Goal: Information Seeking & Learning: Compare options

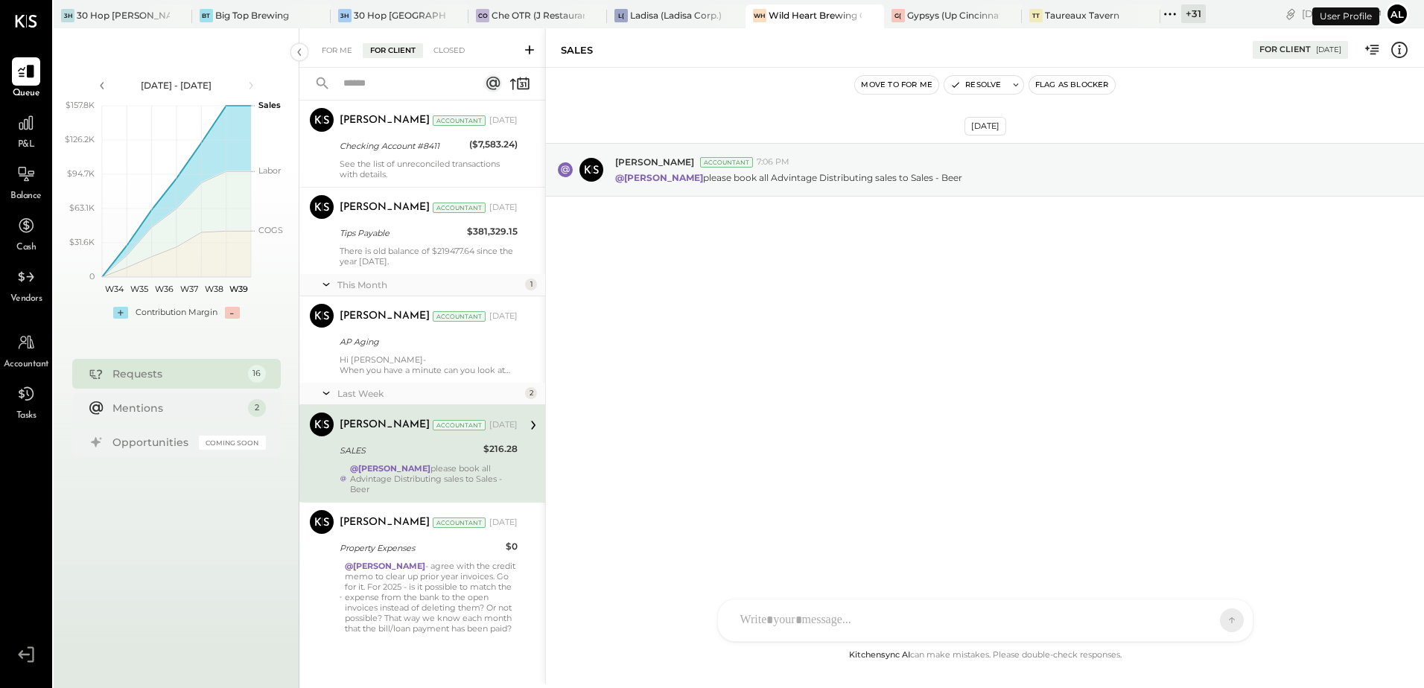
scroll to position [1002, 0]
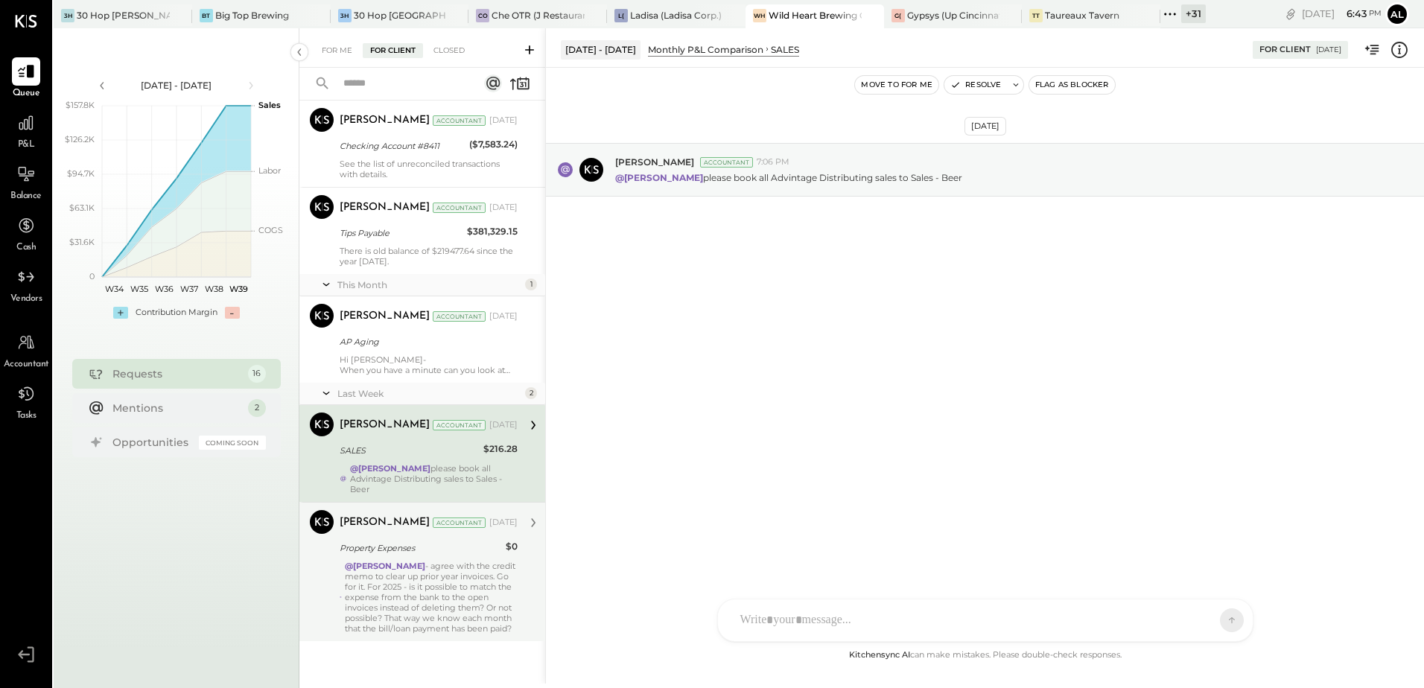
click at [422, 568] on div "@[PERSON_NAME] - agree with the credit memo to clear up prior year invoices. Go…" at bounding box center [431, 597] width 173 height 73
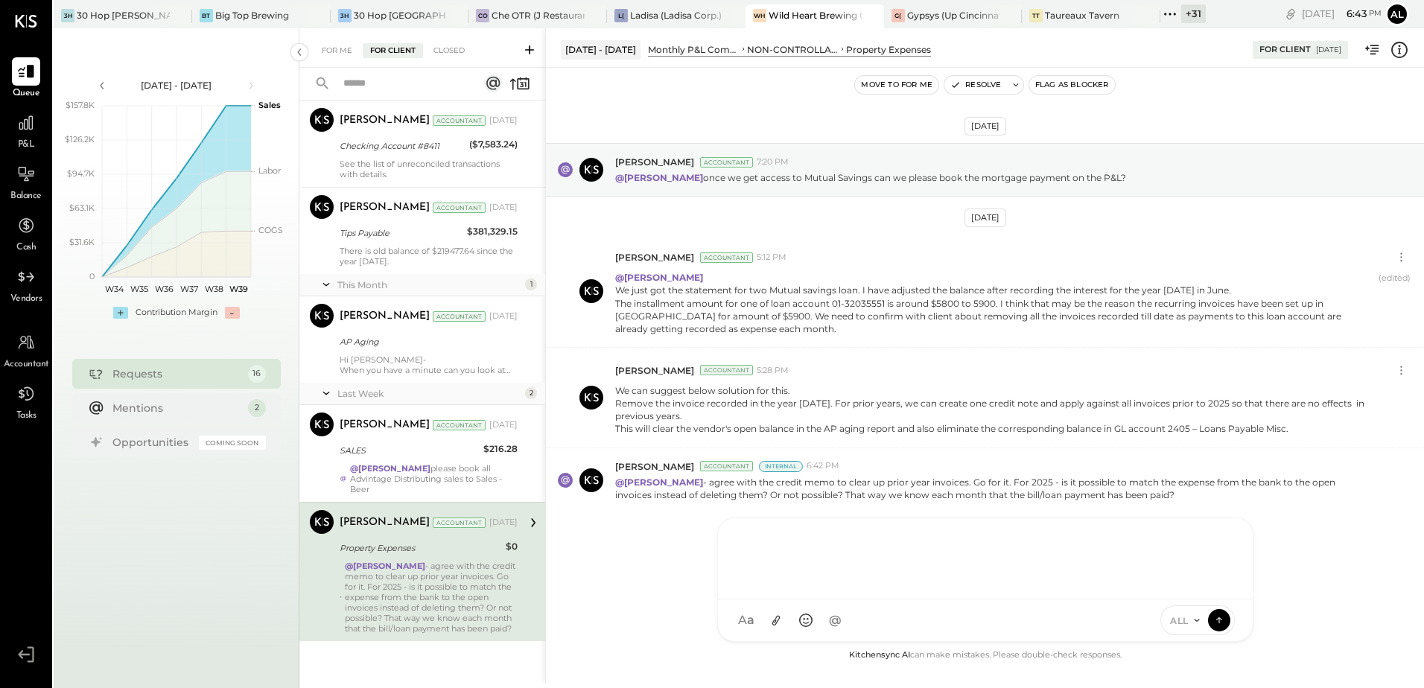
click at [763, 619] on div "AM [PERSON_NAME] [PERSON_NAME] [PERSON_NAME] B bsponseller AR [PERSON_NAME] AP …" at bounding box center [985, 580] width 536 height 124
type input "****"
click at [853, 549] on span "[PERSON_NAME]" at bounding box center [861, 552] width 117 height 14
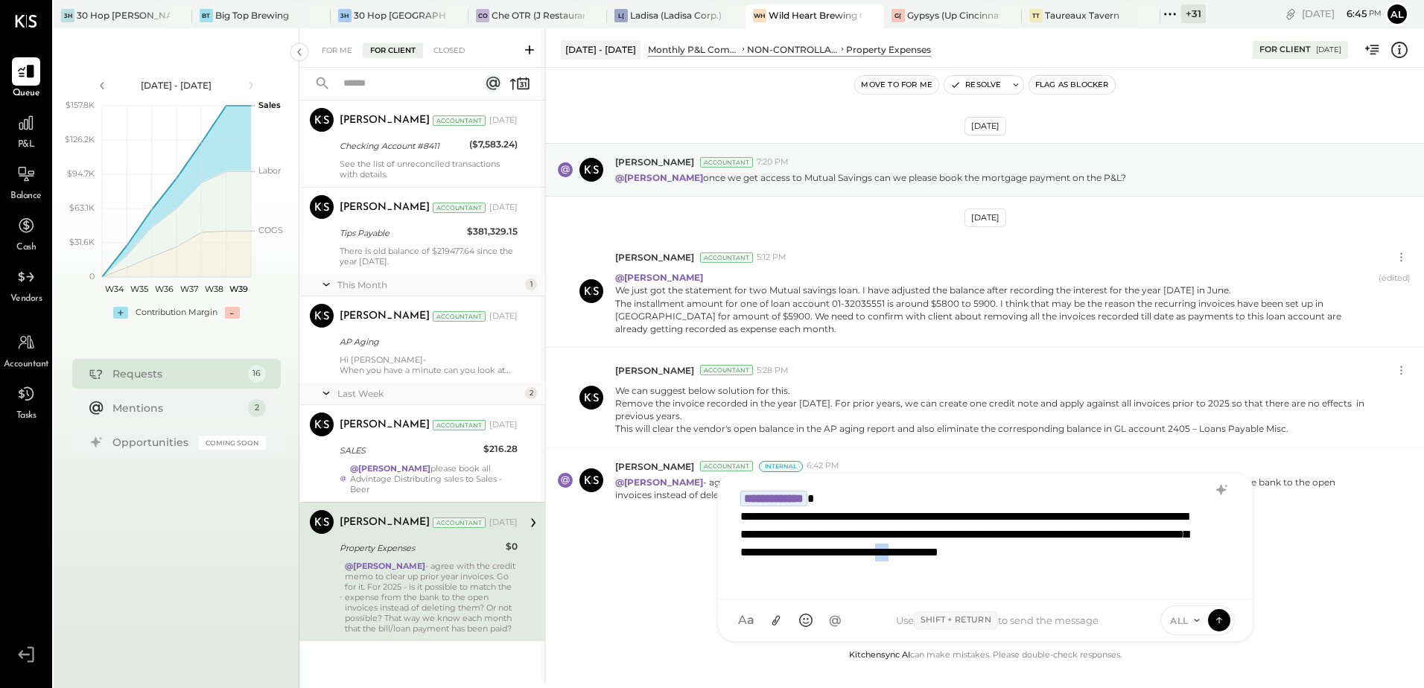
drag, startPoint x: 828, startPoint y: 571, endPoint x: 842, endPoint y: 570, distance: 14.2
click at [842, 570] on div "**********" at bounding box center [966, 543] width 453 height 71
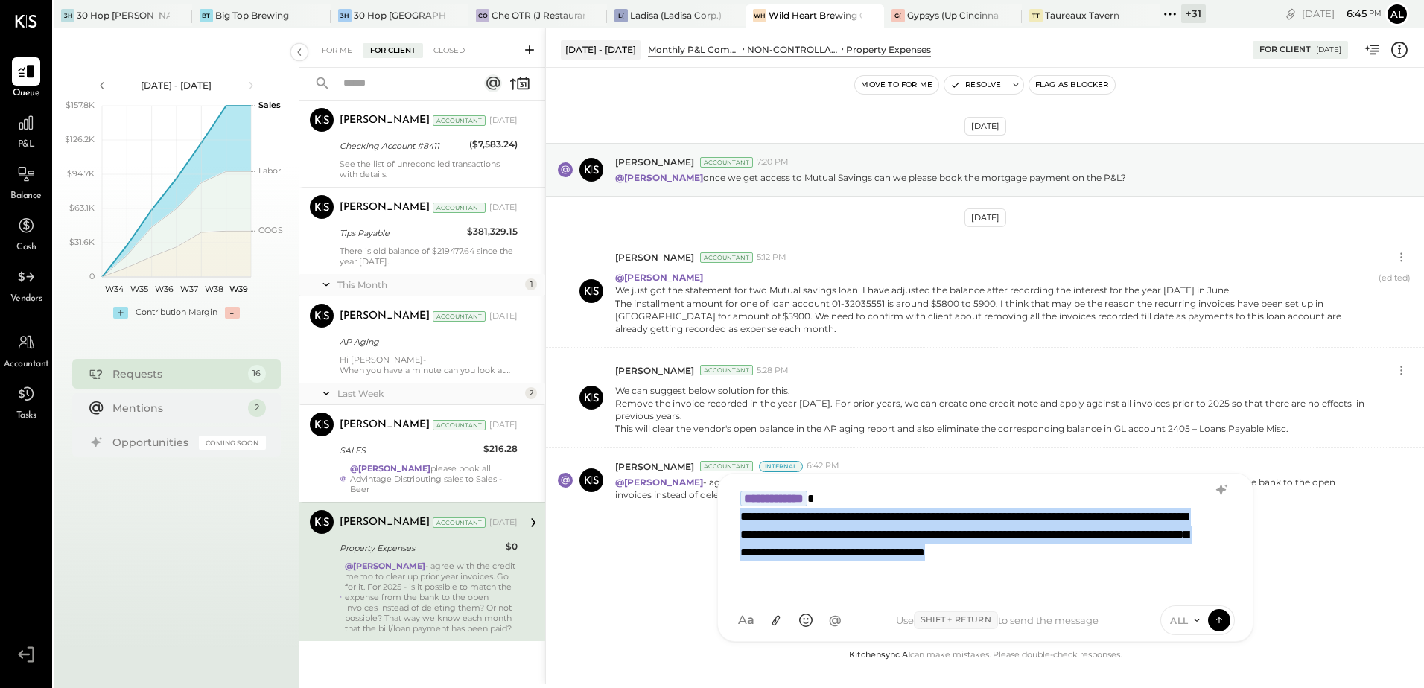
drag, startPoint x: 894, startPoint y: 570, endPoint x: 732, endPoint y: 522, distance: 169.2
click at [733, 522] on div "**********" at bounding box center [985, 535] width 505 height 104
copy div "**********"
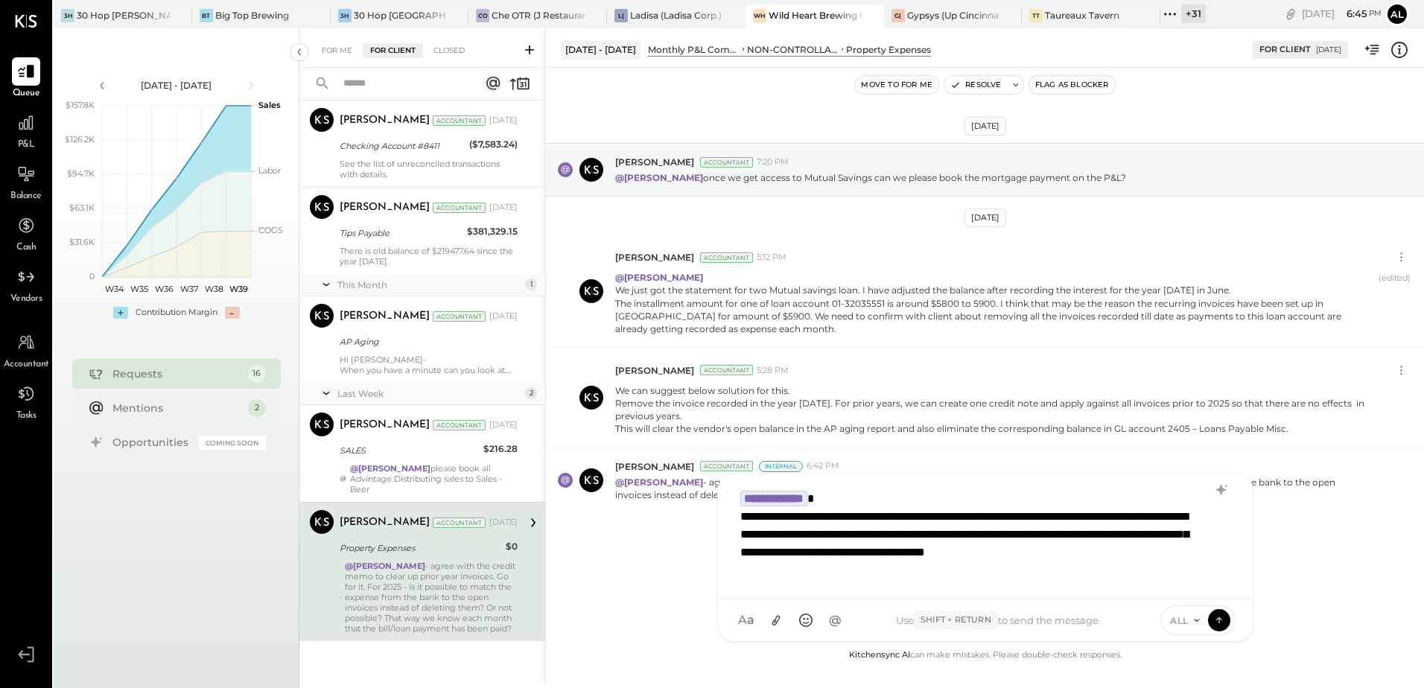
click at [1325, 521] on div "[DATE] [PERSON_NAME] Accountant 7:20 PM @[PERSON_NAME] once we get access to Mu…" at bounding box center [985, 365] width 878 height 520
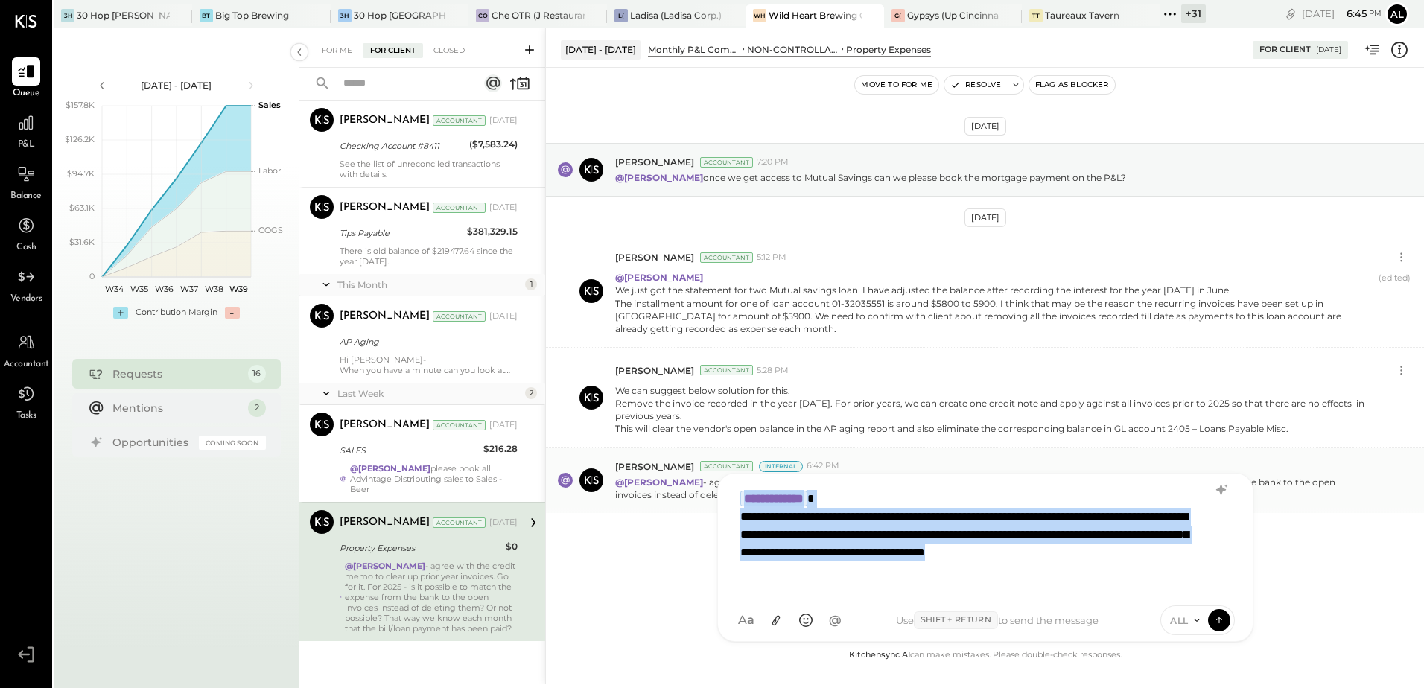
drag, startPoint x: 891, startPoint y: 573, endPoint x: 701, endPoint y: 480, distance: 211.8
click at [701, 480] on div "[DATE] - [DATE] Monthly P&L Comparison NON-CONTROLLABLE EXPENSES Property Expen…" at bounding box center [984, 355] width 879 height 655
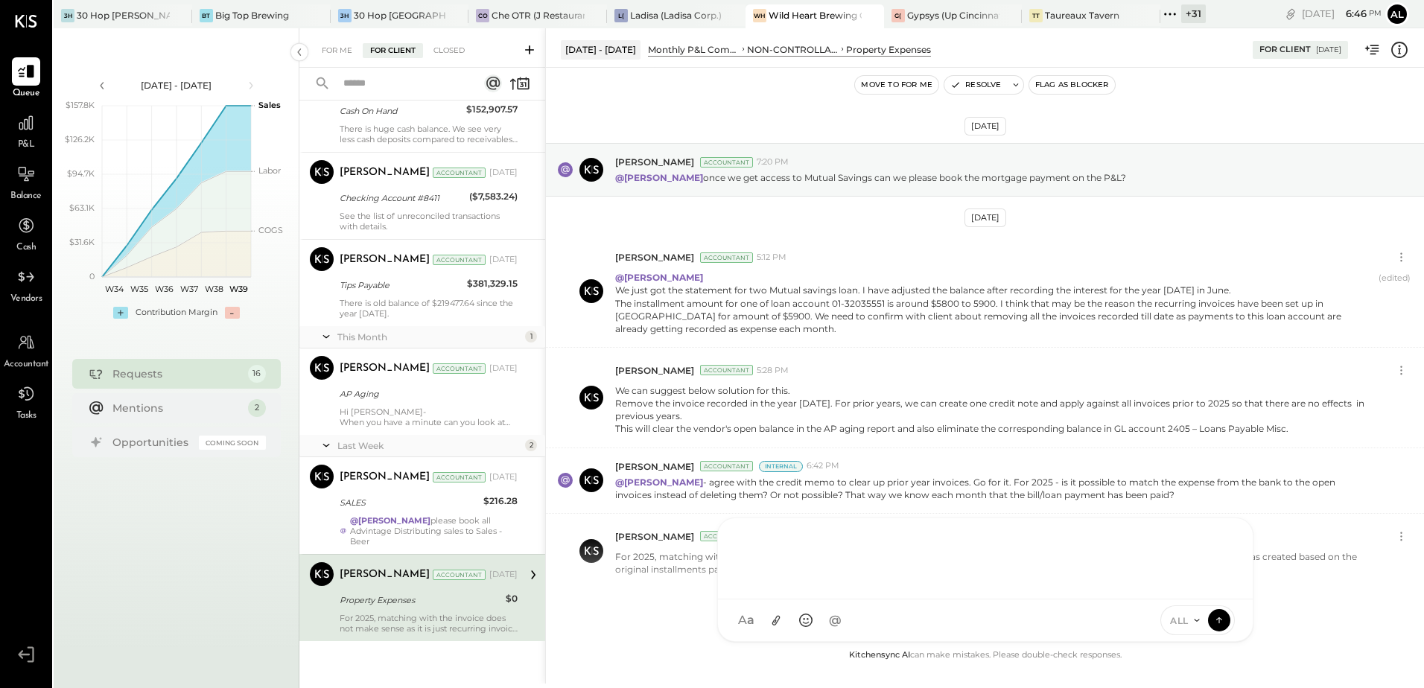
click at [801, 545] on div at bounding box center [985, 557] width 505 height 60
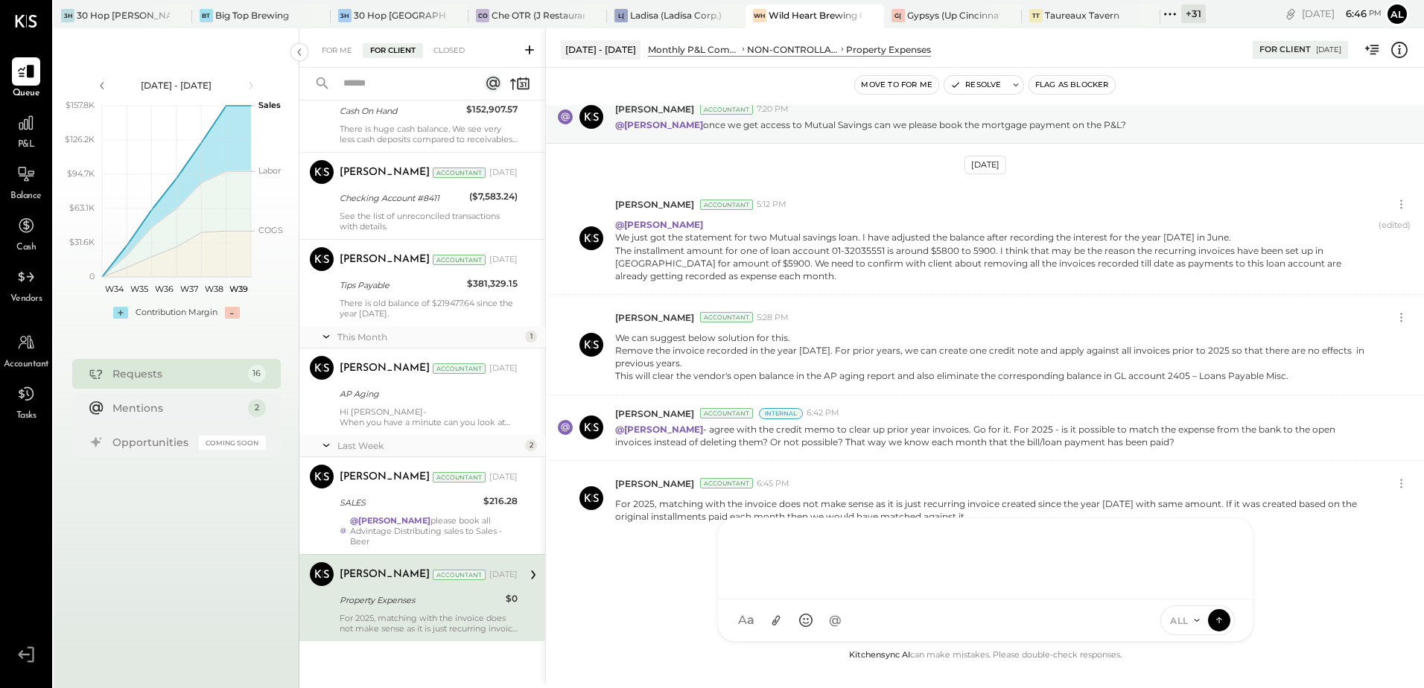
scroll to position [939, 0]
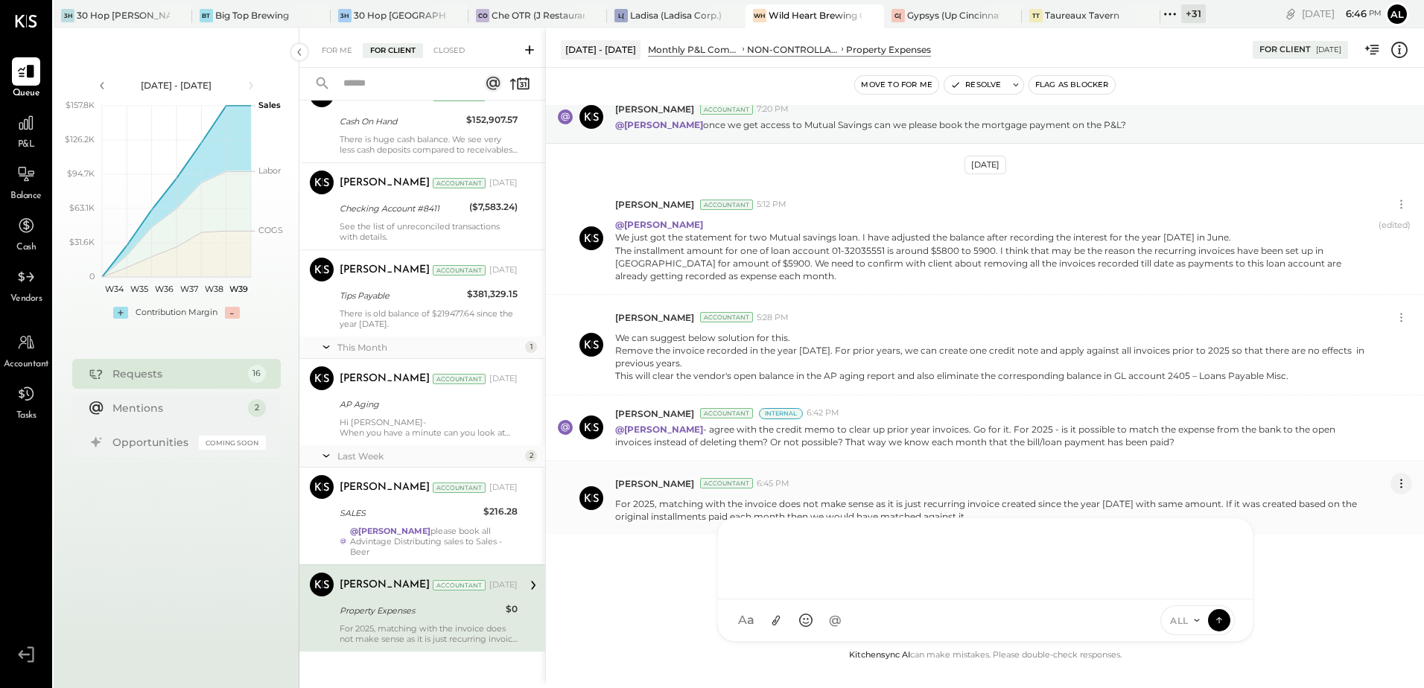
click at [1397, 486] on icon at bounding box center [1401, 484] width 16 height 16
click at [1366, 503] on button "Edit Message" at bounding box center [1361, 509] width 101 height 25
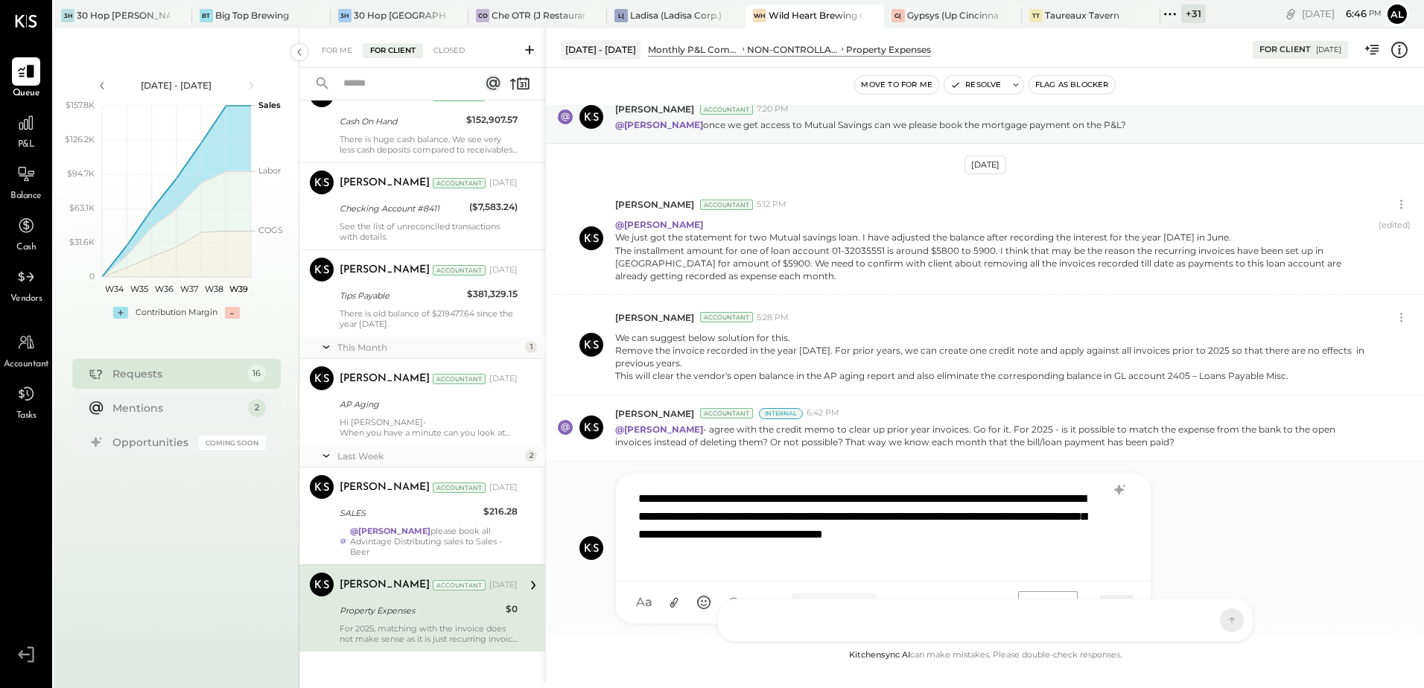
click at [639, 498] on div "**********" at bounding box center [883, 526] width 505 height 86
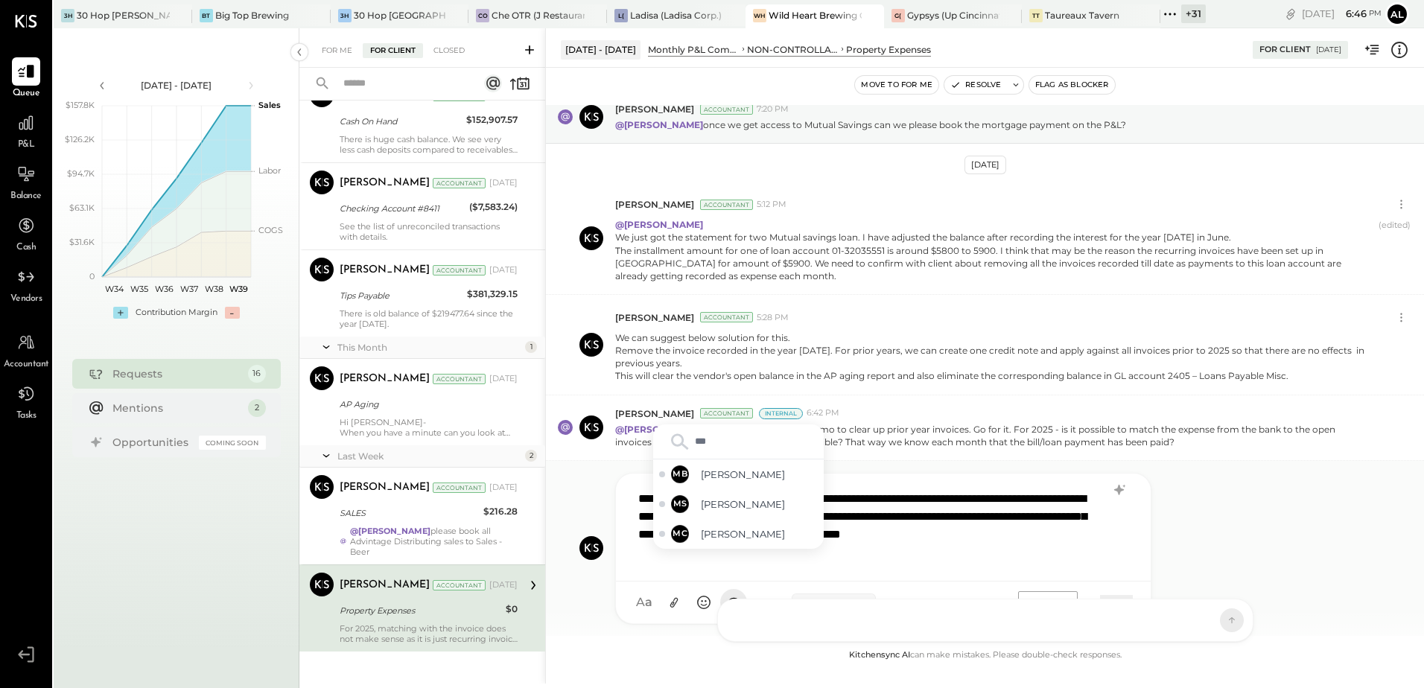
type input "****"
click at [722, 531] on span "[PERSON_NAME]" at bounding box center [759, 534] width 117 height 14
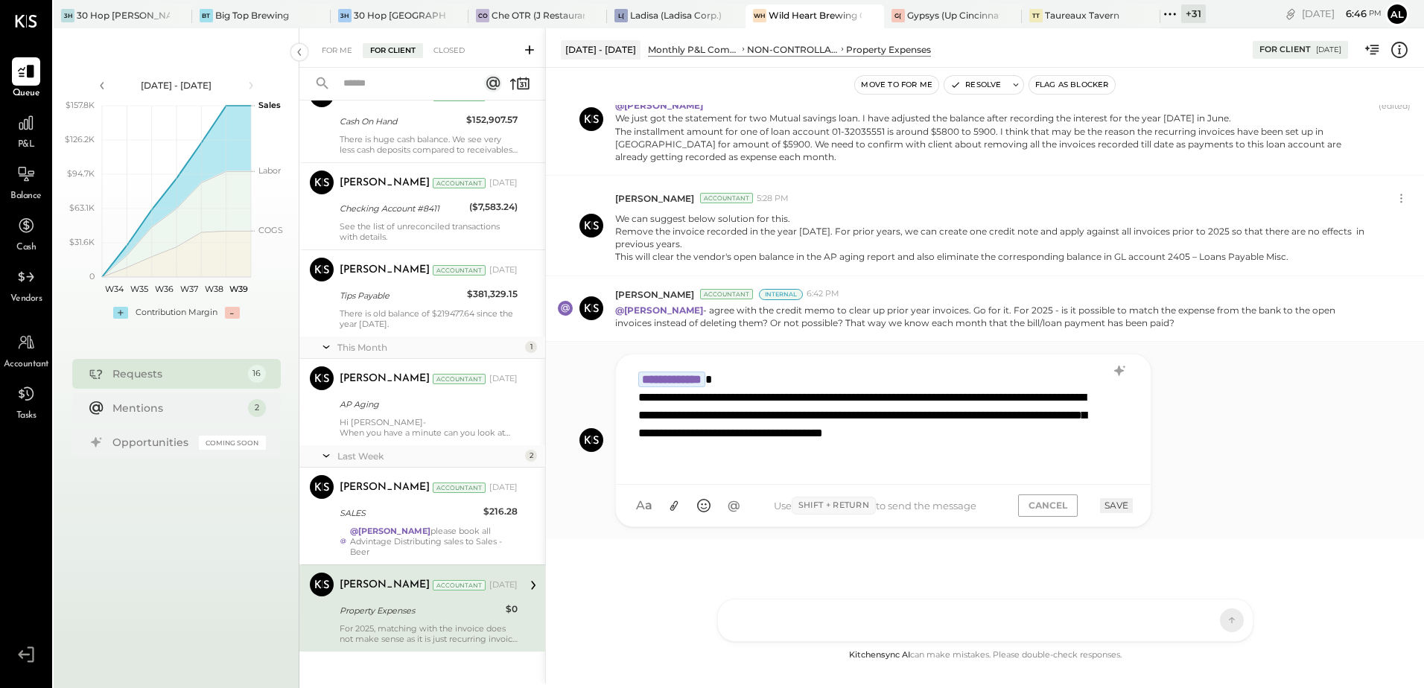
scroll to position [1, 0]
click at [1116, 500] on button "SAVE" at bounding box center [1116, 505] width 33 height 14
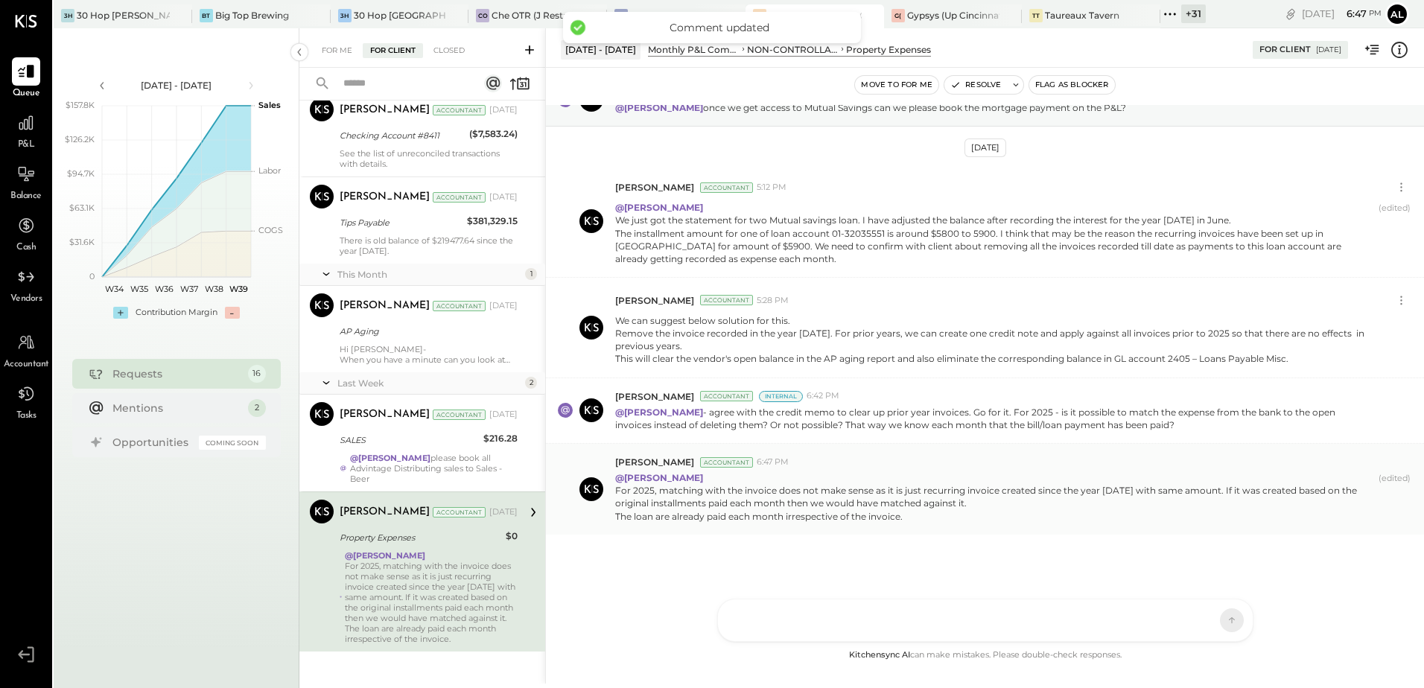
scroll to position [1023, 0]
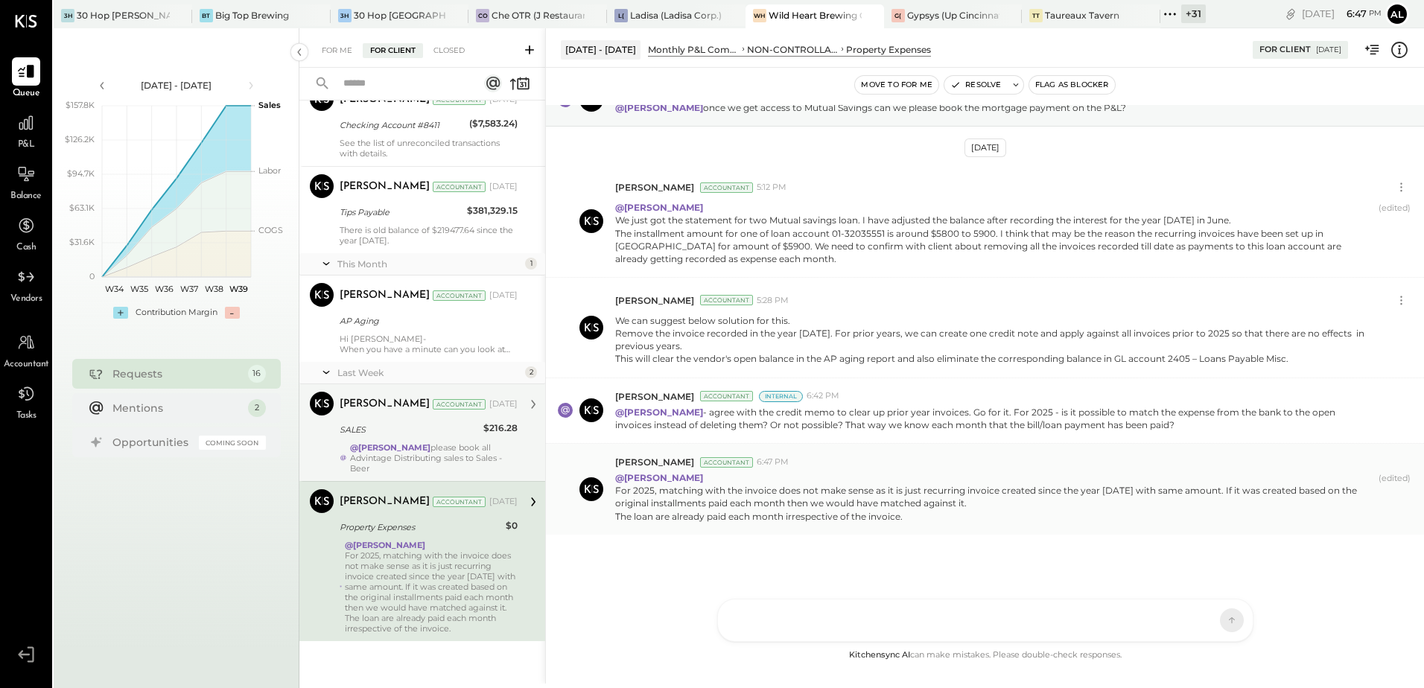
click at [445, 440] on div "[PERSON_NAME] Accountant [DATE] SALES $216.28 @[PERSON_NAME] please book all Ad…" at bounding box center [429, 433] width 178 height 82
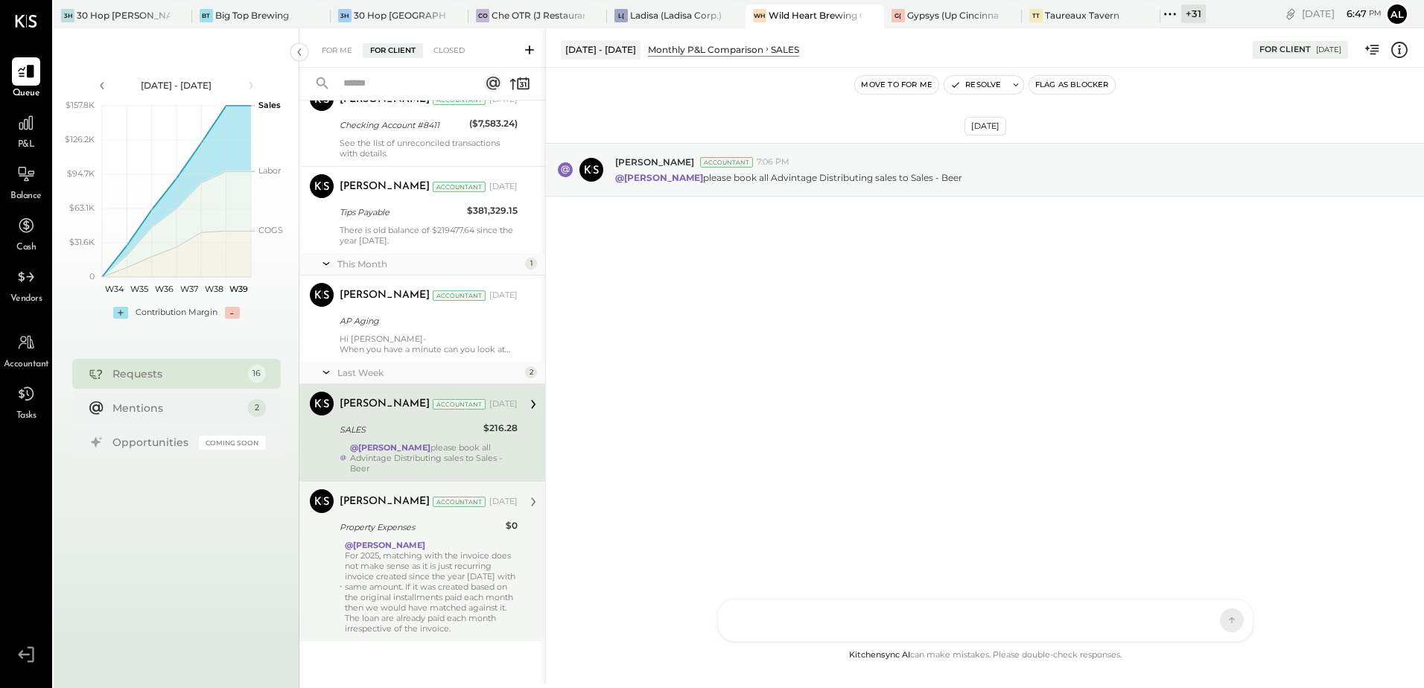
click at [764, 620] on div "AM [PERSON_NAME] [PERSON_NAME] [PERSON_NAME] B bsponseller AR [PERSON_NAME] AP …" at bounding box center [985, 620] width 536 height 43
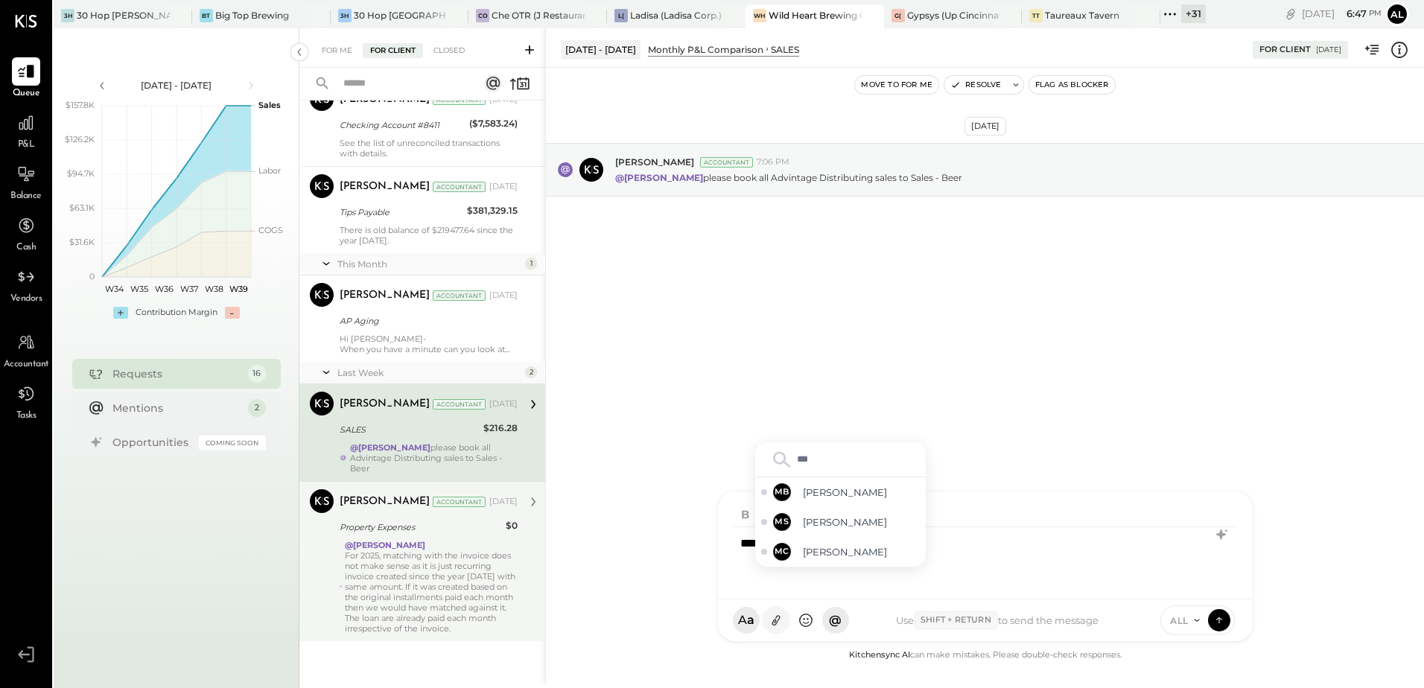
type input "****"
click at [844, 549] on span "[PERSON_NAME]" at bounding box center [861, 552] width 117 height 14
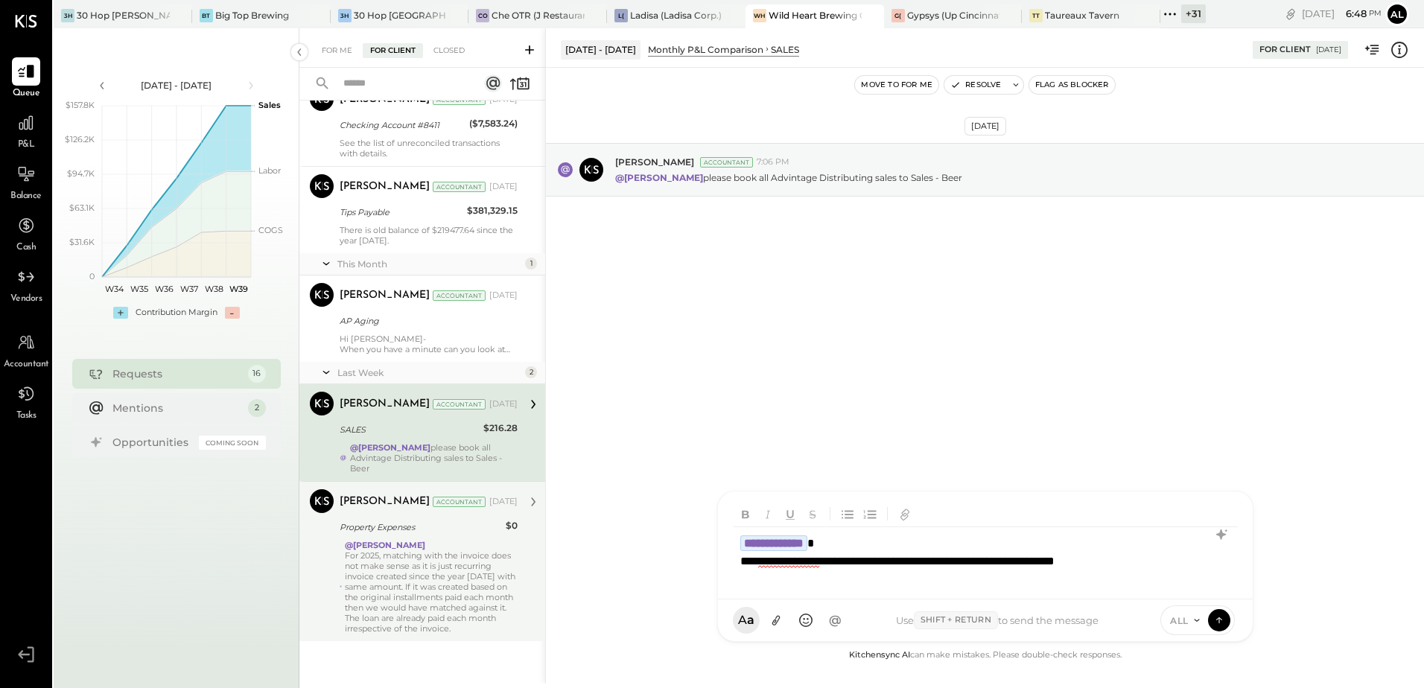
click at [926, 553] on div "**********" at bounding box center [966, 562] width 453 height 18
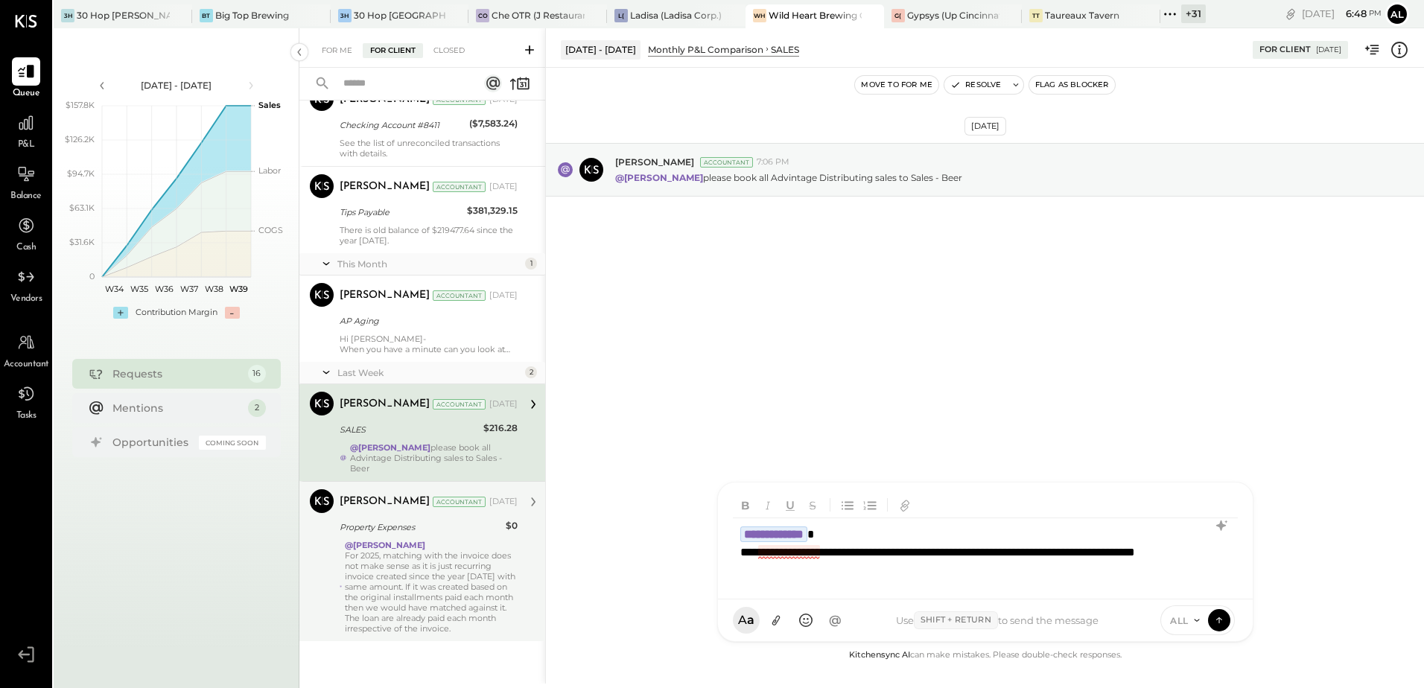
click at [804, 553] on div "**********" at bounding box center [966, 562] width 453 height 36
click at [845, 572] on div "**********" at bounding box center [966, 562] width 453 height 36
click at [1212, 622] on icon at bounding box center [1218, 619] width 13 height 15
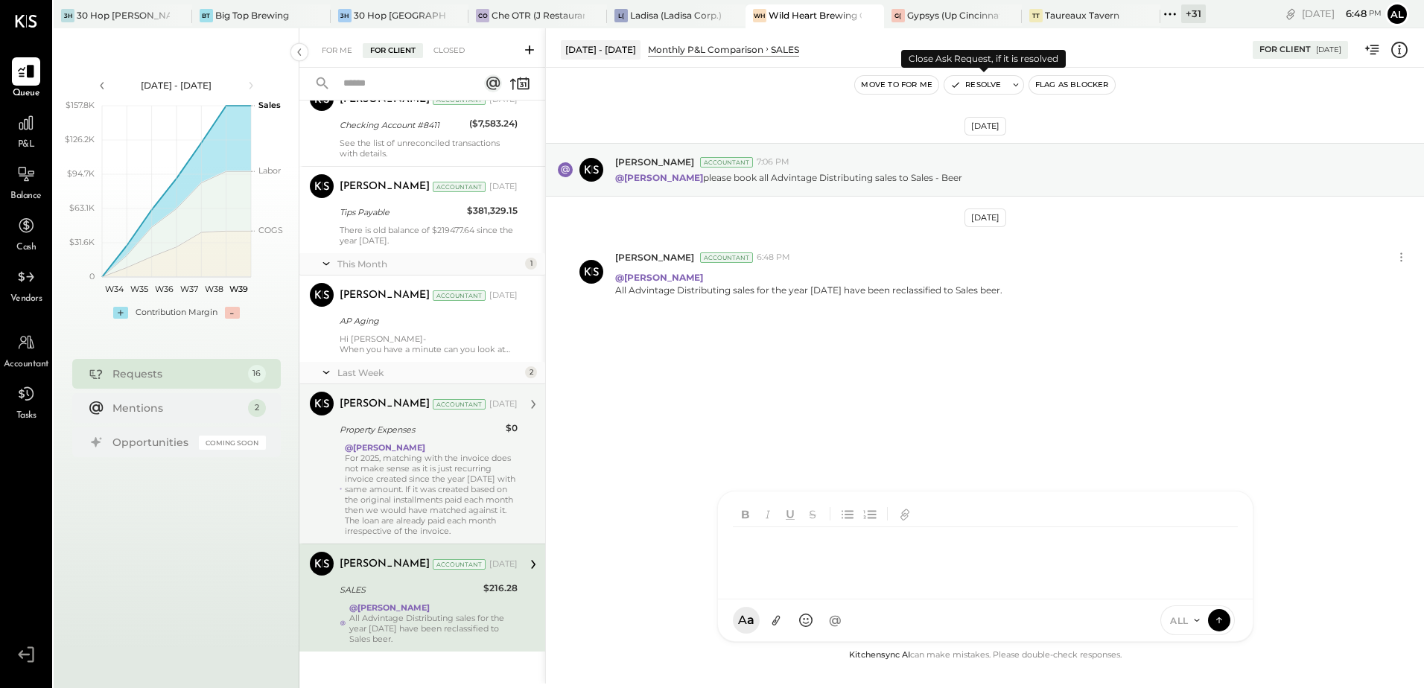
scroll to position [1041, 0]
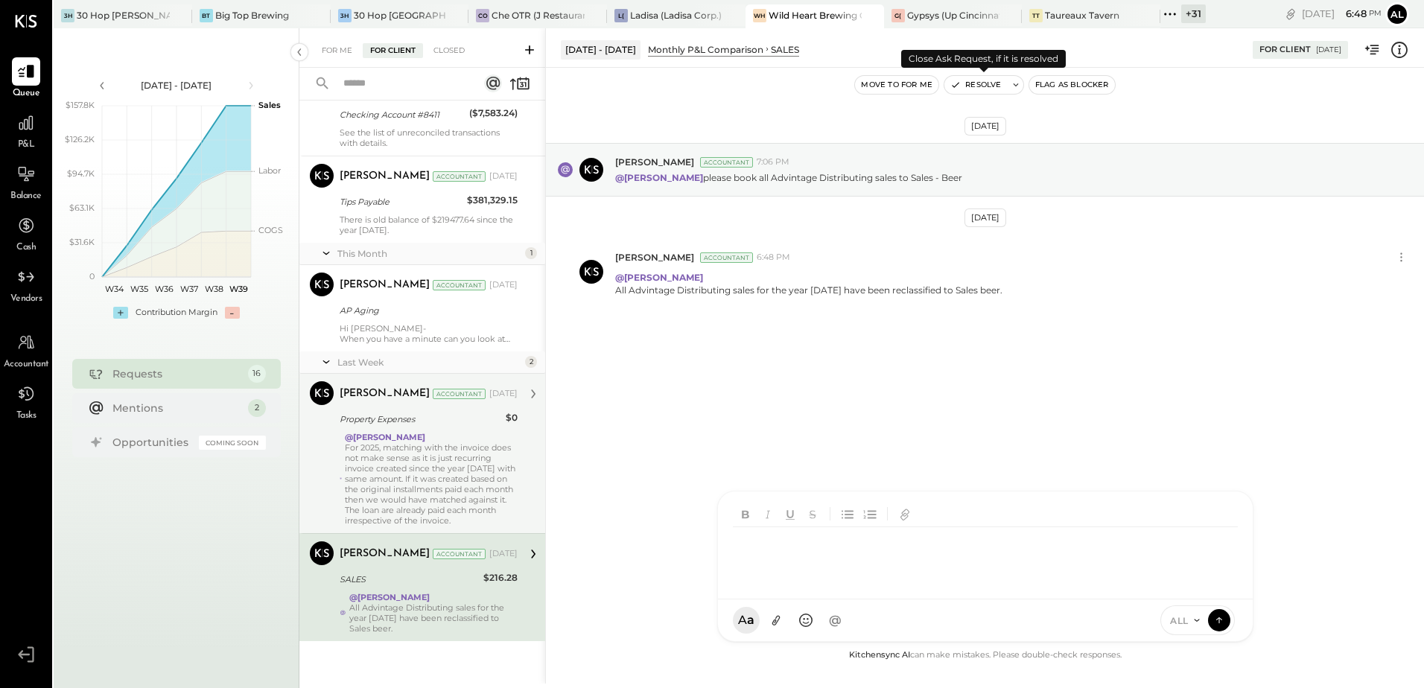
click at [984, 87] on button "Resolve" at bounding box center [975, 85] width 63 height 18
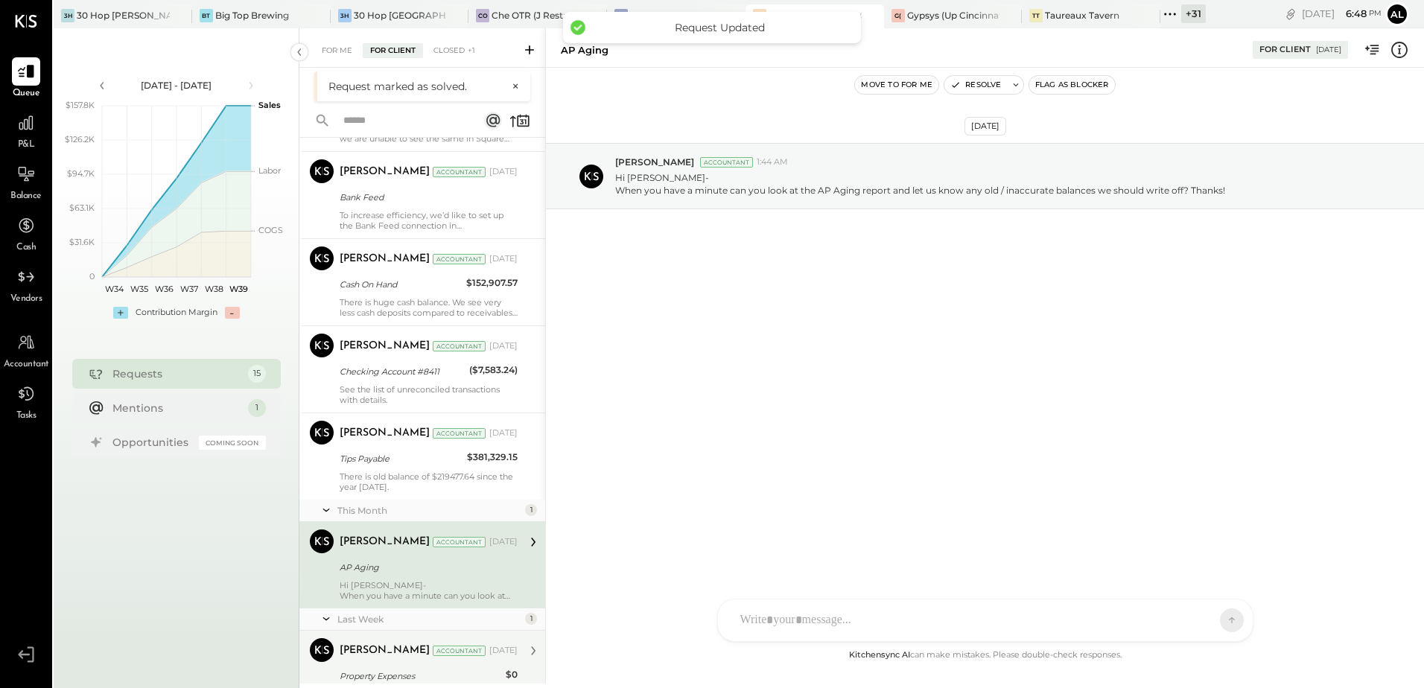
scroll to position [935, 0]
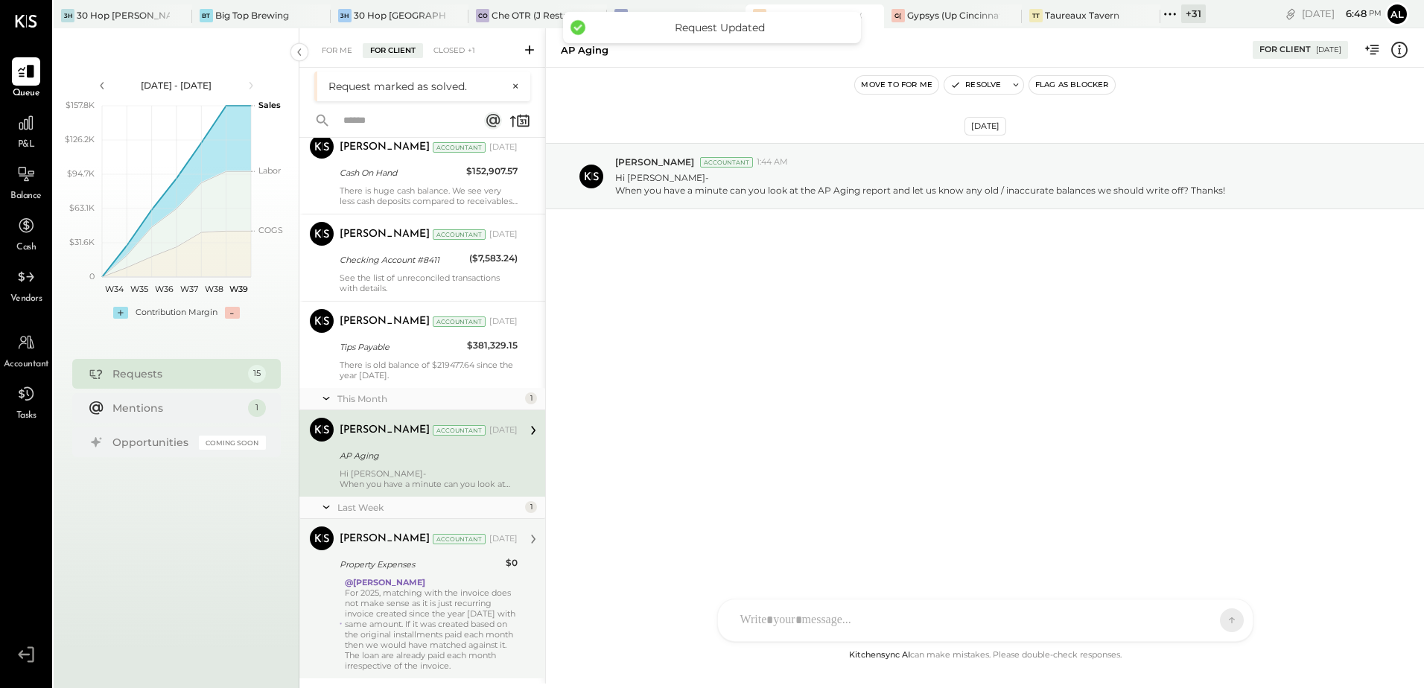
click at [419, 600] on div "For 2025, matching with the invoice does not make sense as it is just recurring…" at bounding box center [431, 619] width 173 height 63
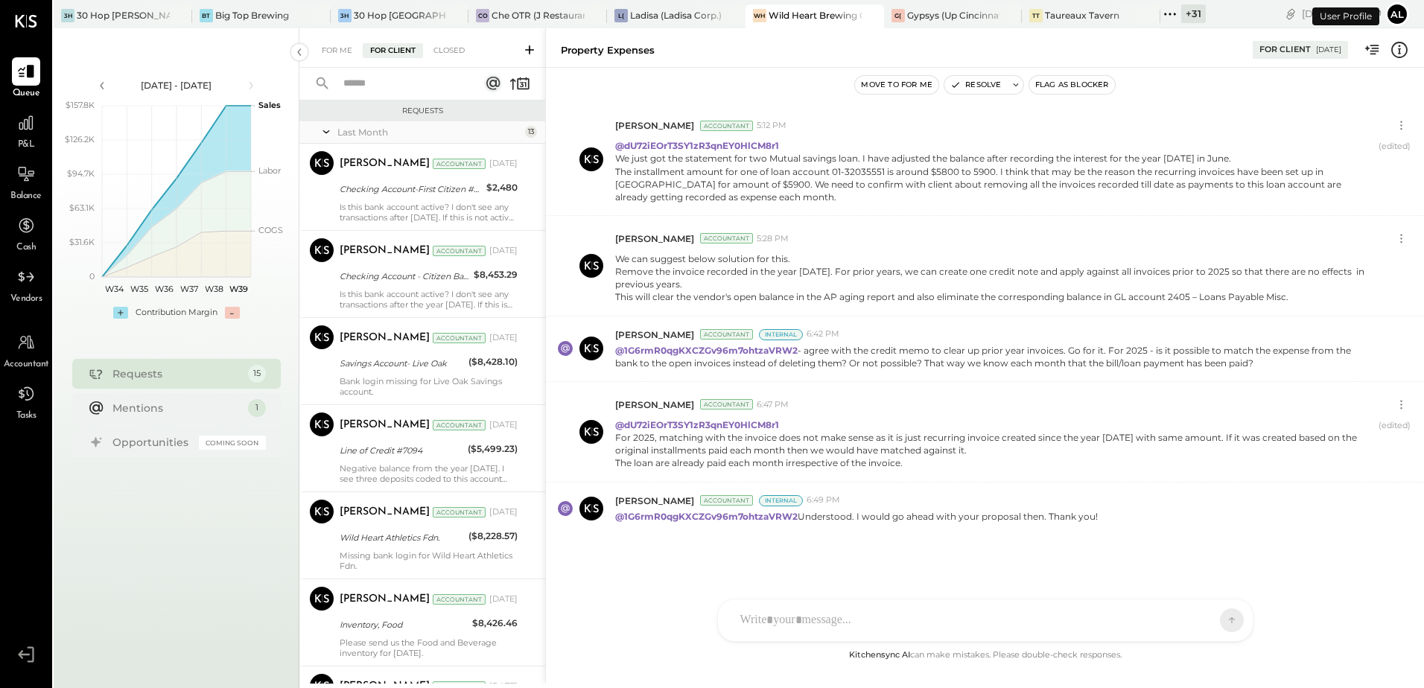
scroll to position [862, 0]
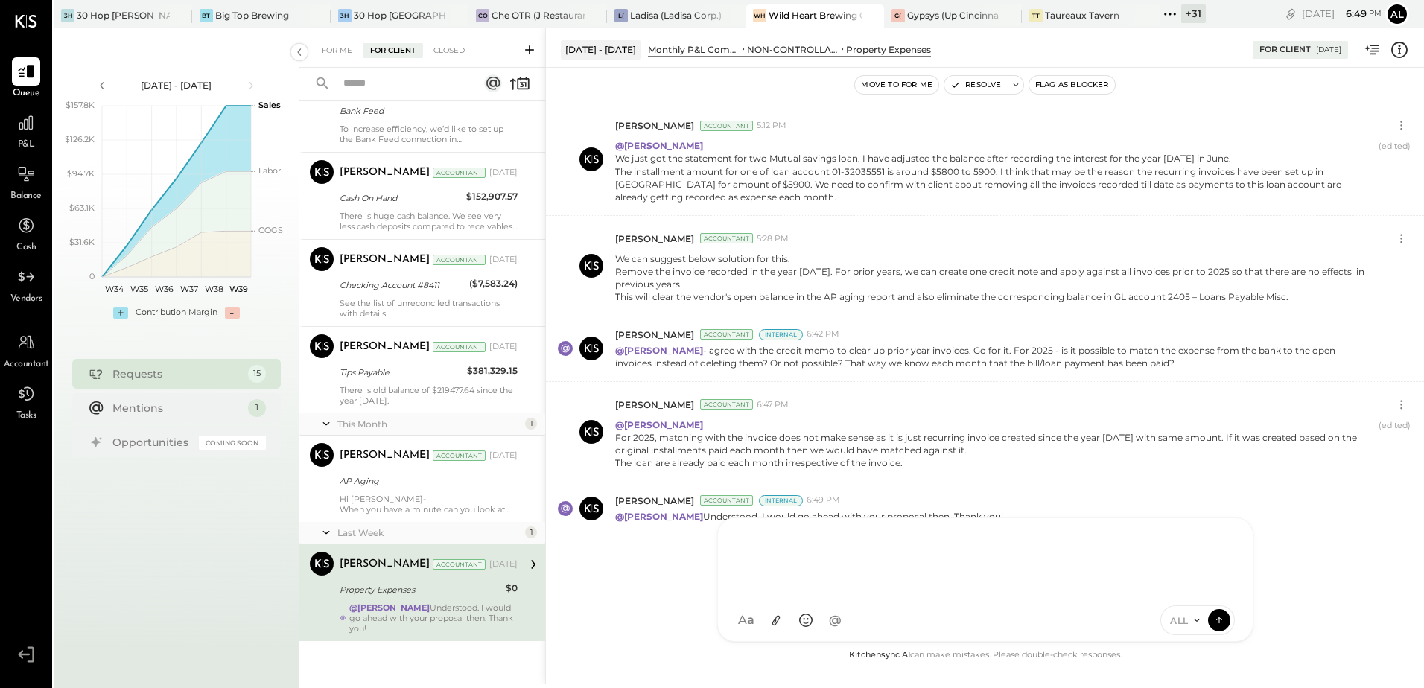
click at [777, 587] on div at bounding box center [985, 557] width 505 height 60
type input "*"
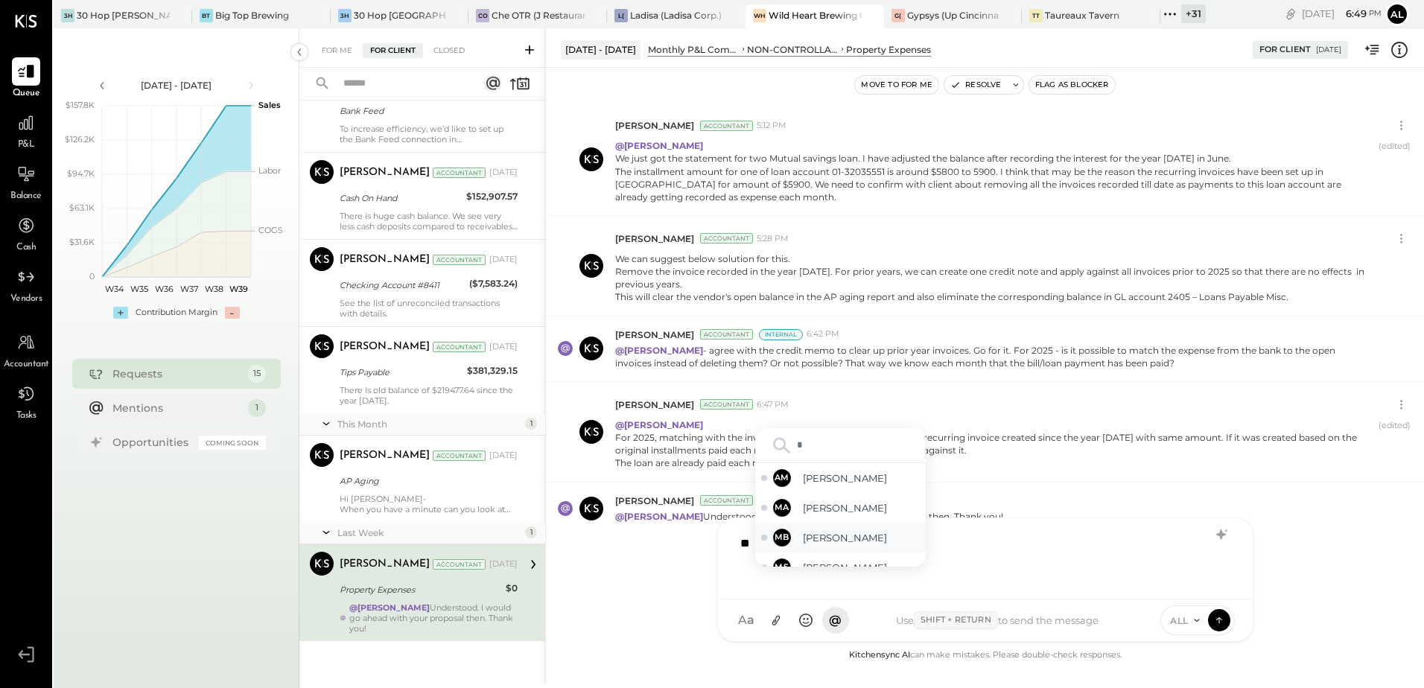
click at [881, 545] on span "[PERSON_NAME]" at bounding box center [861, 538] width 117 height 14
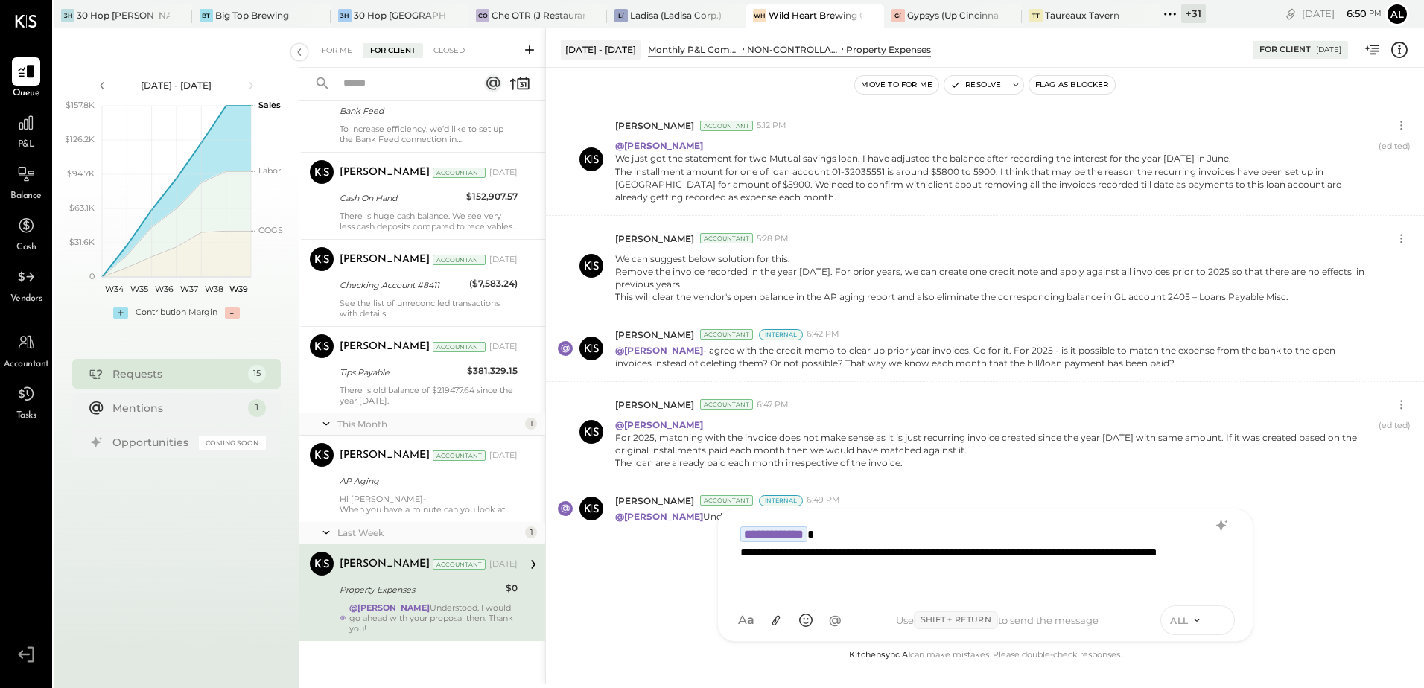
click at [1221, 620] on icon at bounding box center [1218, 619] width 13 height 15
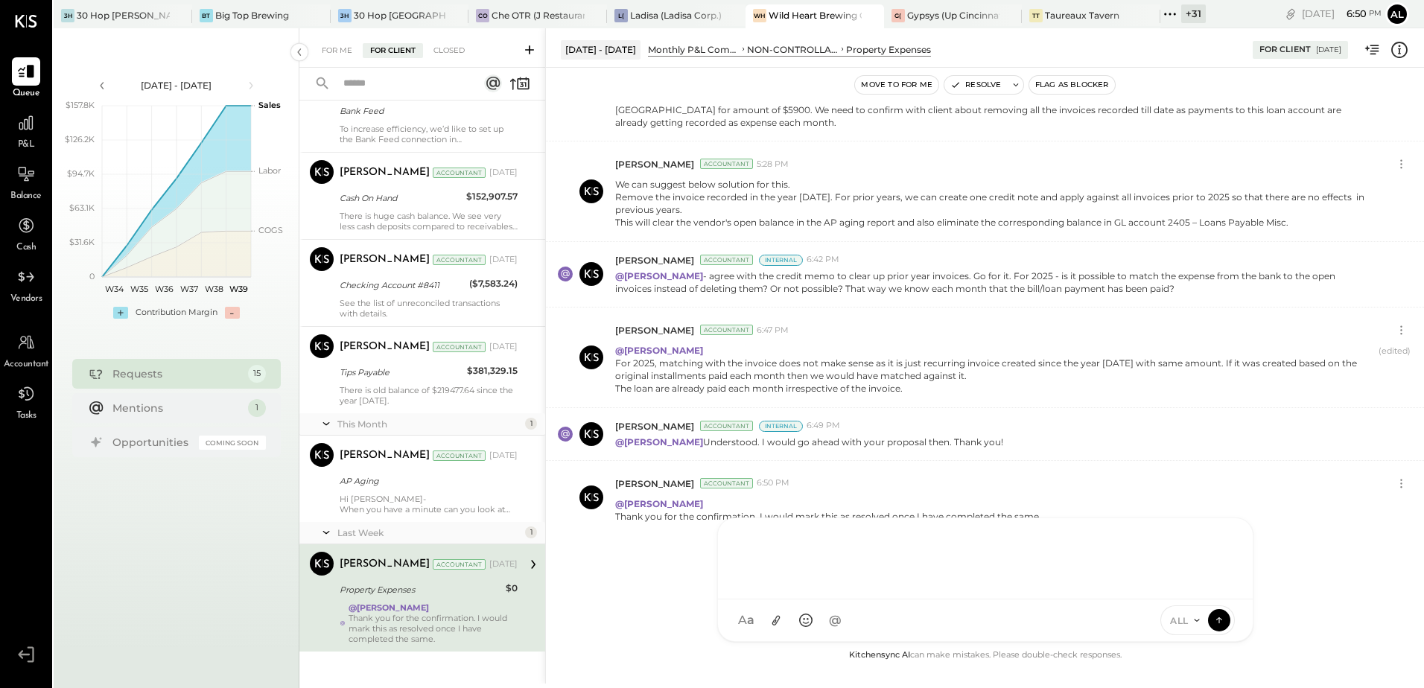
scroll to position [873, 0]
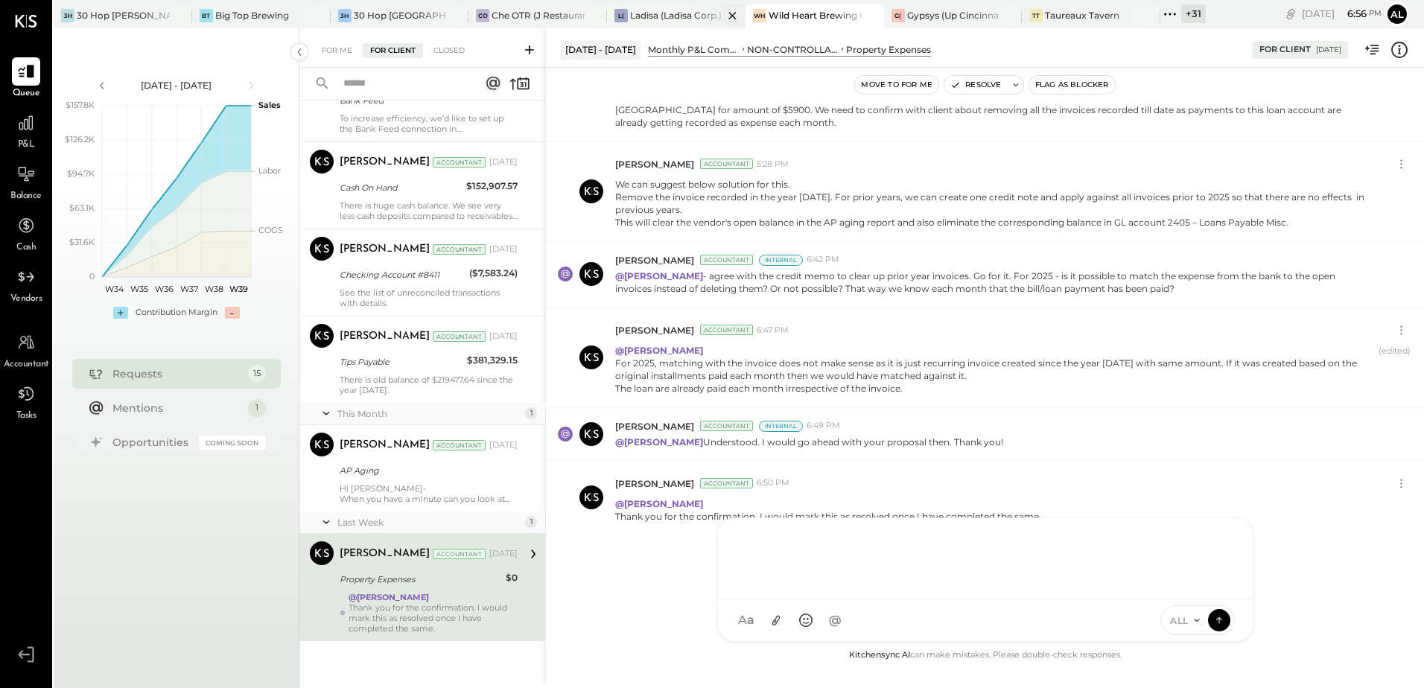
click at [691, 13] on div "Ladisa (Ladisa Corp.) - Ignite" at bounding box center [676, 15] width 93 height 13
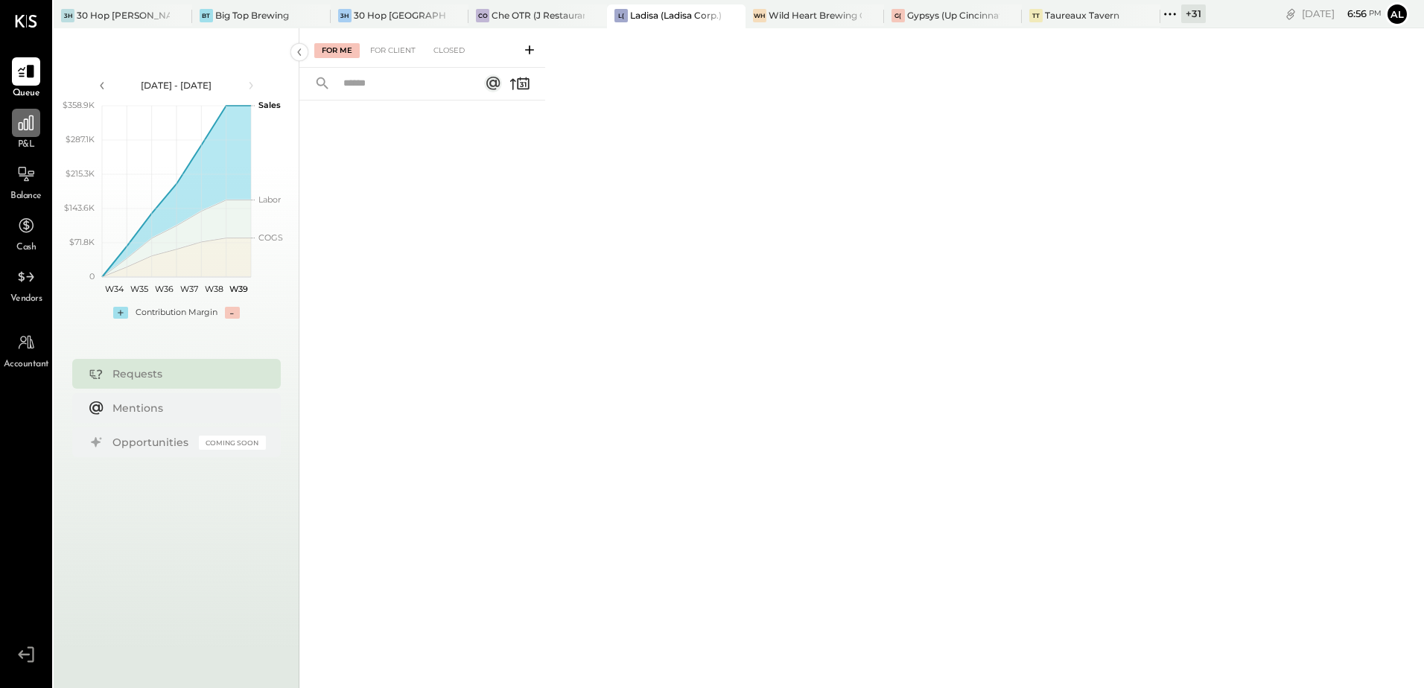
click at [19, 134] on div at bounding box center [26, 123] width 28 height 28
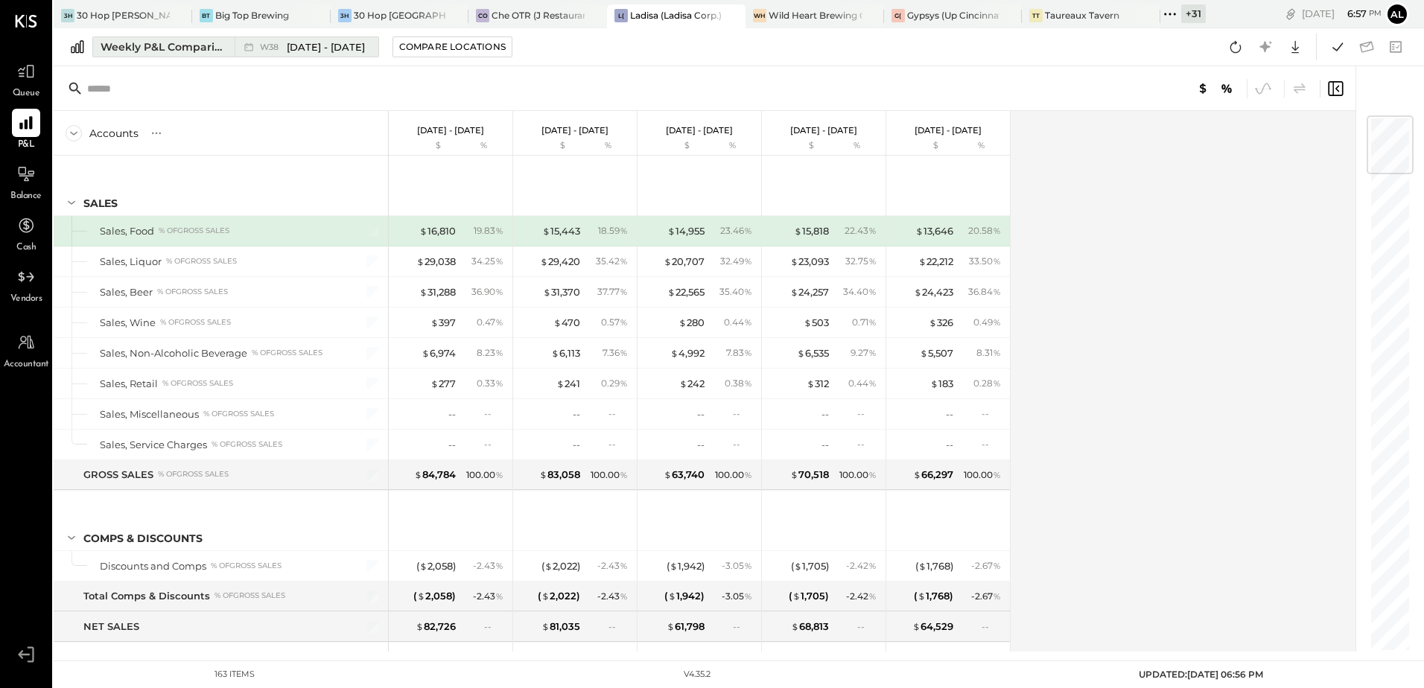
click at [149, 44] on div "Weekly P&L Comparison" at bounding box center [163, 46] width 125 height 15
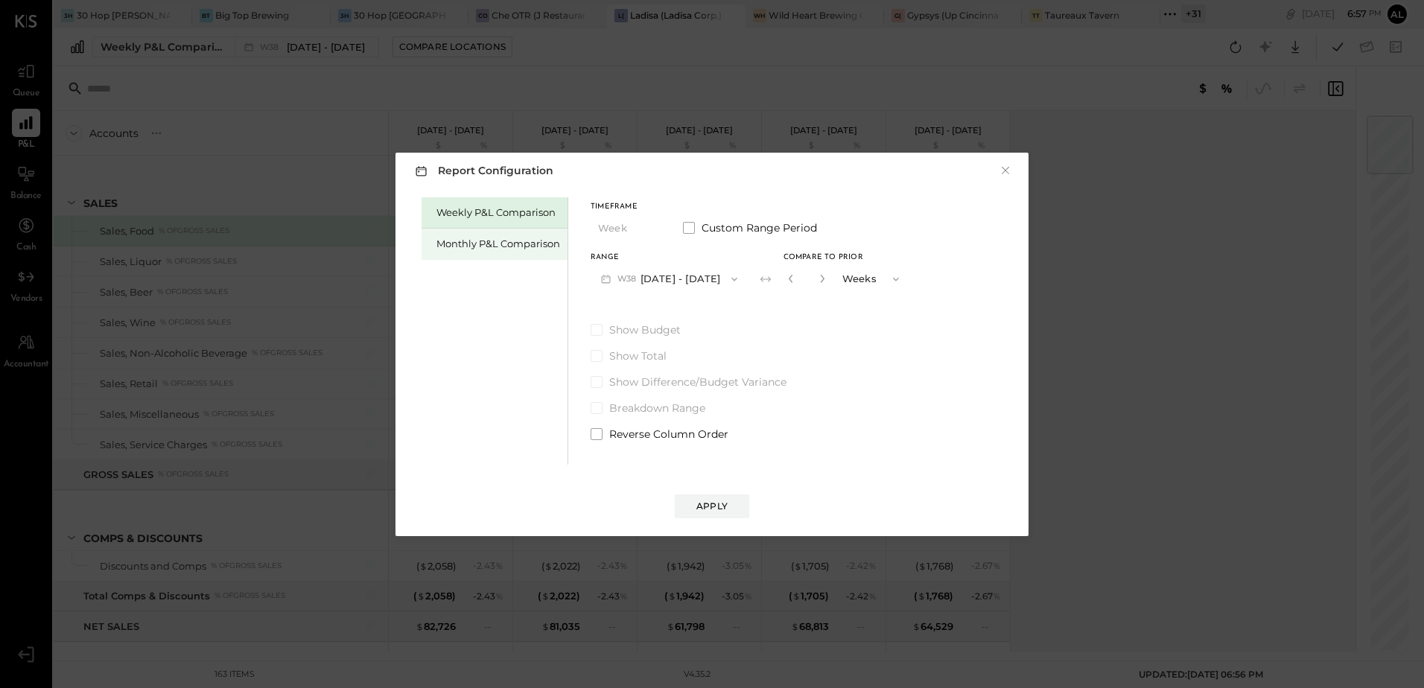
click at [474, 232] on div "Monthly P&L Comparison" at bounding box center [495, 244] width 146 height 31
click at [731, 280] on icon "button" at bounding box center [734, 279] width 12 height 12
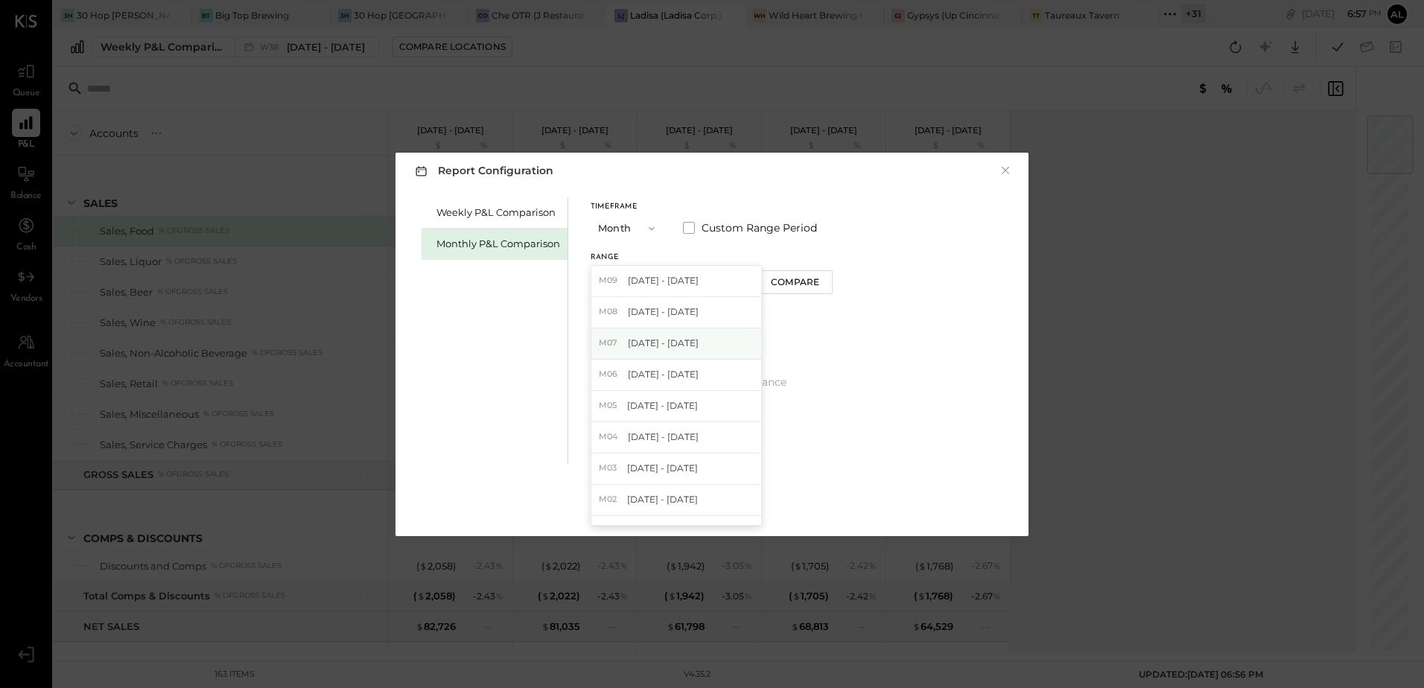
click at [661, 340] on span "Jul 1 - 31, 2025" at bounding box center [663, 343] width 71 height 13
click at [771, 282] on div "Compare" at bounding box center [795, 282] width 48 height 13
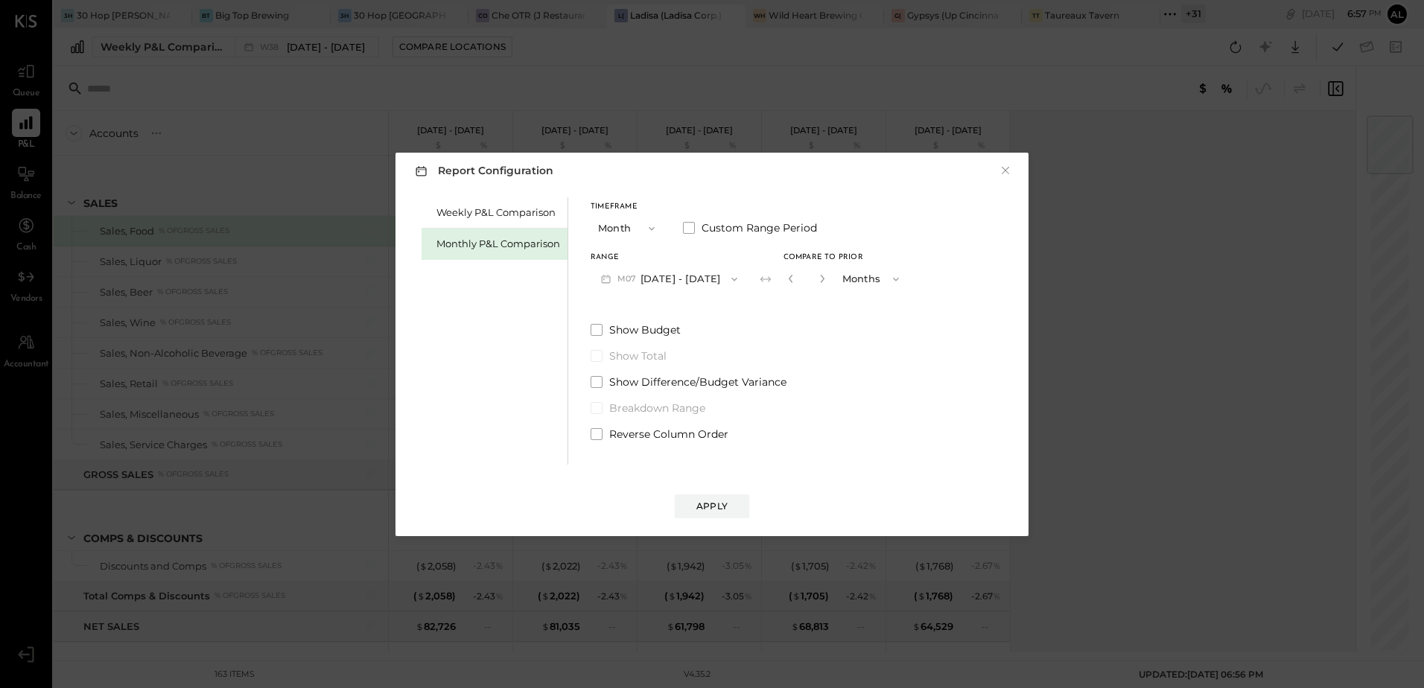
click at [764, 302] on div "Timeframe Month Custom Range Period Range M07 Jul 1 - 31, 2025 Compare to Prior…" at bounding box center [750, 319] width 319 height 244
click at [709, 503] on div "Apply" at bounding box center [711, 506] width 31 height 13
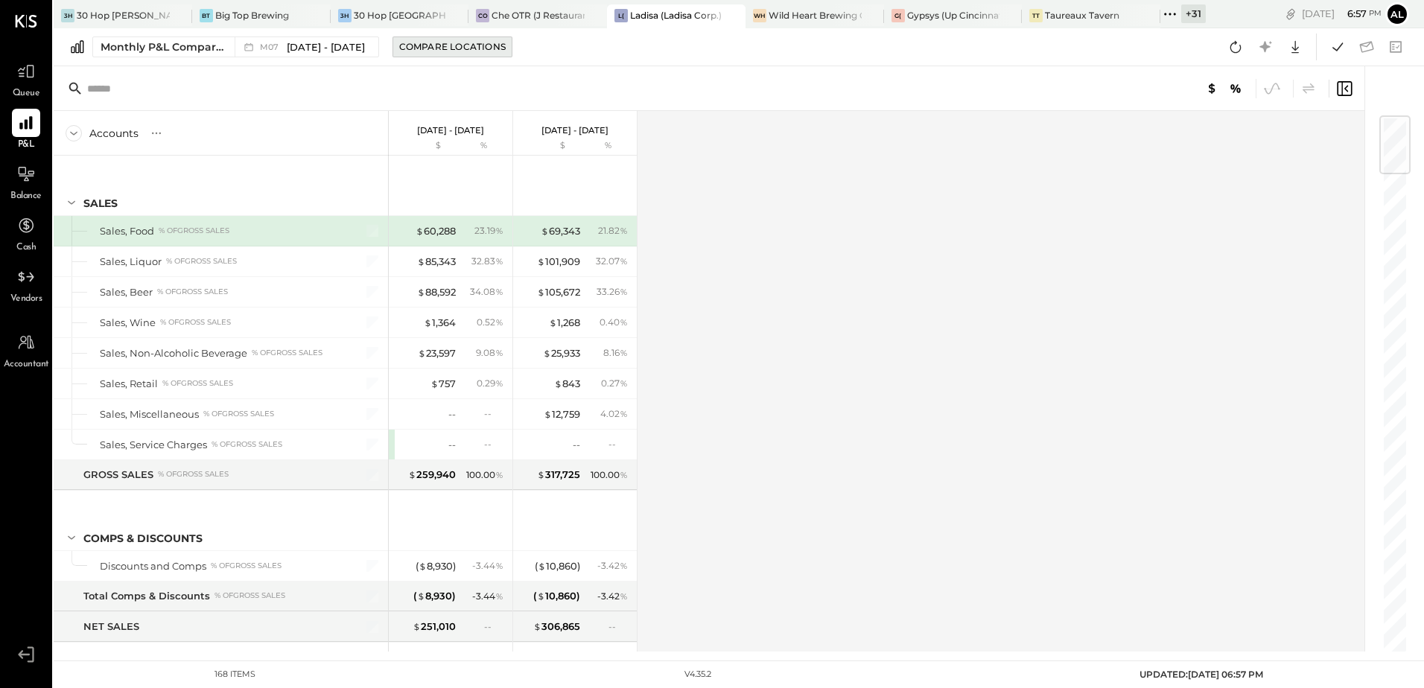
click at [460, 40] on div "Compare Locations" at bounding box center [452, 46] width 106 height 13
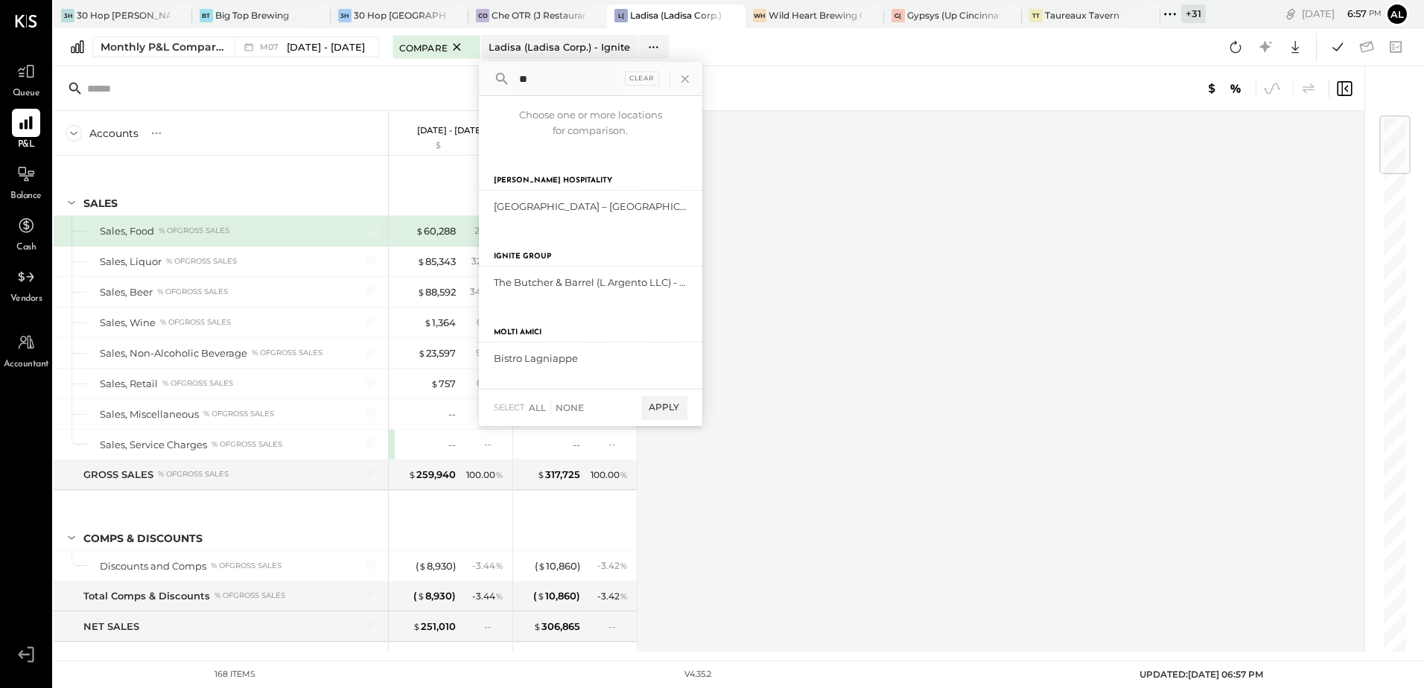
type input "*"
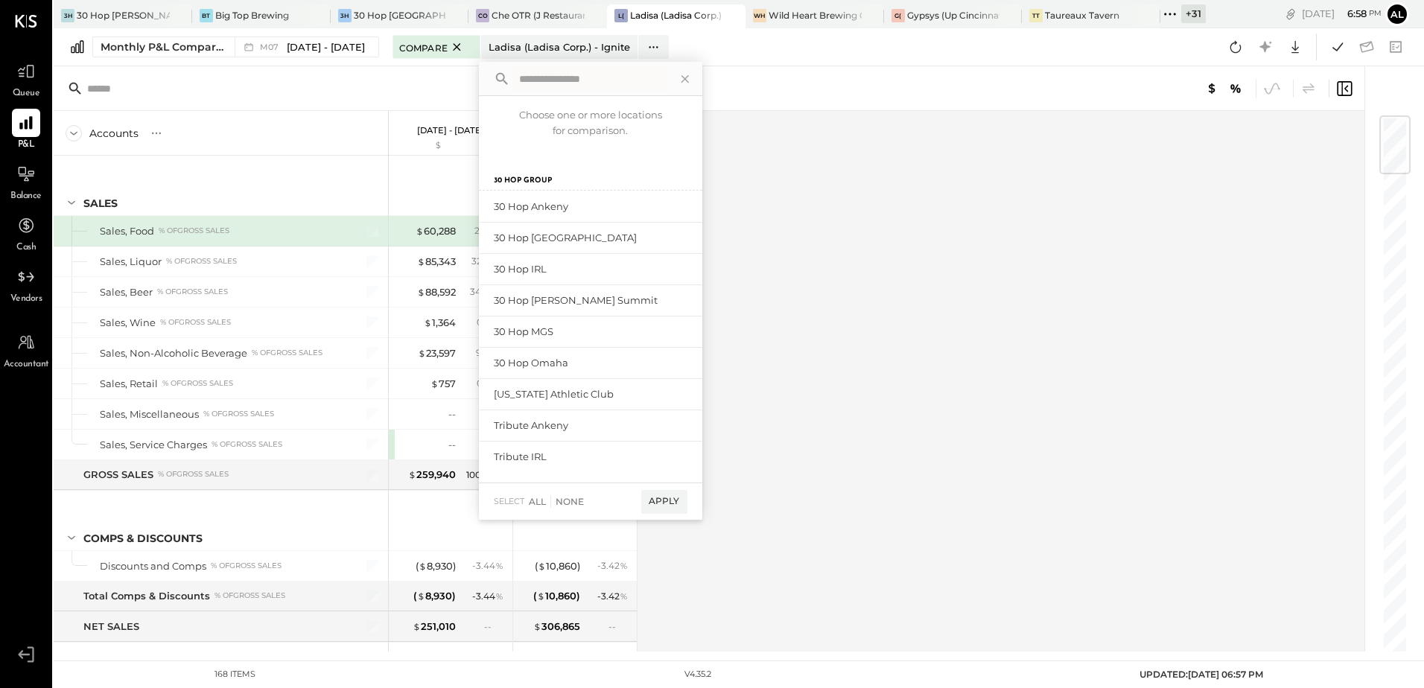
click at [540, 79] on input "text" at bounding box center [589, 79] width 153 height 27
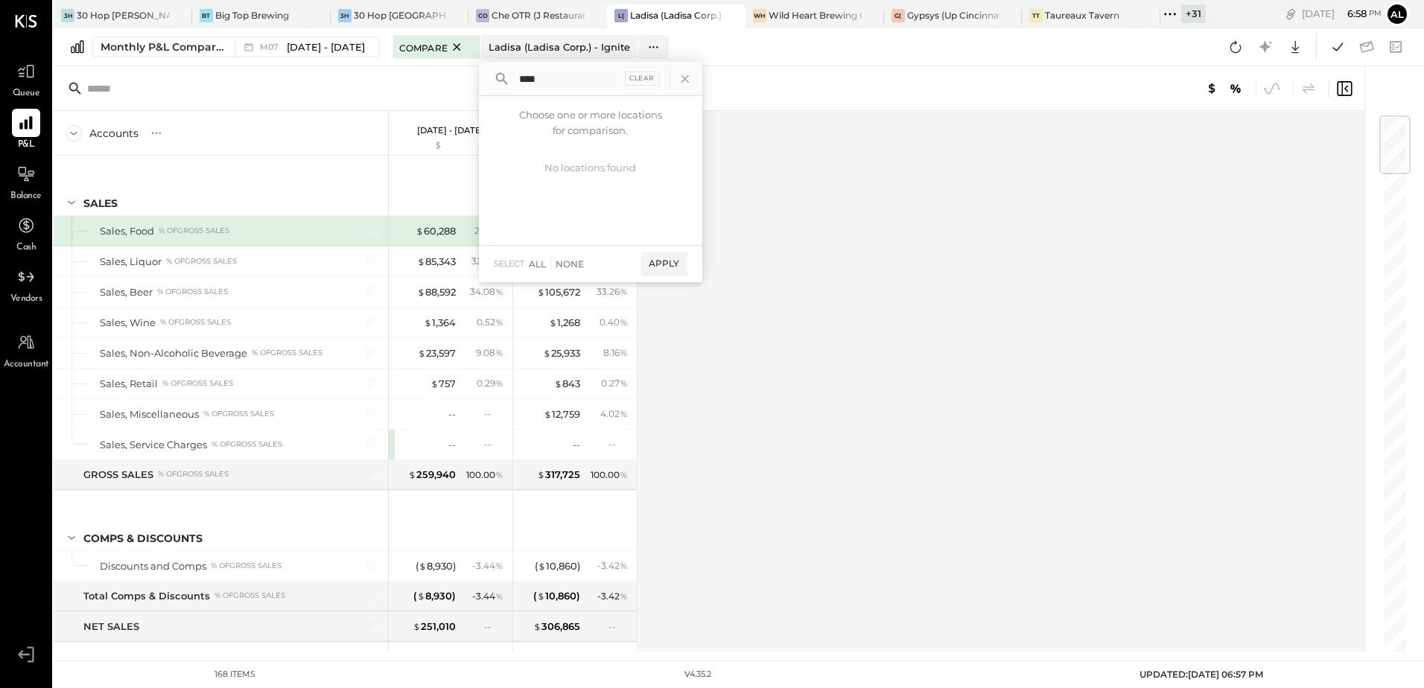
click at [543, 80] on input "****" at bounding box center [567, 79] width 109 height 27
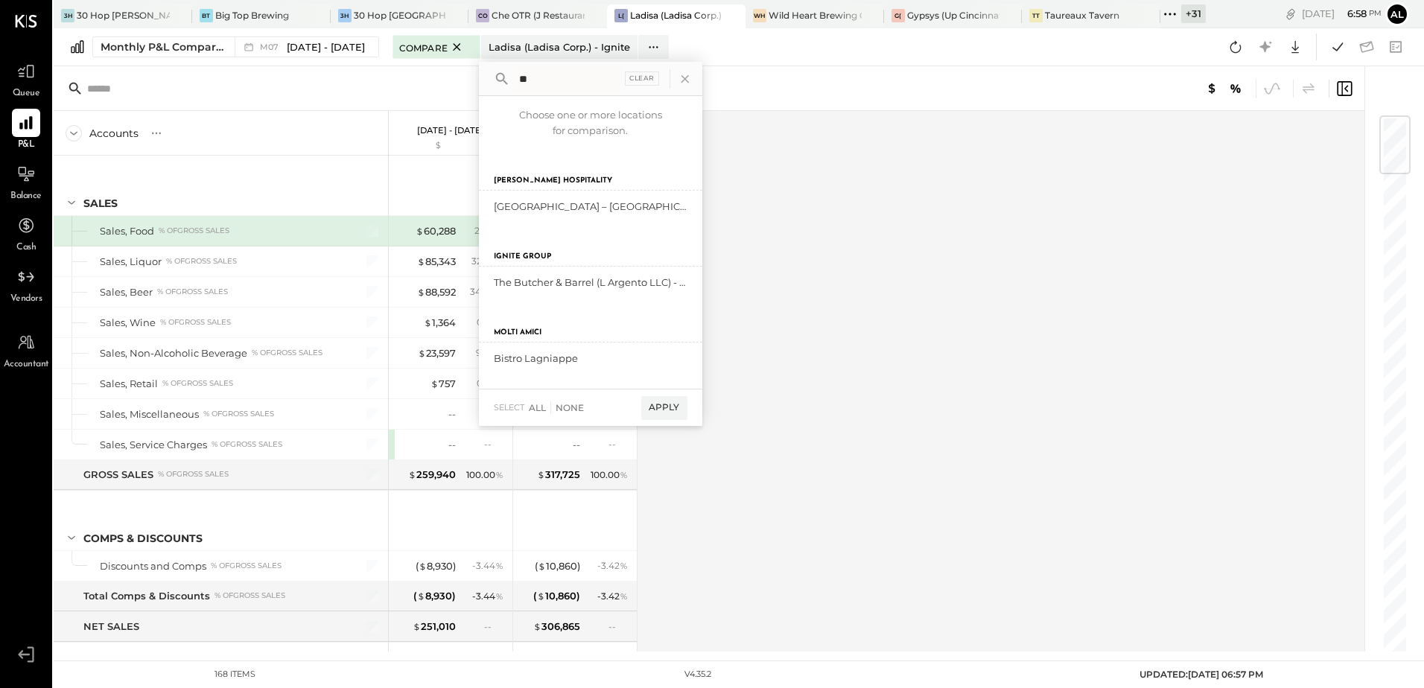
type input "*"
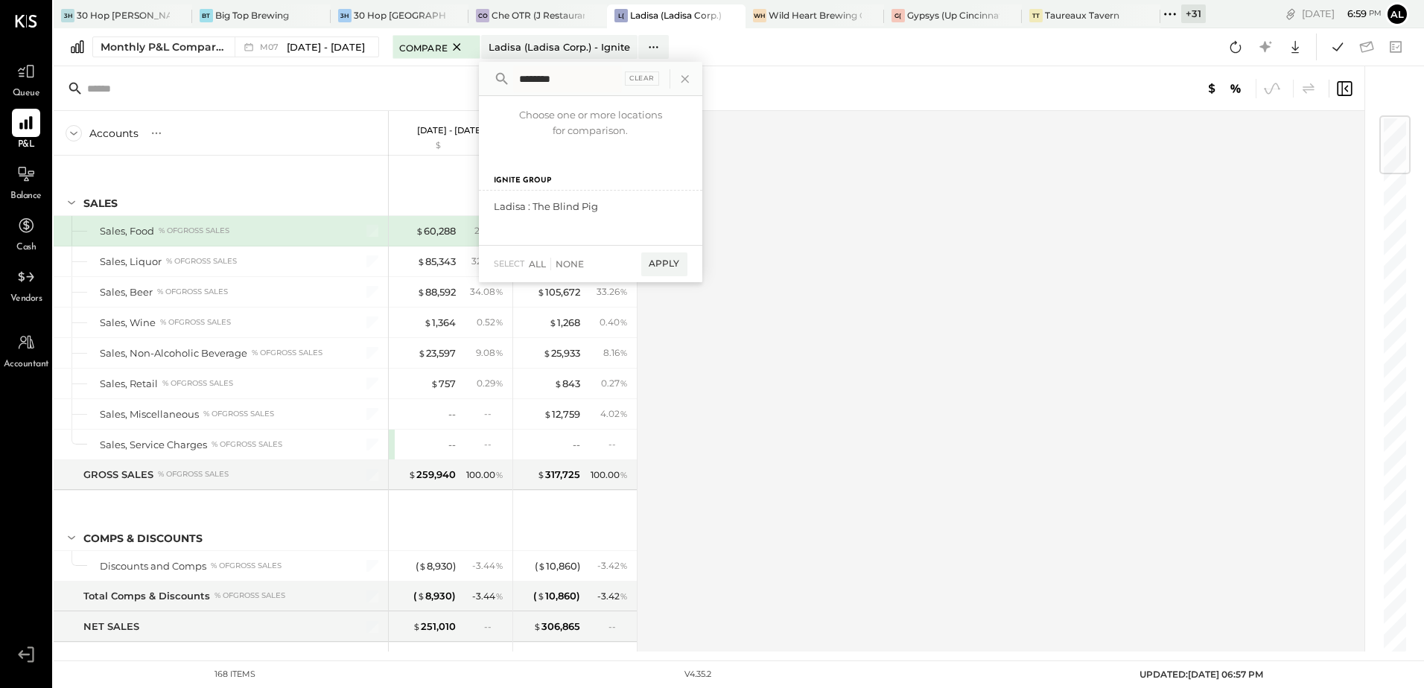
click at [562, 69] on input "********" at bounding box center [567, 79] width 109 height 27
type input "*"
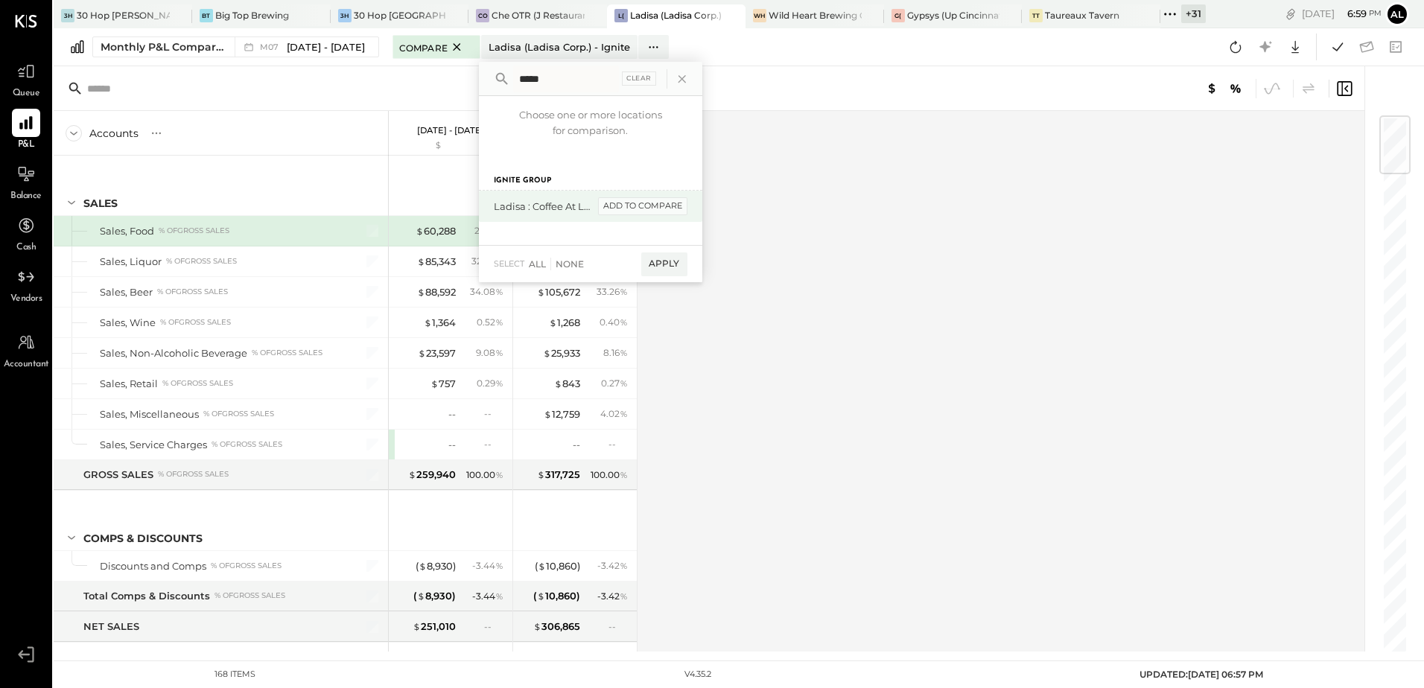
click at [598, 209] on div "add to compare" at bounding box center [642, 206] width 89 height 18
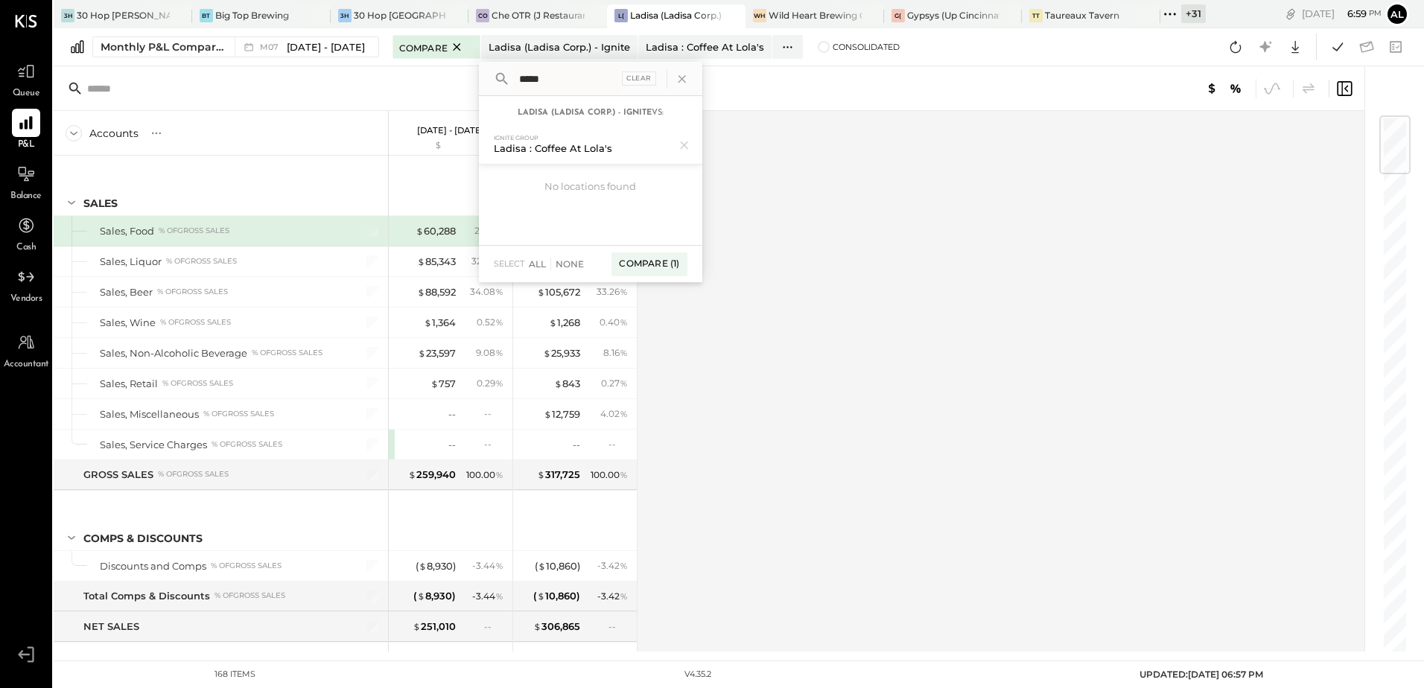
click at [546, 79] on input "*****" at bounding box center [566, 79] width 106 height 27
click at [547, 229] on div "Ladisa : The Blind Pig" at bounding box center [544, 225] width 100 height 14
click at [611, 223] on div "add to compare" at bounding box center [642, 225] width 89 height 18
drag, startPoint x: 538, startPoint y: 83, endPoint x: 480, endPoint y: 71, distance: 60.2
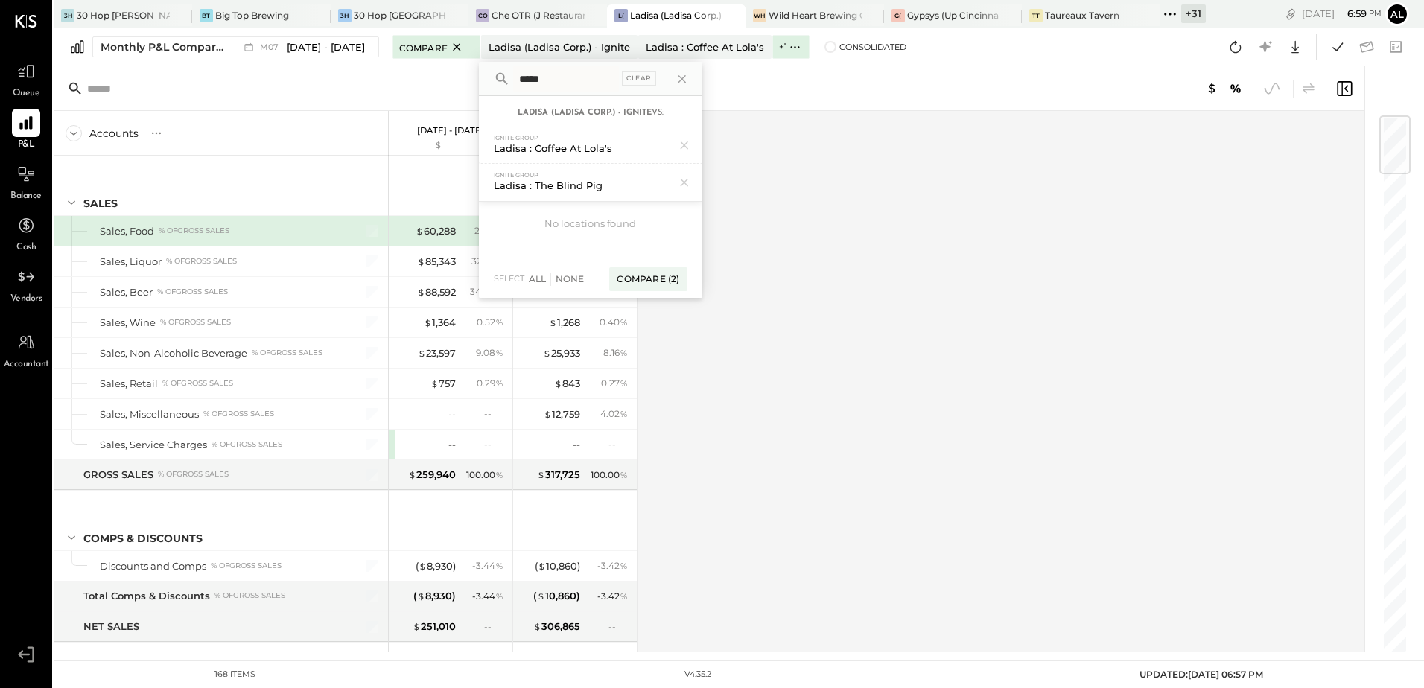
click at [480, 71] on div "***** Clear" at bounding box center [590, 79] width 223 height 34
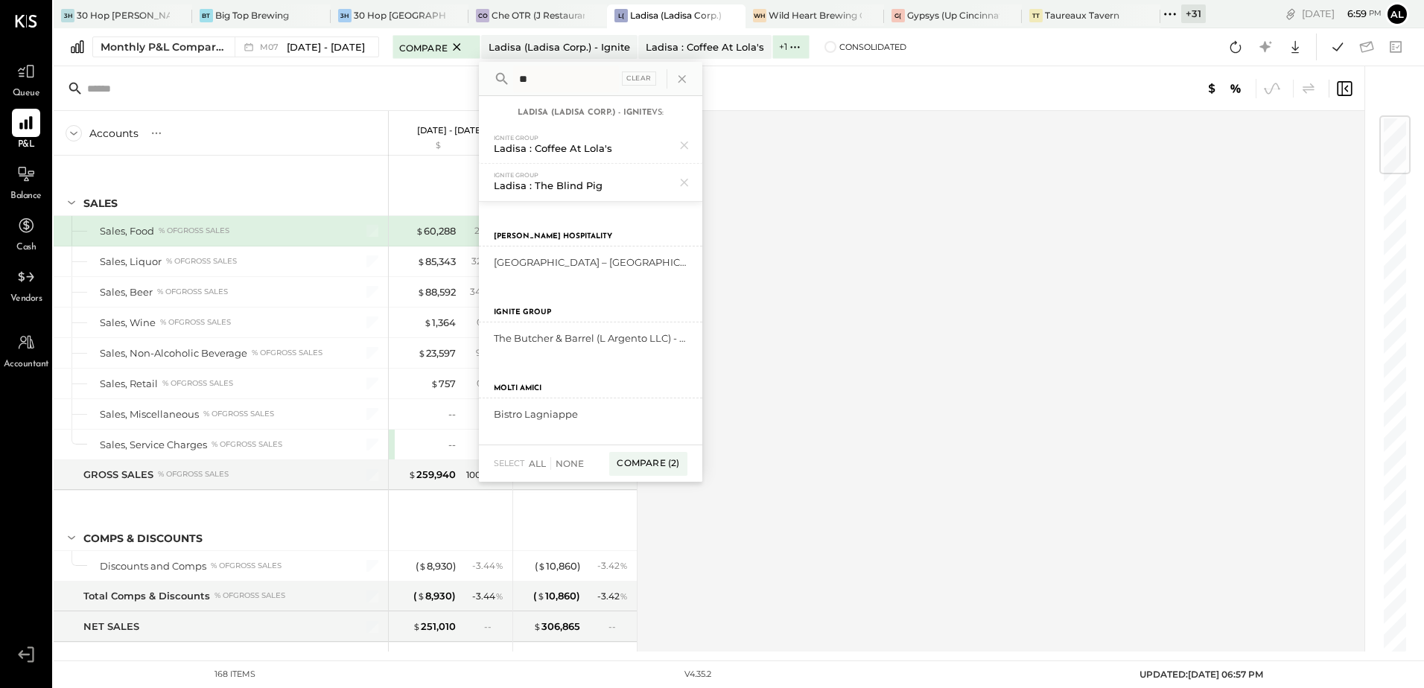
type input "*"
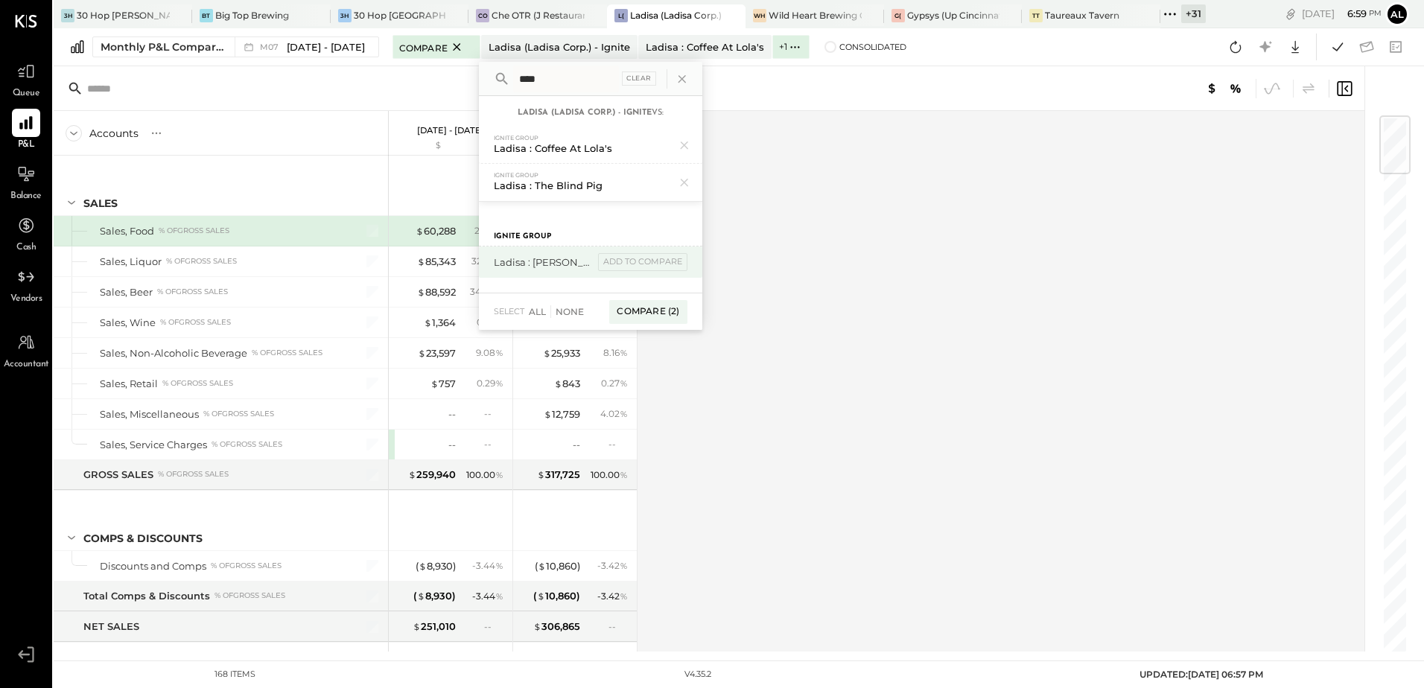
type input "****"
click at [582, 268] on div "Ladisa : O'Malley in the Alley add to compare" at bounding box center [590, 262] width 223 height 31
click at [611, 311] on div "Compare (2)" at bounding box center [647, 312] width 77 height 24
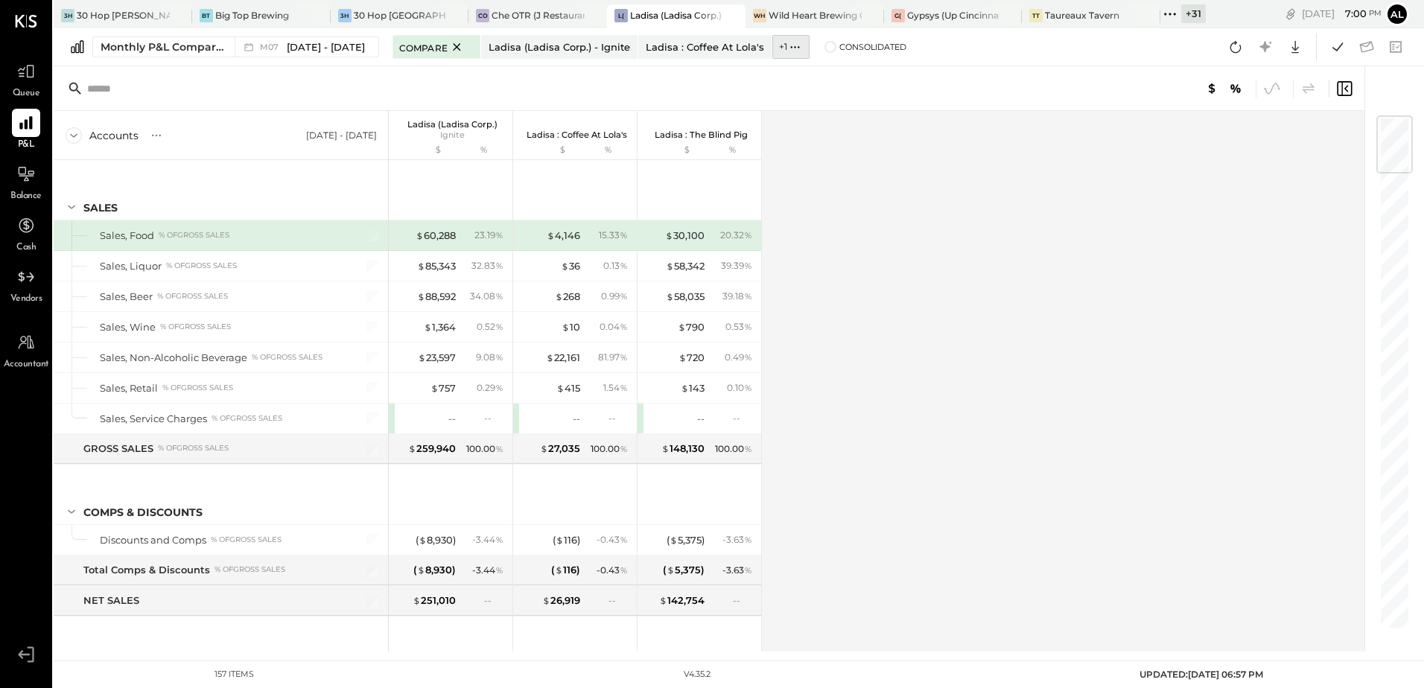
click at [795, 46] on icon at bounding box center [795, 46] width 1 height 1
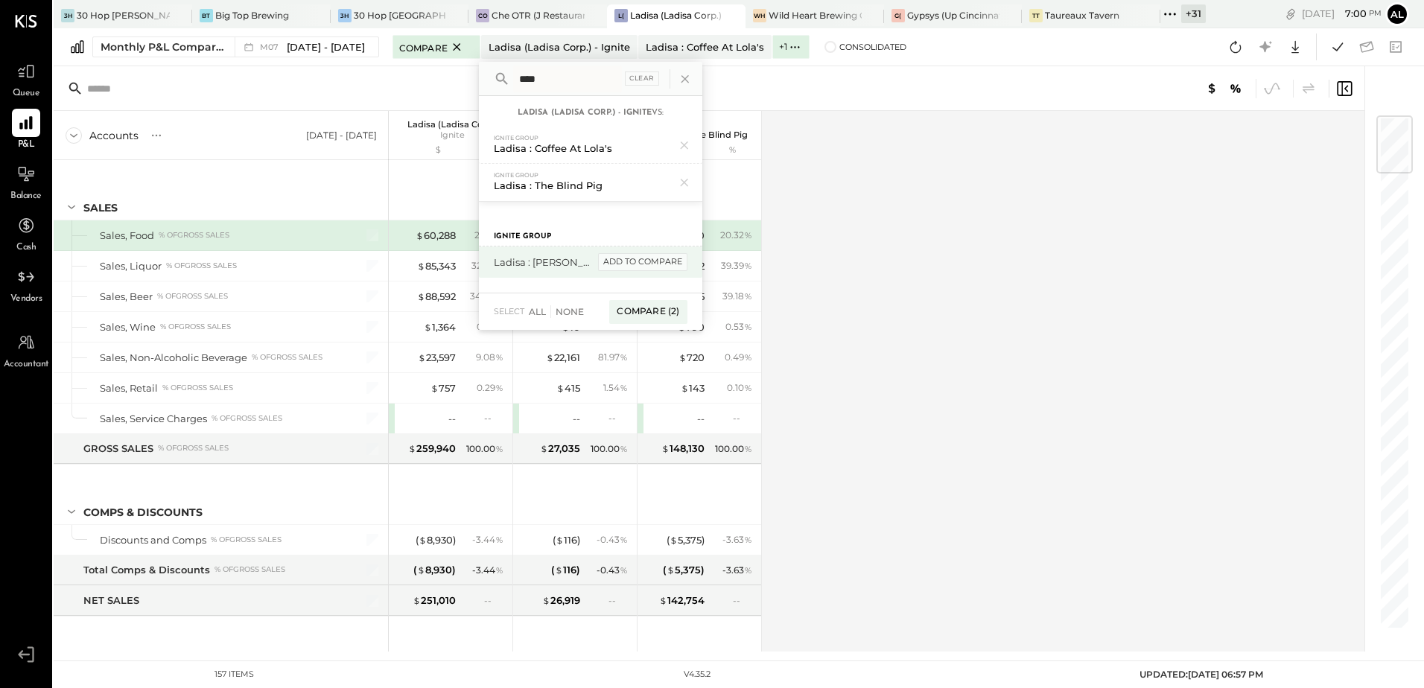
type input "****"
click at [608, 261] on div "add to compare" at bounding box center [642, 262] width 89 height 18
click at [836, 276] on div "Accounts S % GL Jul 1 - 31, 2025 Ladisa (Ladisa Corp.) Ignite $ % Ladisa : Coff…" at bounding box center [710, 381] width 1313 height 541
click at [934, 343] on div "Accounts S % GL Jul 1 - 31, 2025 Ladisa (Ladisa Corp.) Ignite $ % Ladisa : Coff…" at bounding box center [710, 381] width 1313 height 541
click at [934, 340] on div "Accounts S % GL Jul 1 - 31, 2025 Ladisa (Ladisa Corp.) Ignite $ % Ladisa : Coff…" at bounding box center [710, 381] width 1313 height 541
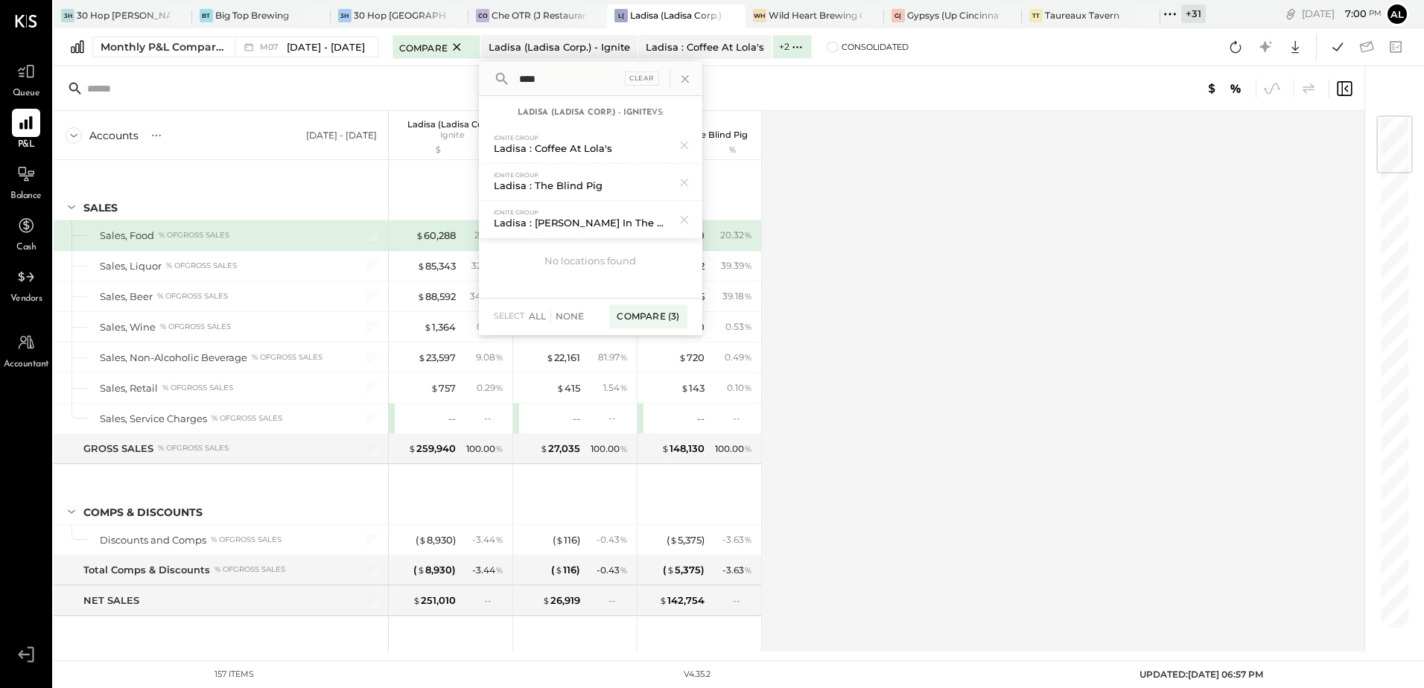
click at [934, 340] on div "Accounts S % GL Jul 1 - 31, 2025 Ladisa (Ladisa Corp.) Ignite $ % Ladisa : Coff…" at bounding box center [710, 381] width 1313 height 541
click at [645, 315] on div "Compare (3)" at bounding box center [647, 317] width 77 height 24
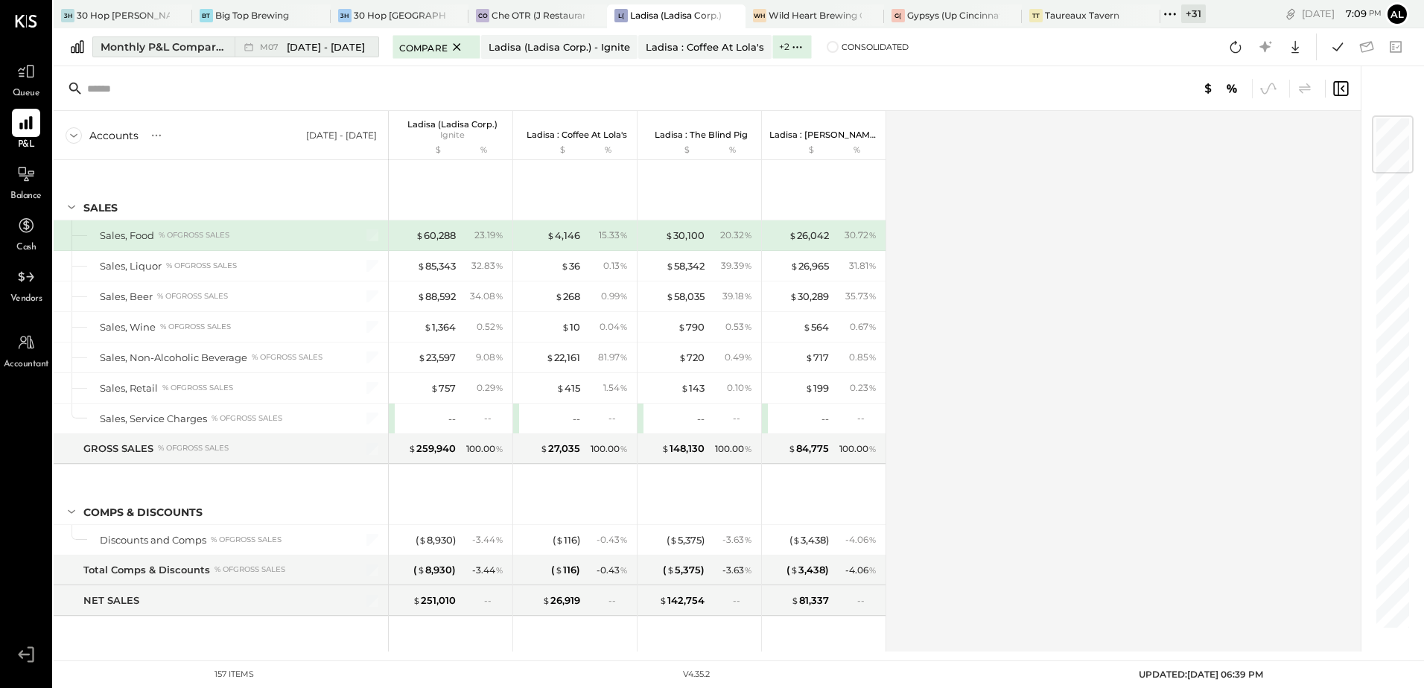
click at [338, 45] on span "Jul 1 - 31, 2025" at bounding box center [326, 47] width 78 height 14
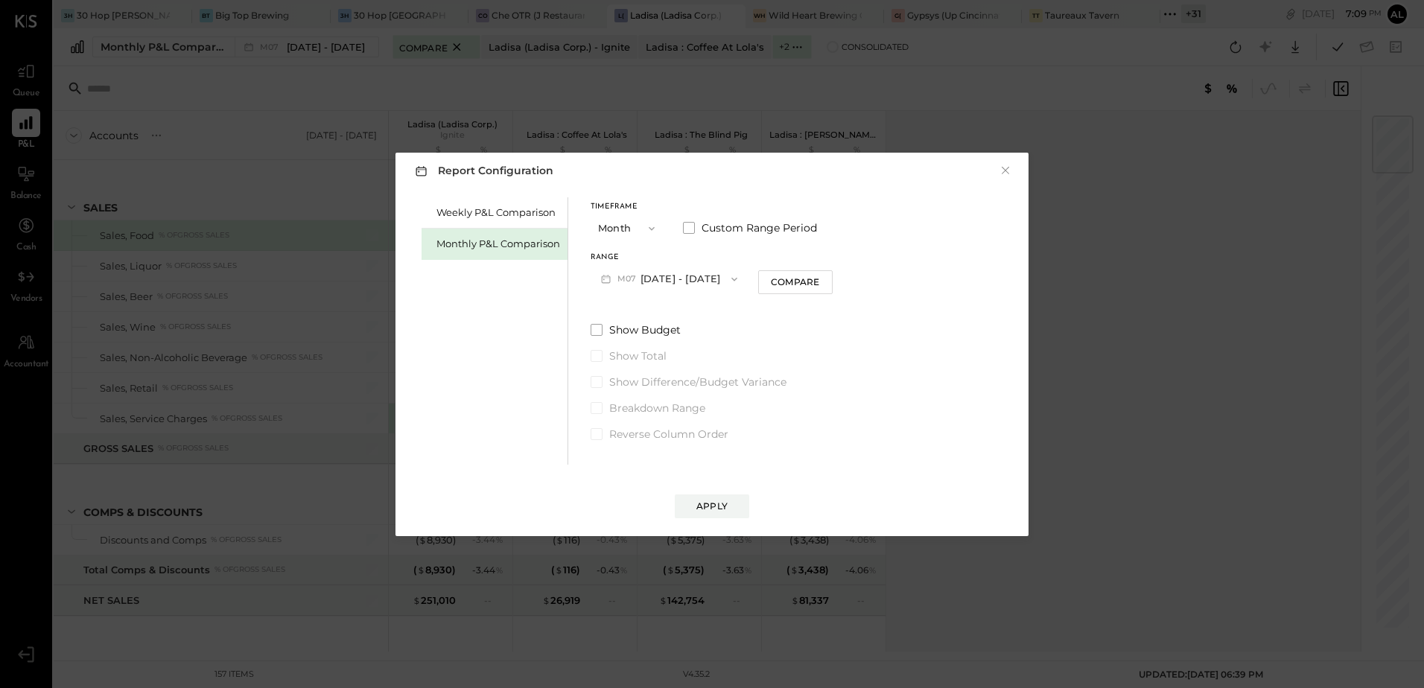
click at [728, 276] on icon "button" at bounding box center [734, 279] width 12 height 12
click at [669, 312] on span "[DATE] - [DATE]" at bounding box center [663, 311] width 71 height 13
click at [712, 503] on div "Apply" at bounding box center [711, 506] width 31 height 13
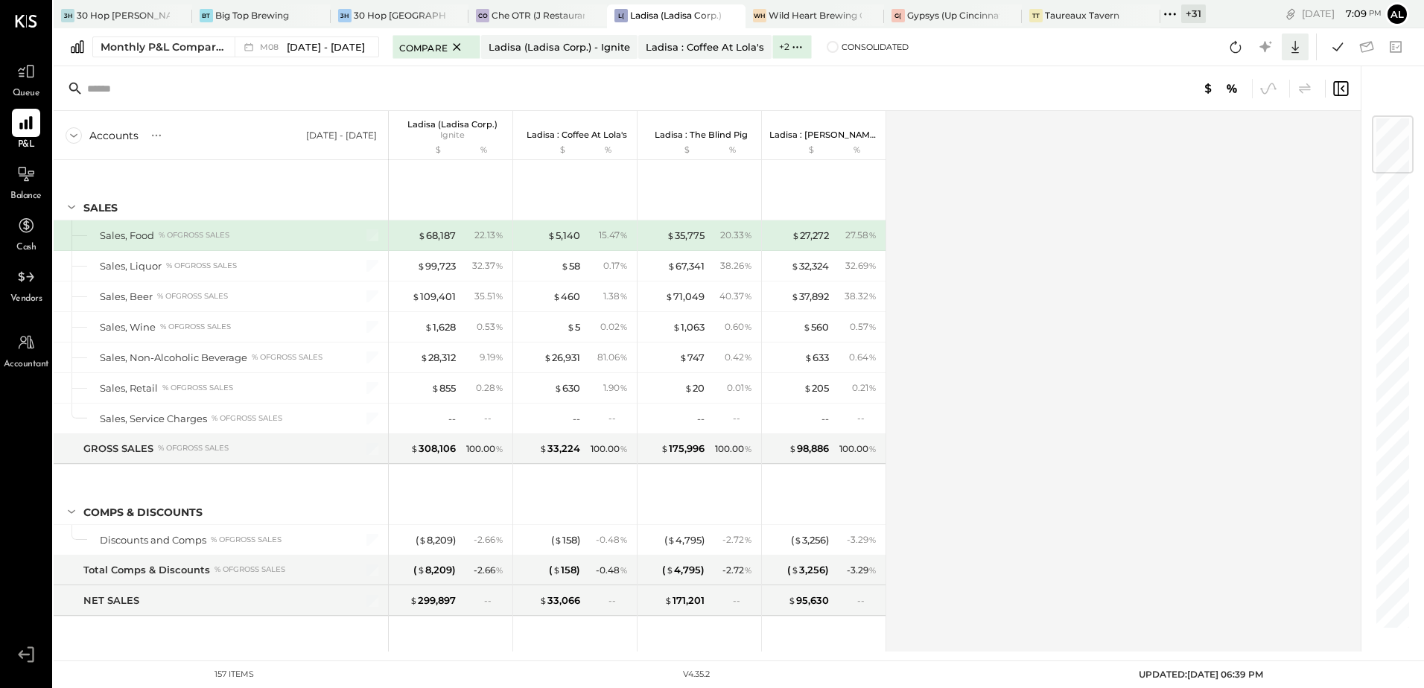
click at [1294, 49] on icon at bounding box center [1294, 47] width 7 height 13
click at [1235, 136] on div "Excel" at bounding box center [1248, 133] width 119 height 31
click at [815, 16] on div "Wild Heart Brewing Company" at bounding box center [815, 15] width 93 height 13
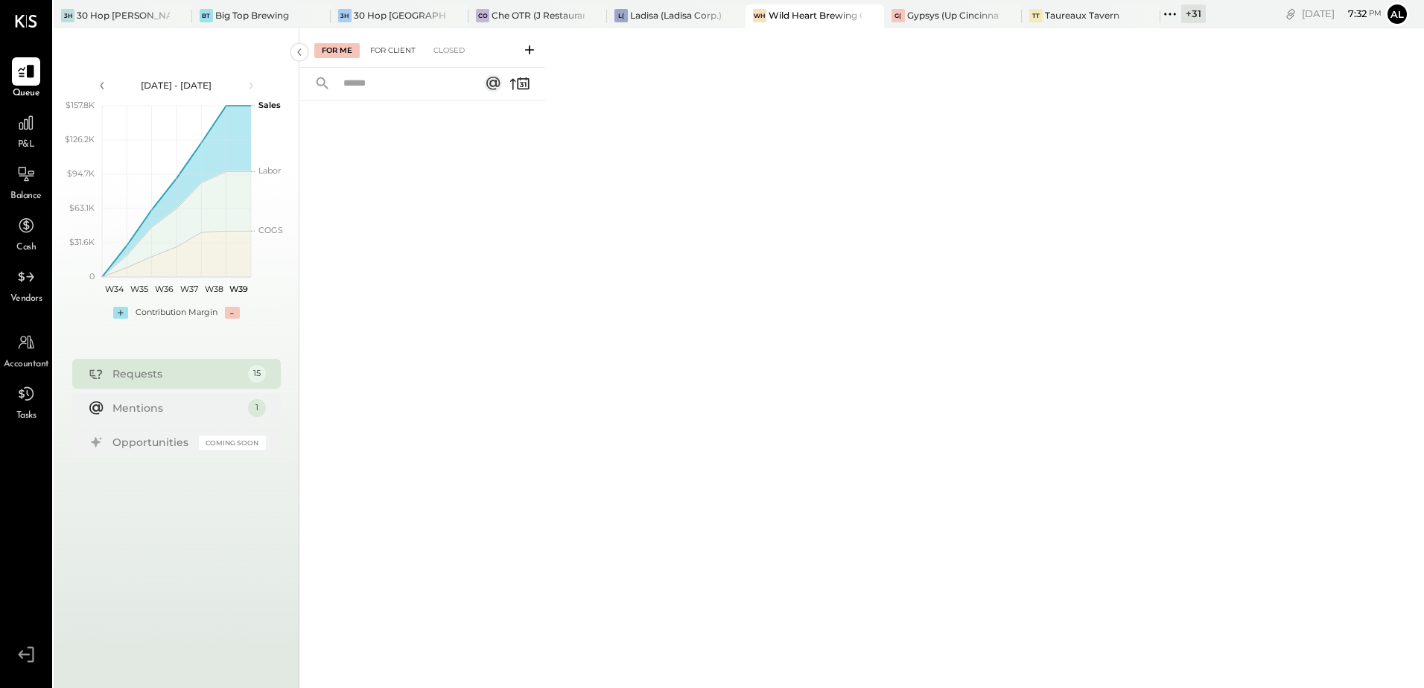
click at [409, 52] on div "For Client" at bounding box center [393, 50] width 60 height 15
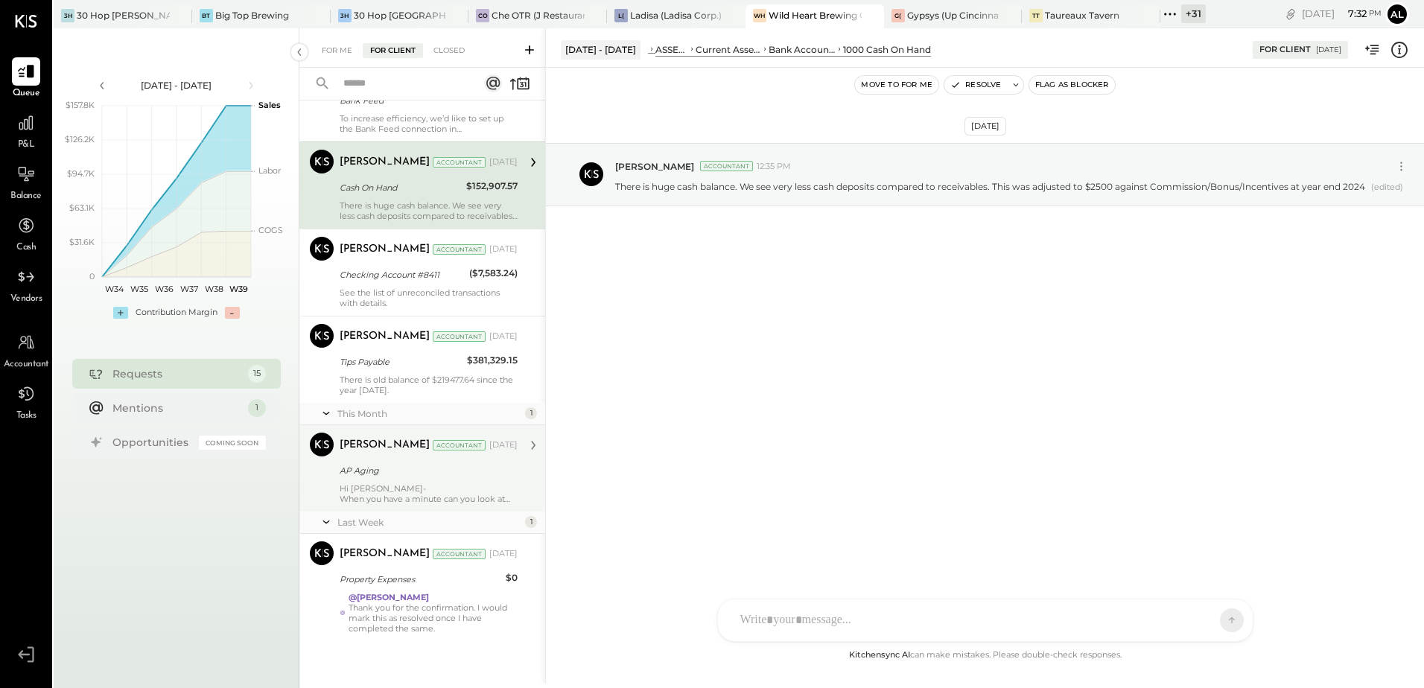
scroll to position [873, 0]
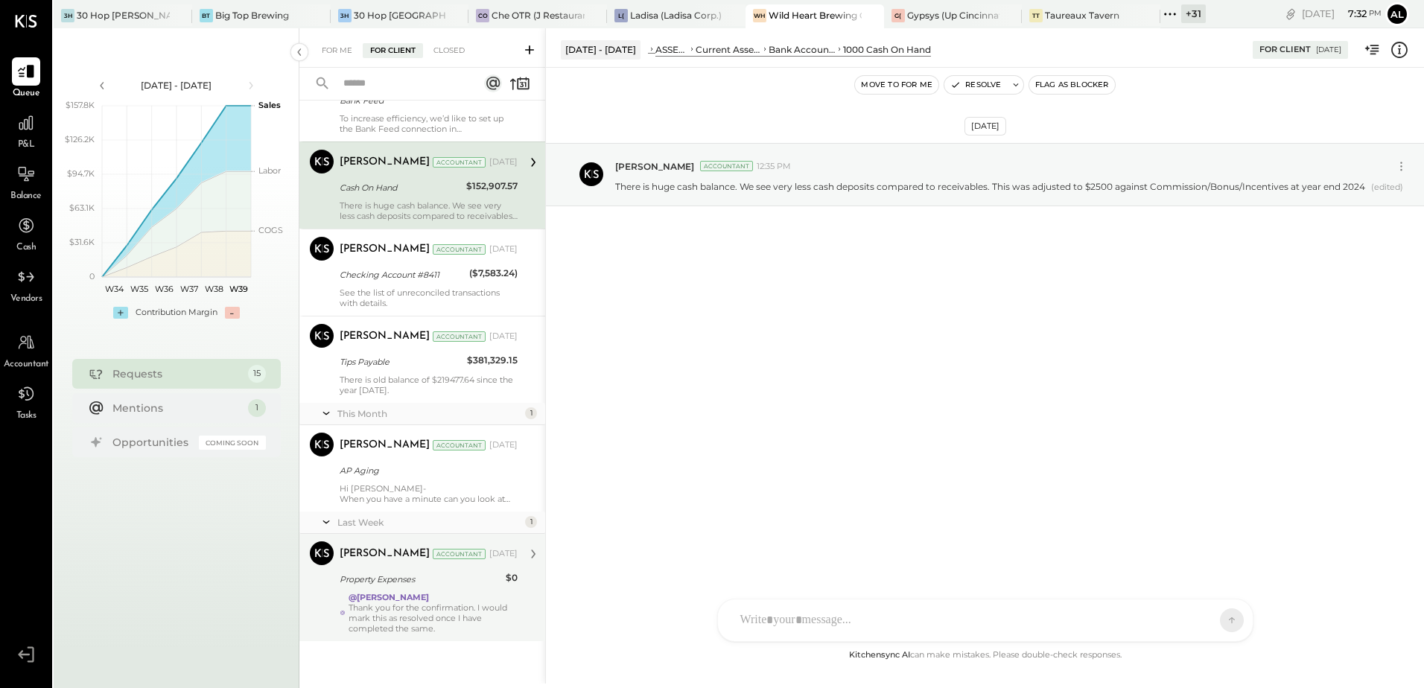
click at [403, 617] on div "Thank you for the confirmation. I would mark this as resolved once I have compl…" at bounding box center [433, 617] width 169 height 31
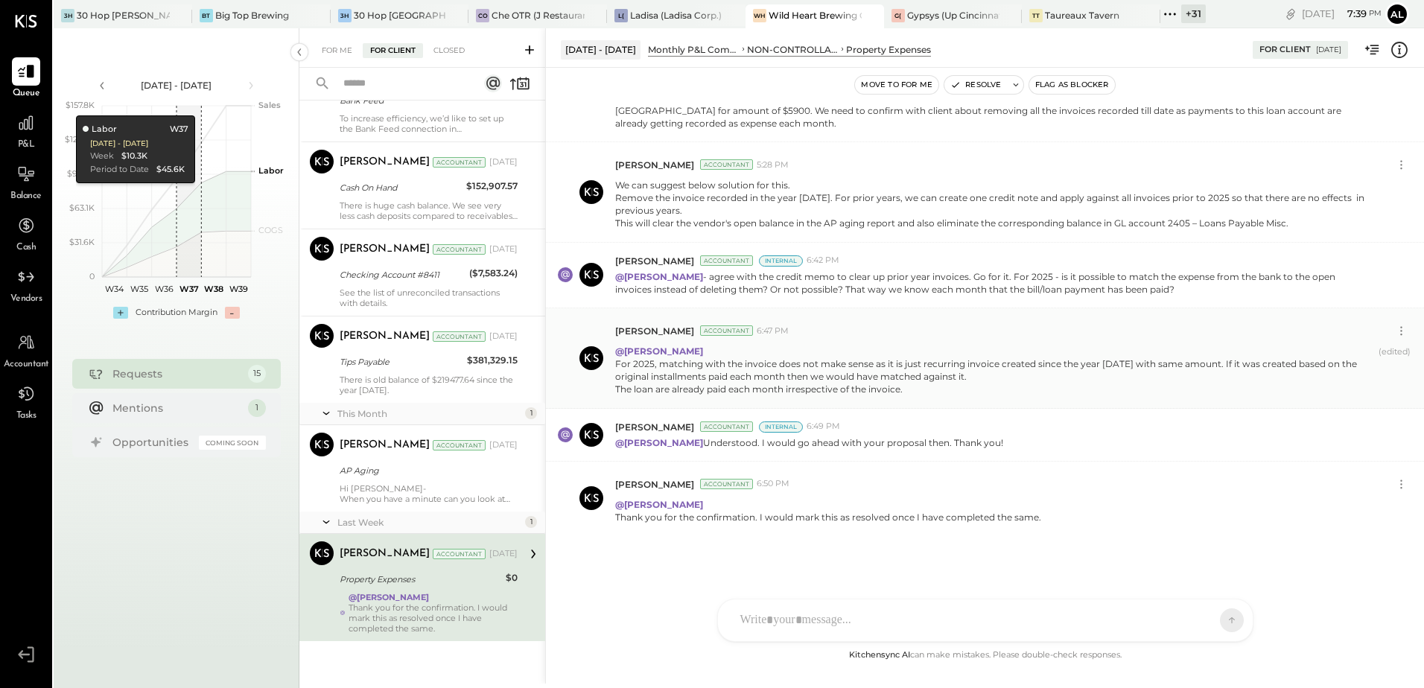
scroll to position [206, 0]
click at [983, 84] on button "Resolve" at bounding box center [975, 85] width 63 height 18
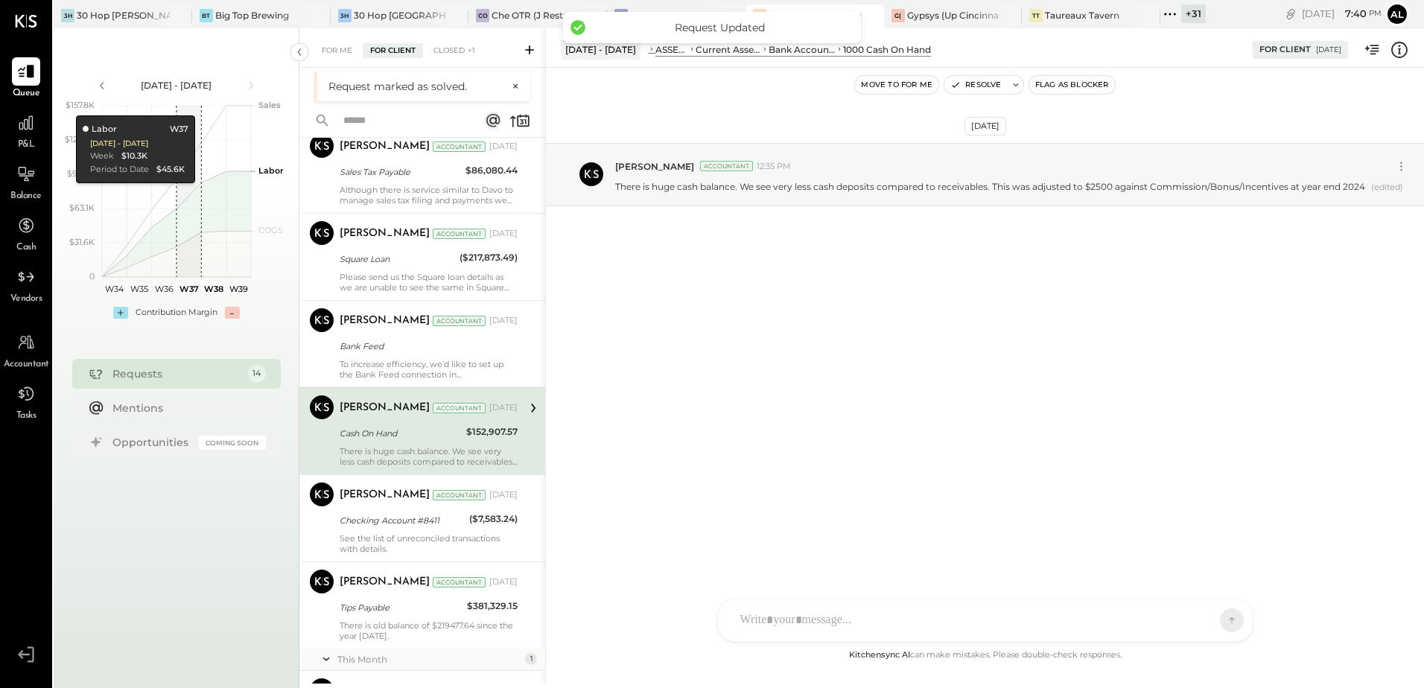
scroll to position [743, 0]
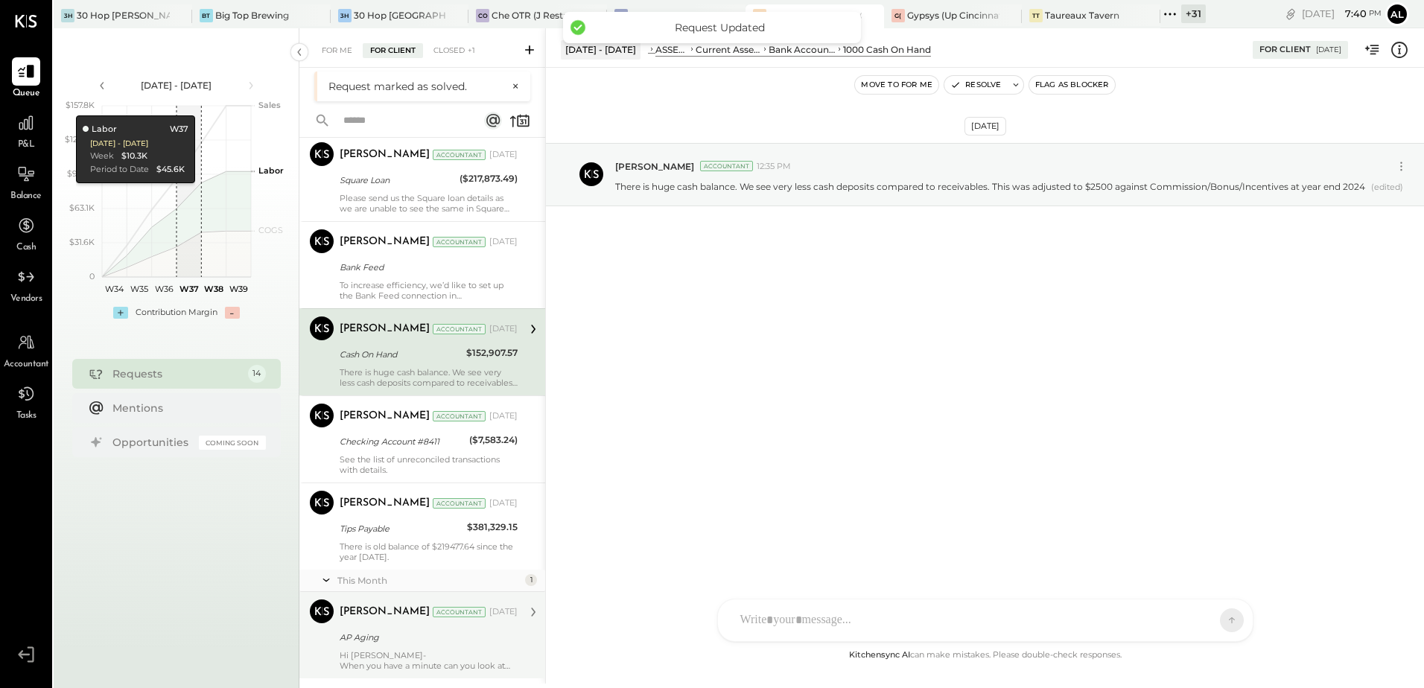
click at [400, 640] on div "AP Aging" at bounding box center [427, 637] width 174 height 15
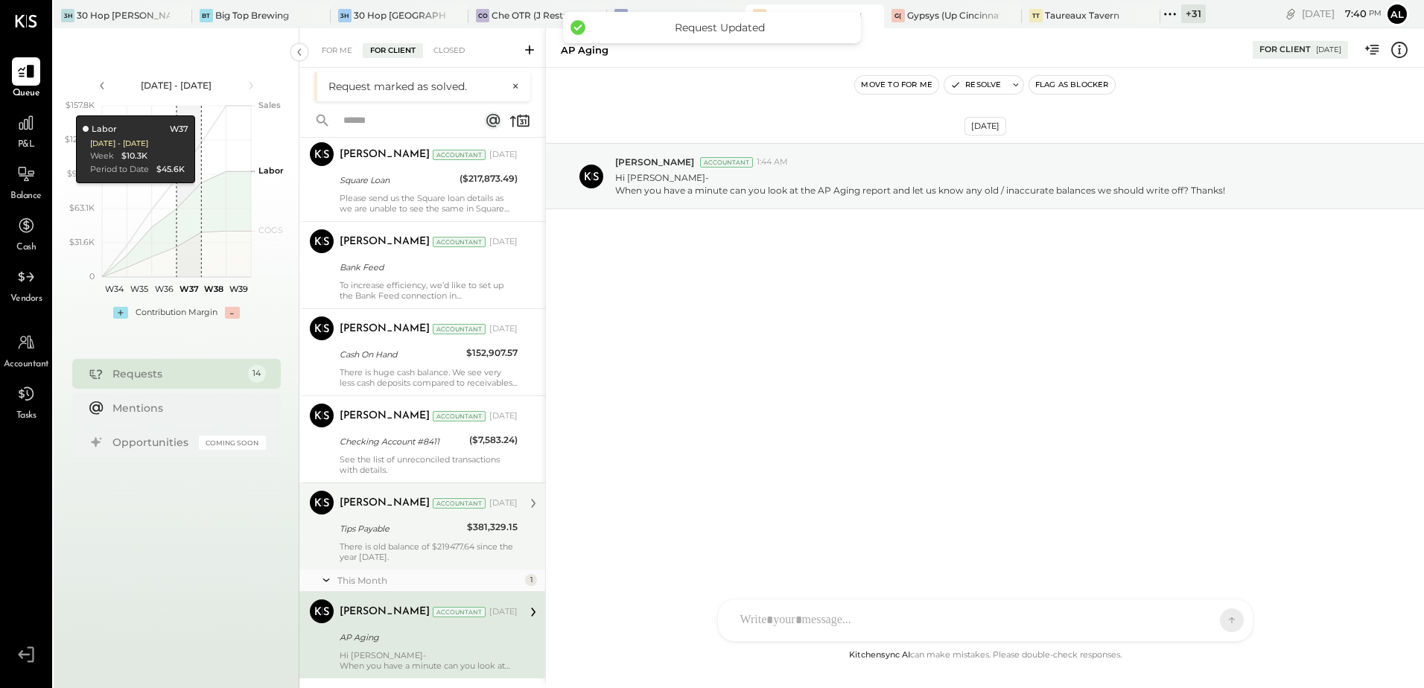
click at [395, 531] on div "Tips Payable" at bounding box center [401, 528] width 123 height 15
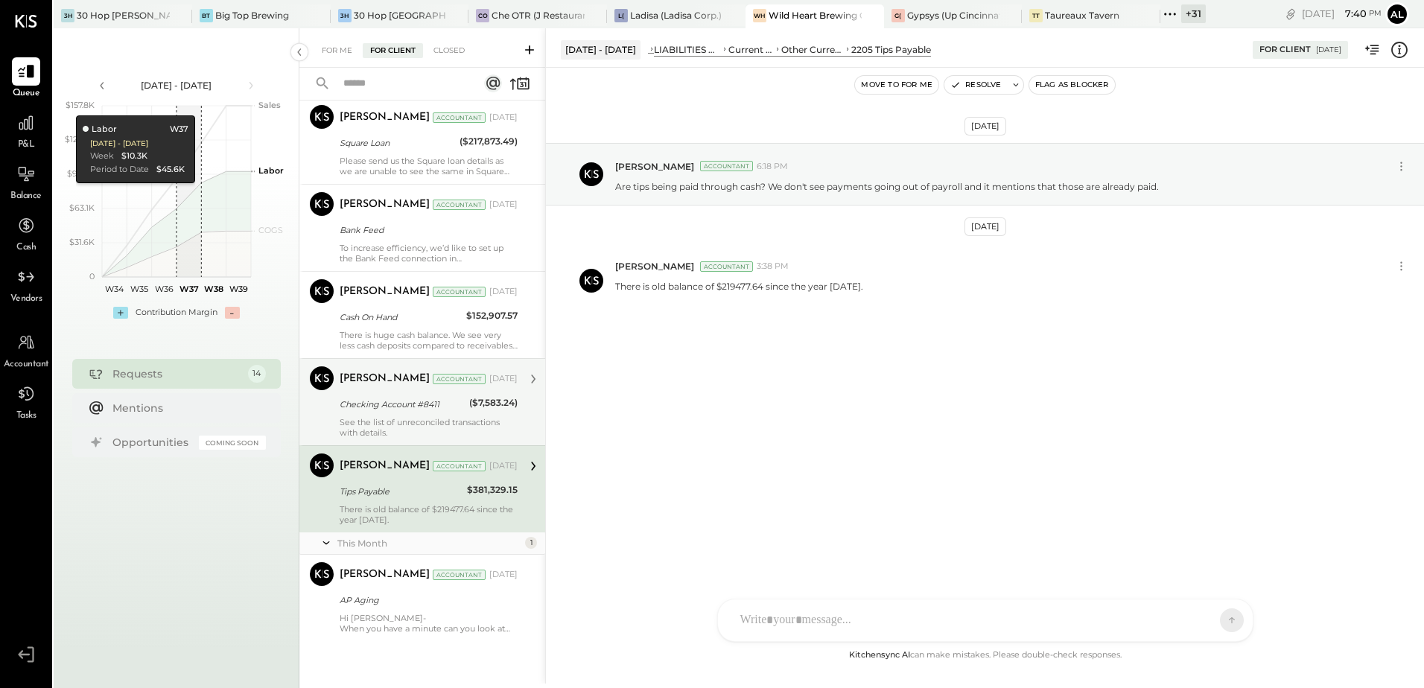
click at [380, 407] on div "Checking Account #8411" at bounding box center [402, 404] width 125 height 15
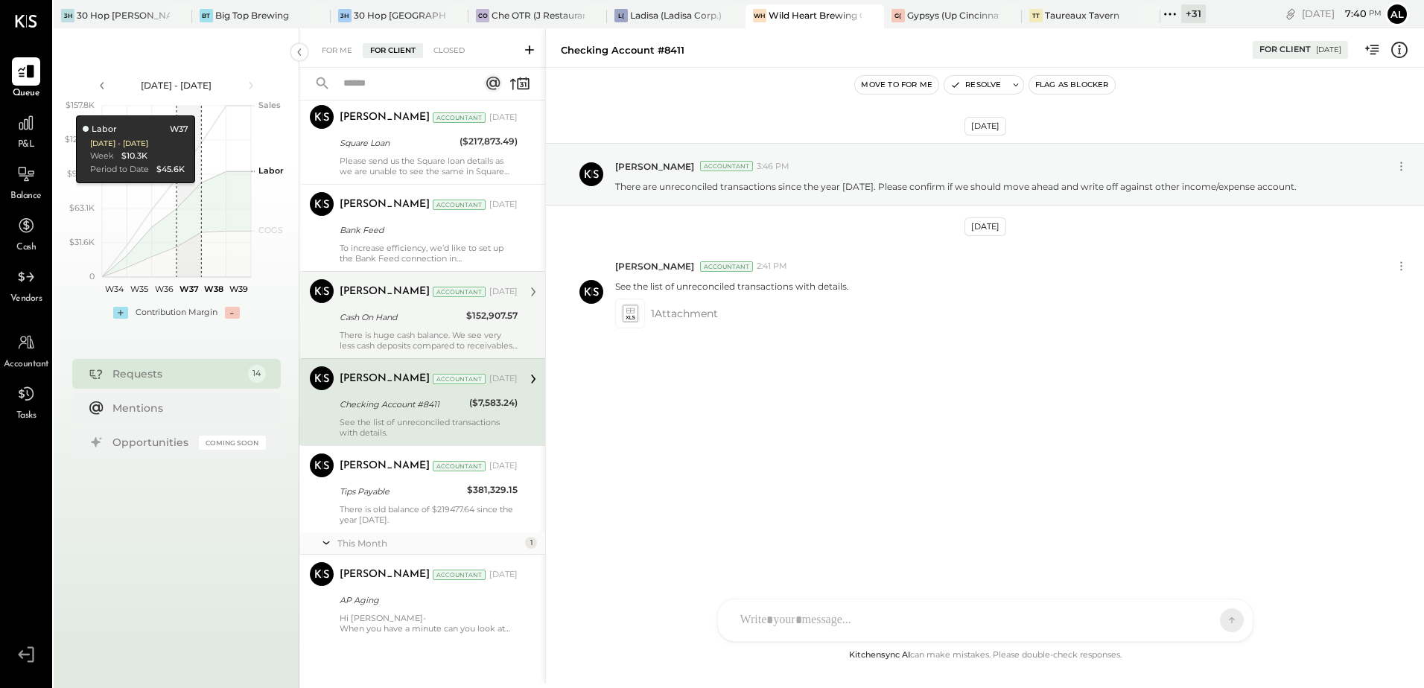
click at [394, 326] on div "Ali Mehdi Accountant Aug 13, 2025 Cash On Hand $152,907.57 There is huge cash b…" at bounding box center [429, 314] width 178 height 71
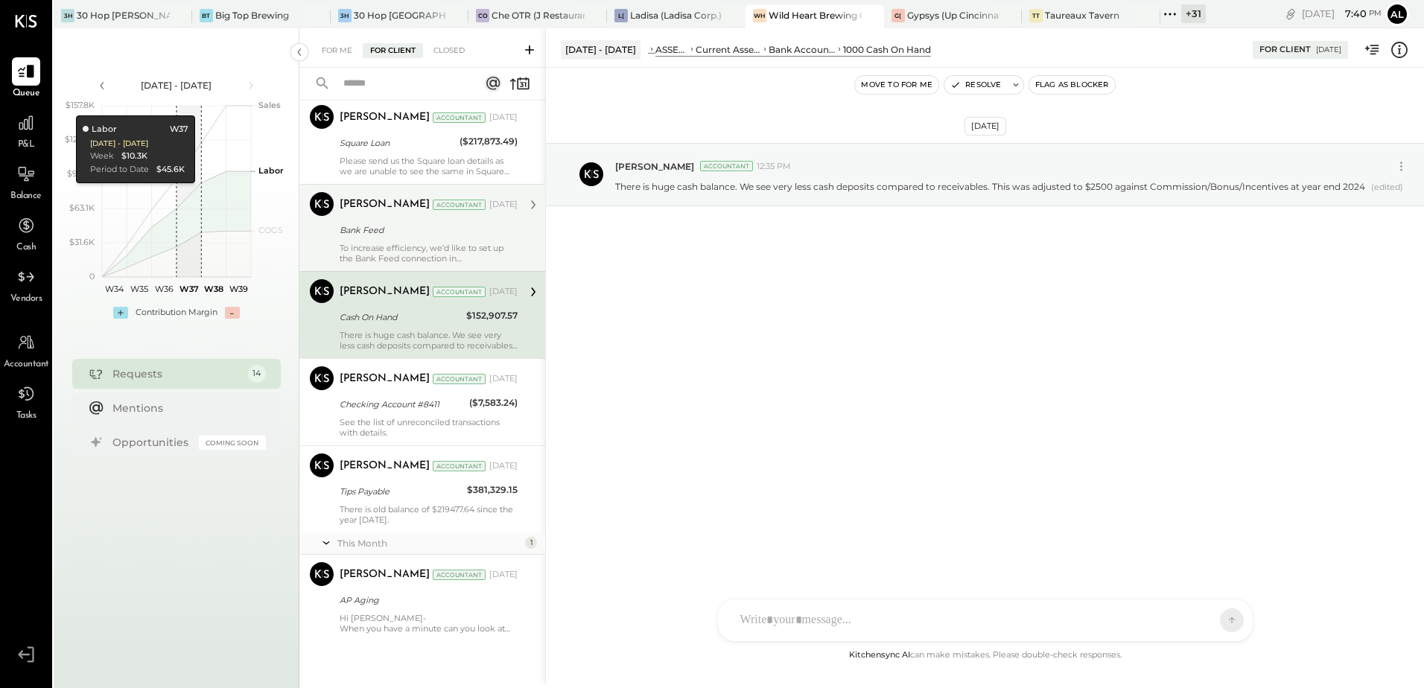
click at [394, 238] on div "Bank Feed" at bounding box center [427, 230] width 174 height 18
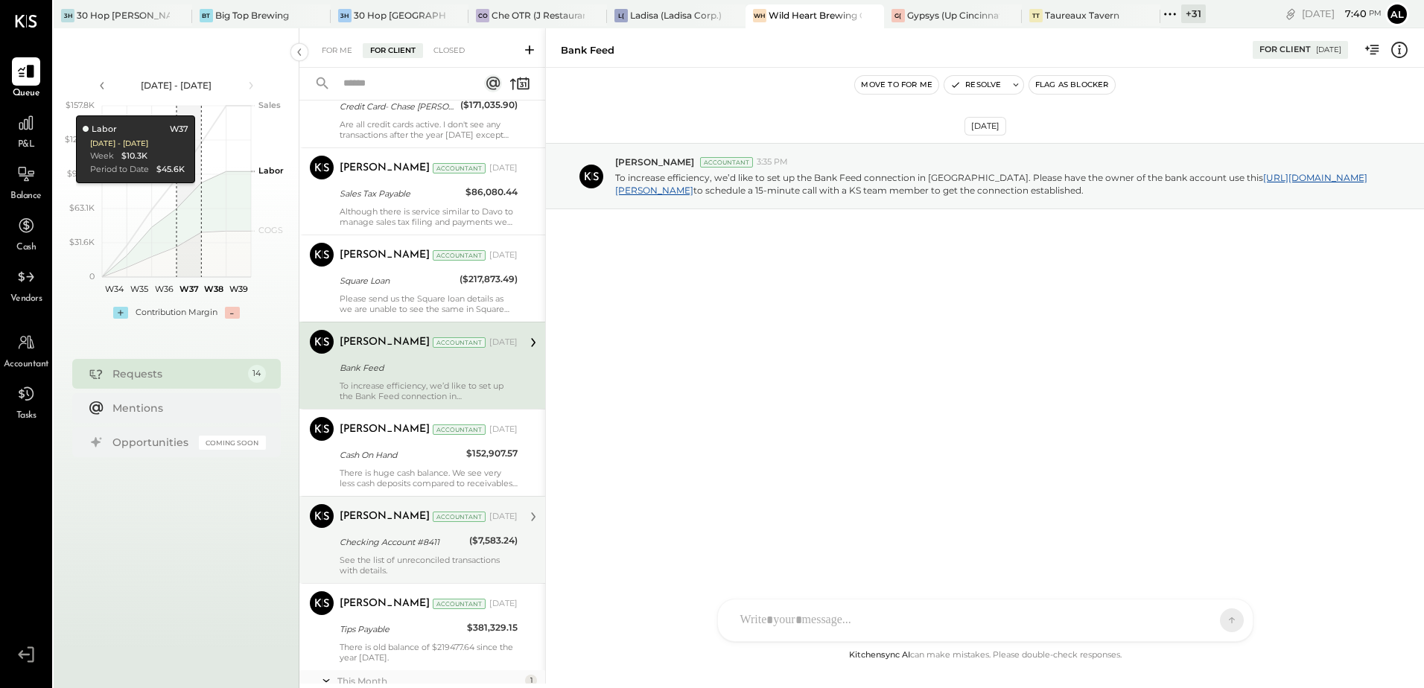
scroll to position [594, 0]
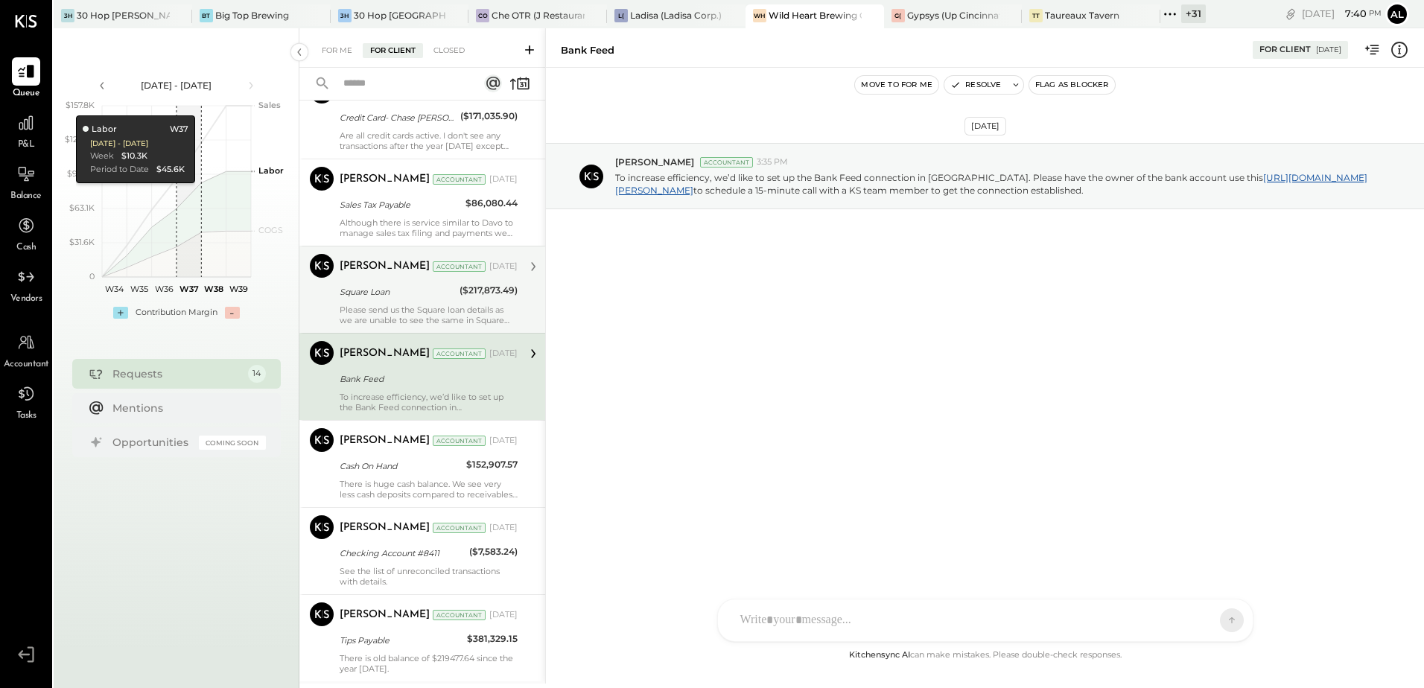
click at [395, 300] on div "Square Loan" at bounding box center [397, 292] width 115 height 18
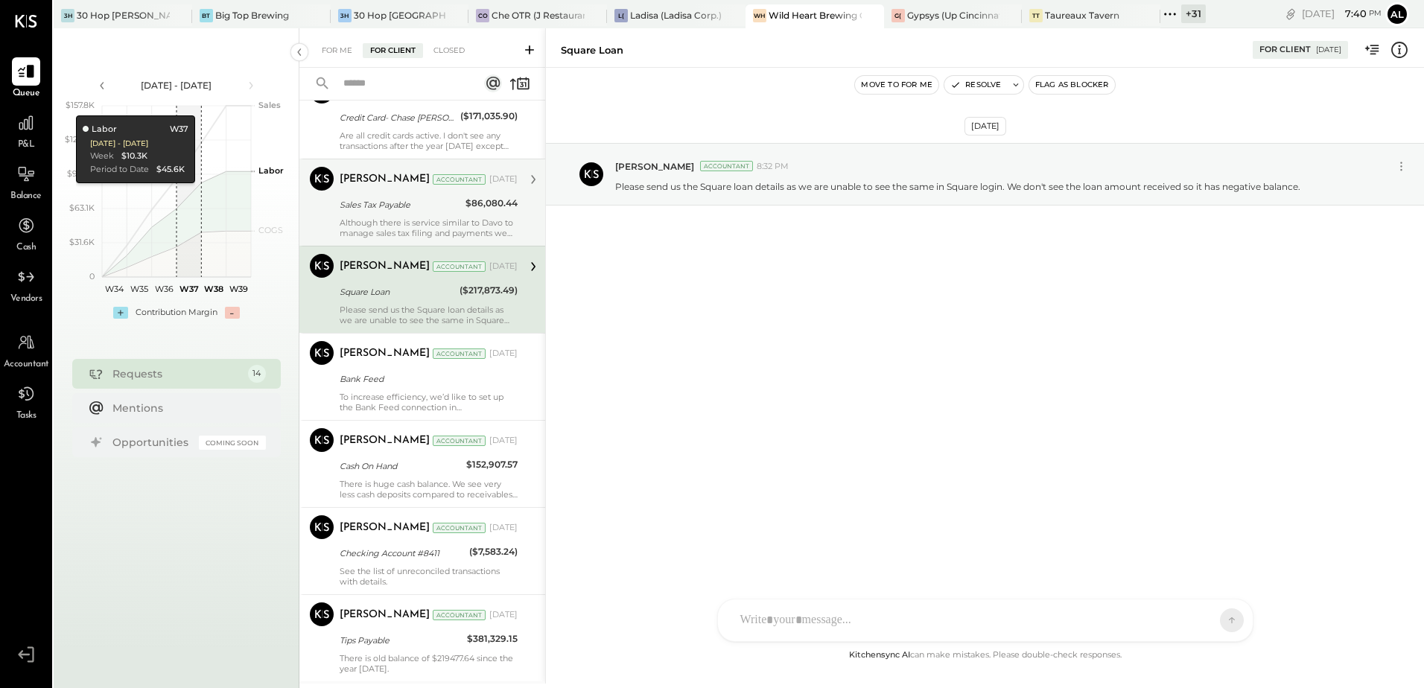
click at [429, 216] on div "Ali Mehdi Accountant Aug 13, 2025 Sales Tax Payable $86,080.44 Although there i…" at bounding box center [429, 202] width 178 height 71
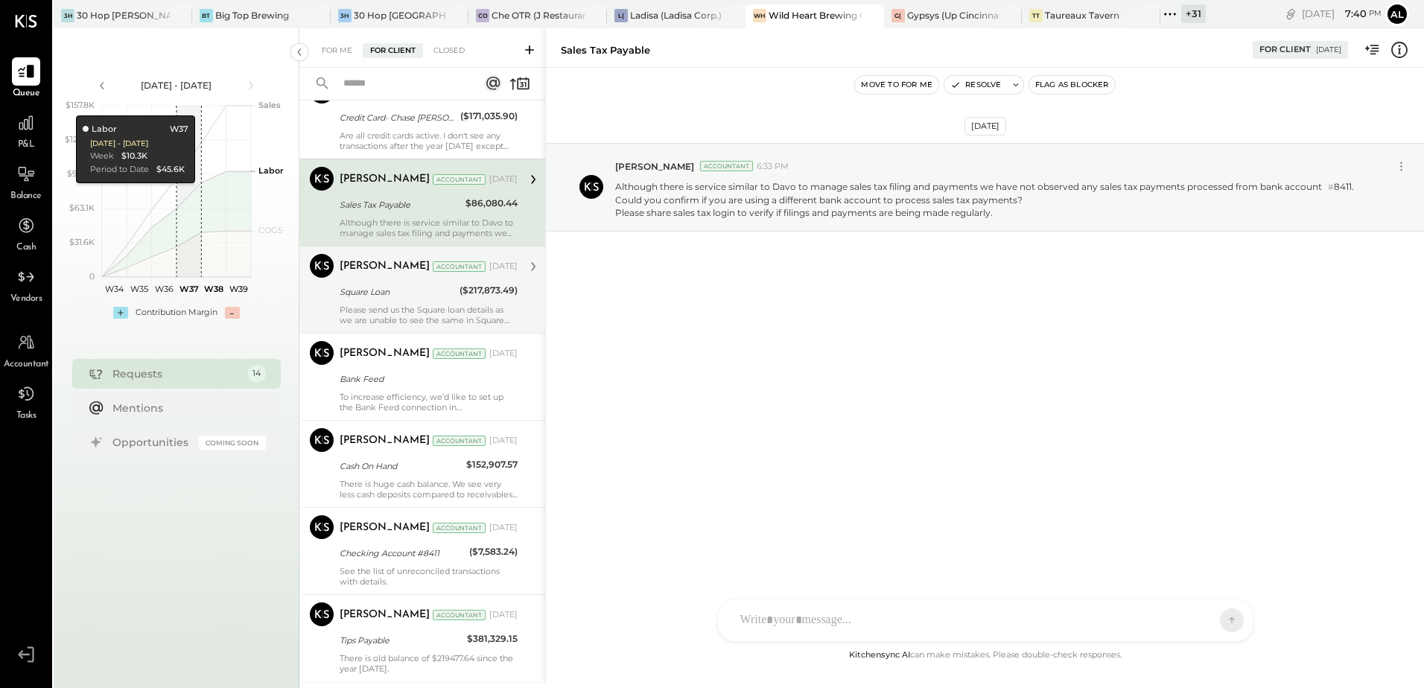
scroll to position [296, 0]
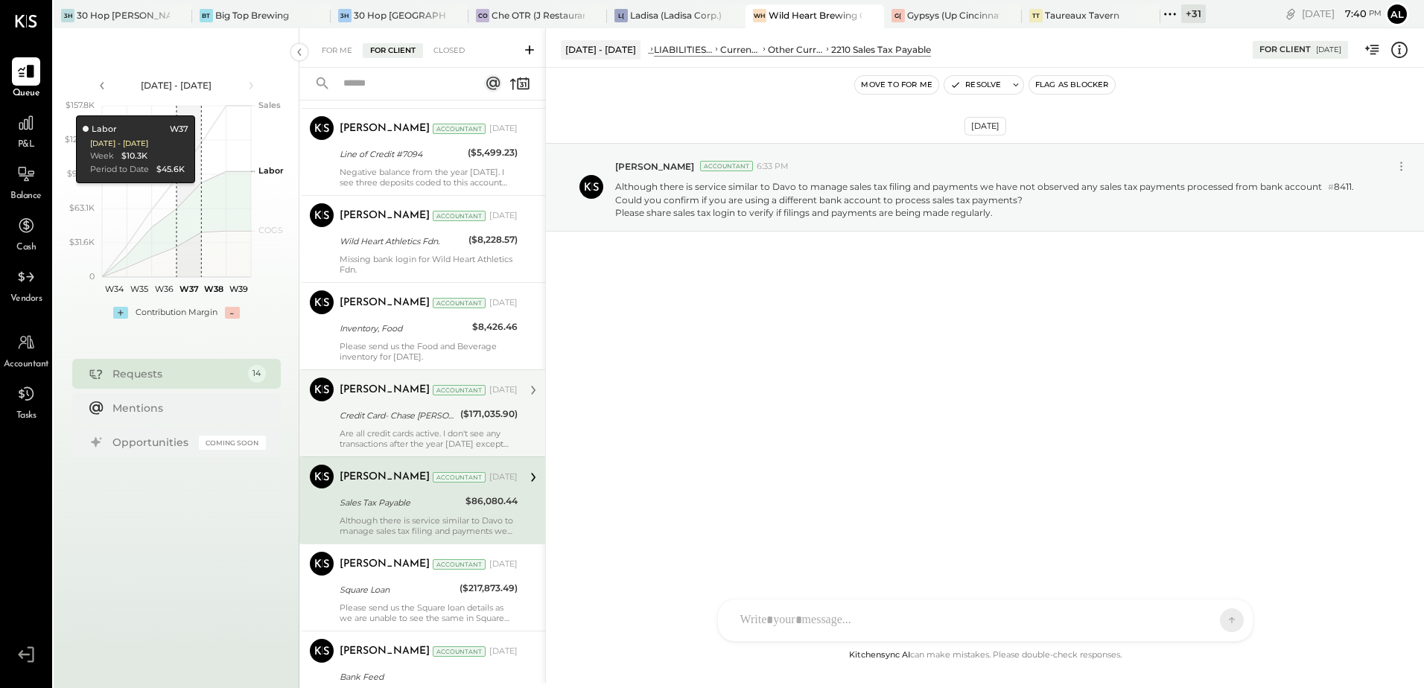
click at [393, 429] on div "Are all credit cards active. I don't see any transactions after the year [DATE]…" at bounding box center [429, 438] width 178 height 21
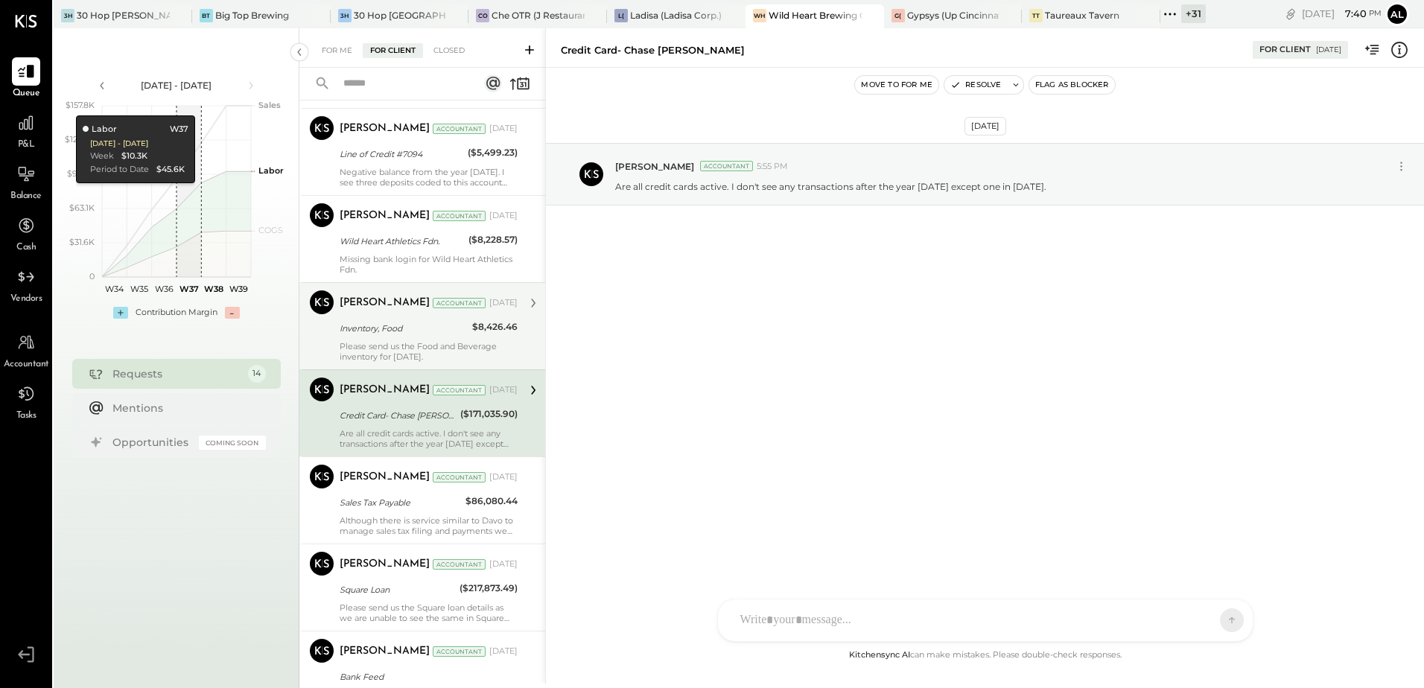
click at [378, 323] on div "Inventory, Food" at bounding box center [404, 328] width 128 height 15
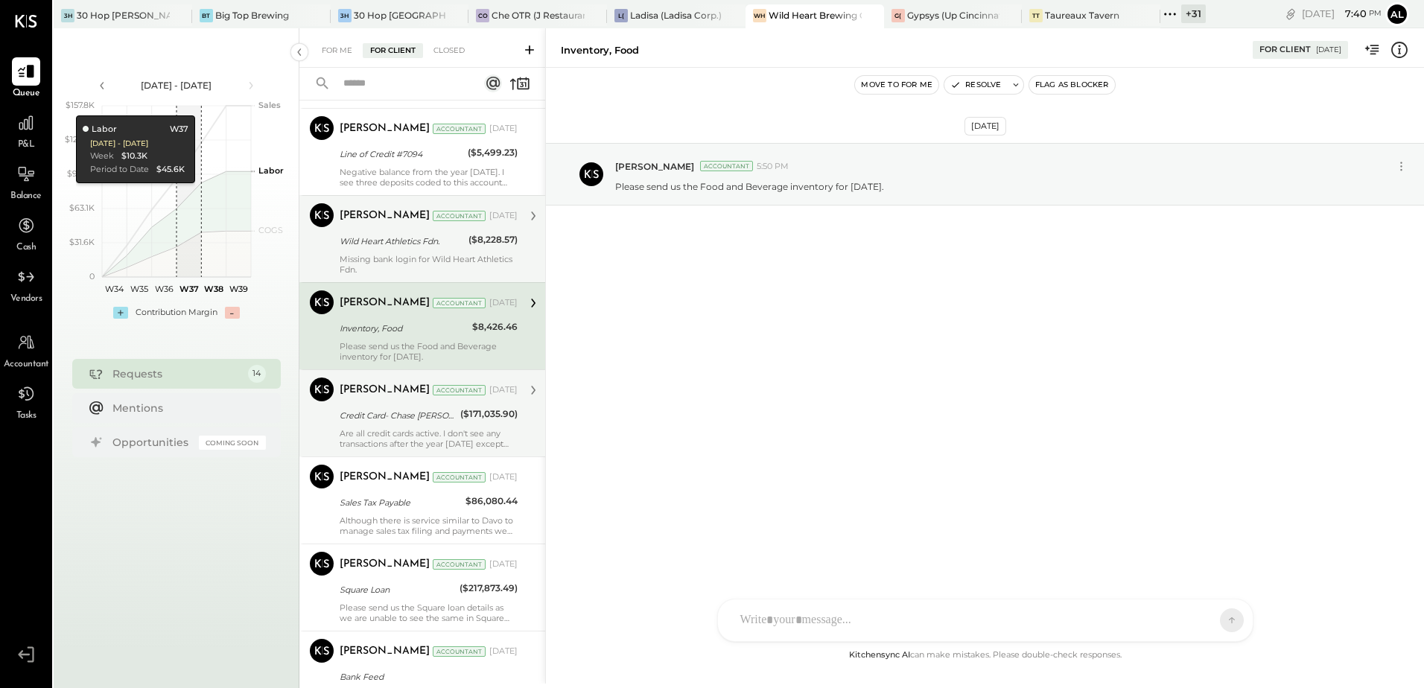
click at [369, 228] on div "Ali Mehdi Accountant Aug 13, 2025" at bounding box center [429, 215] width 178 height 25
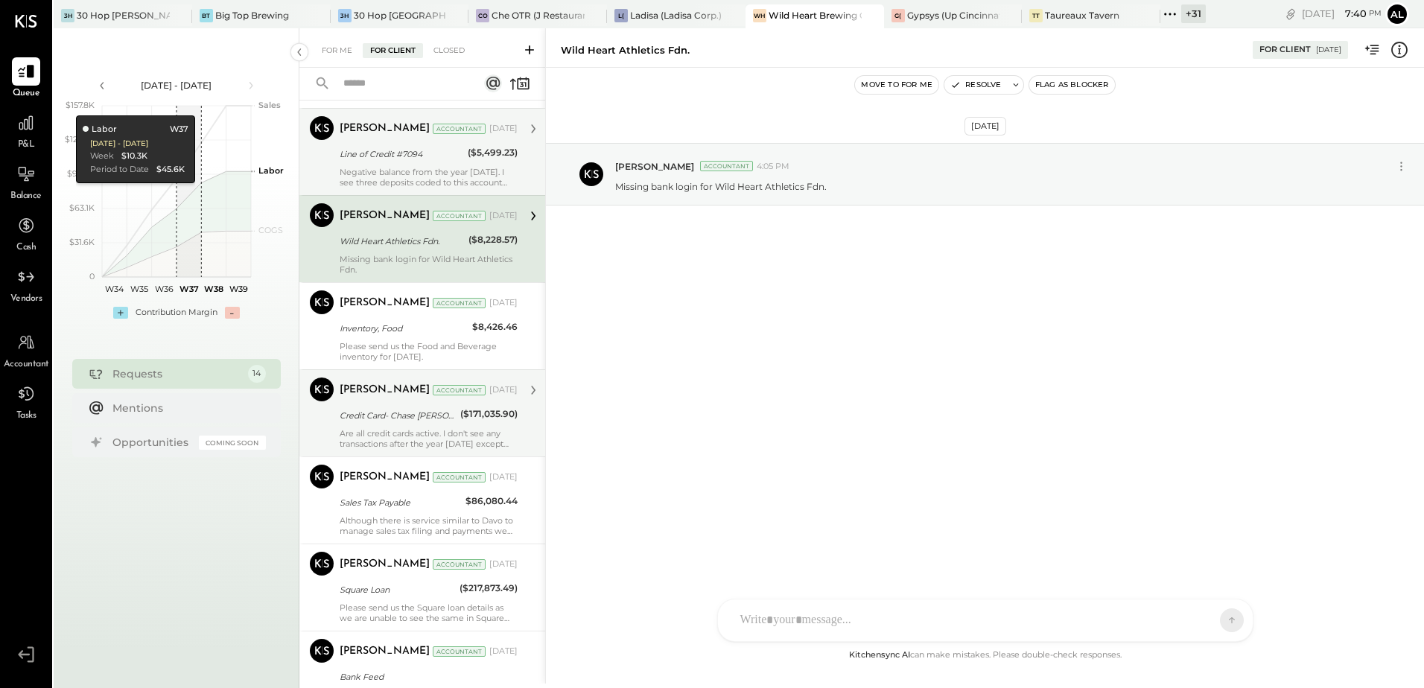
click at [372, 169] on div "Negative balance from the year [DATE]. I see three deposits coded to this accou…" at bounding box center [429, 177] width 178 height 21
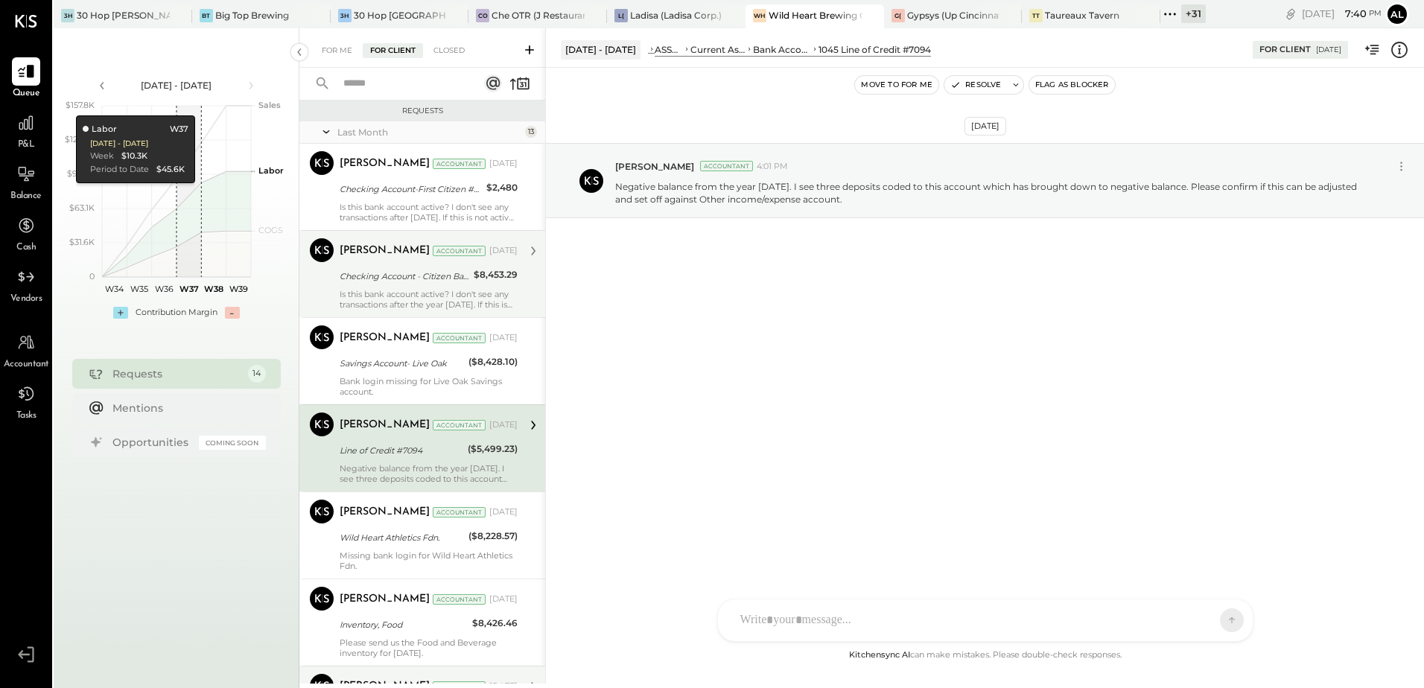
drag, startPoint x: 405, startPoint y: 378, endPoint x: 412, endPoint y: 313, distance: 65.1
click at [405, 377] on div "Bank login missing for Live Oak Savings account." at bounding box center [429, 386] width 178 height 21
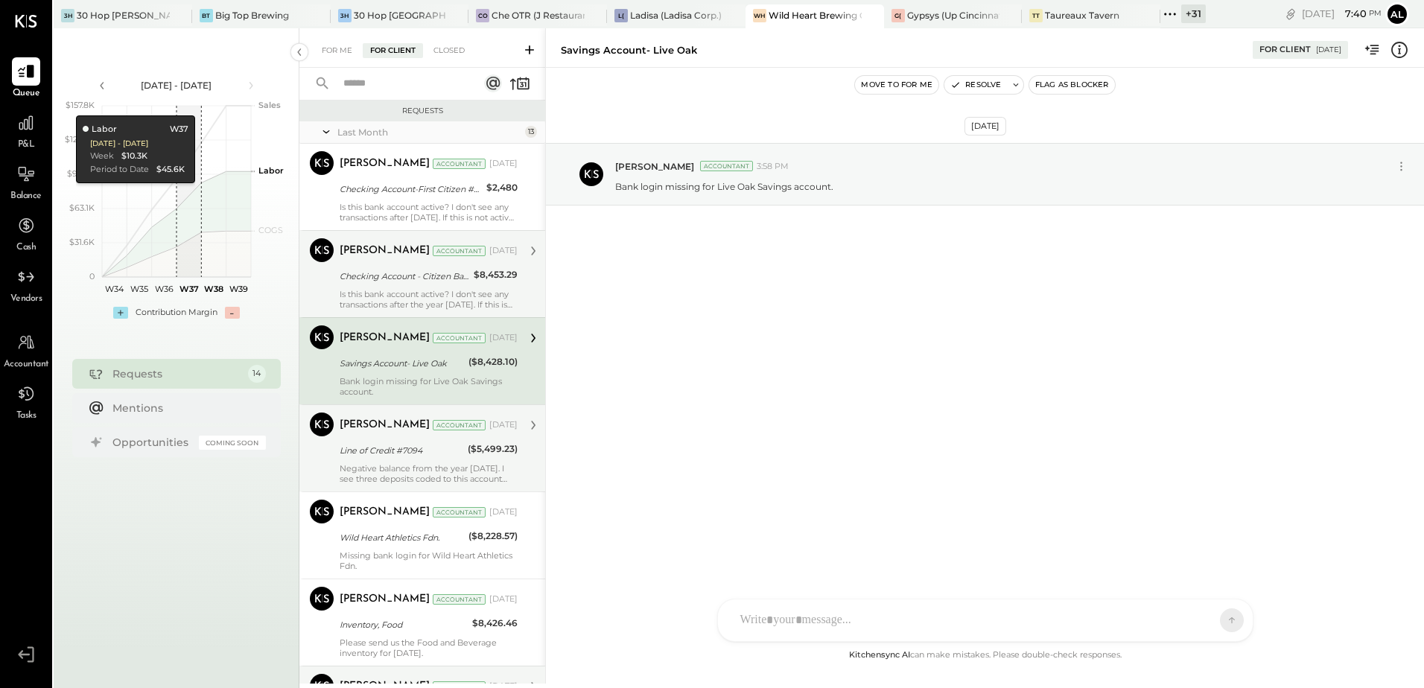
drag, startPoint x: 397, startPoint y: 278, endPoint x: 399, endPoint y: 237, distance: 41.0
click at [398, 278] on div "Checking Account - Citizen Bank" at bounding box center [405, 276] width 130 height 15
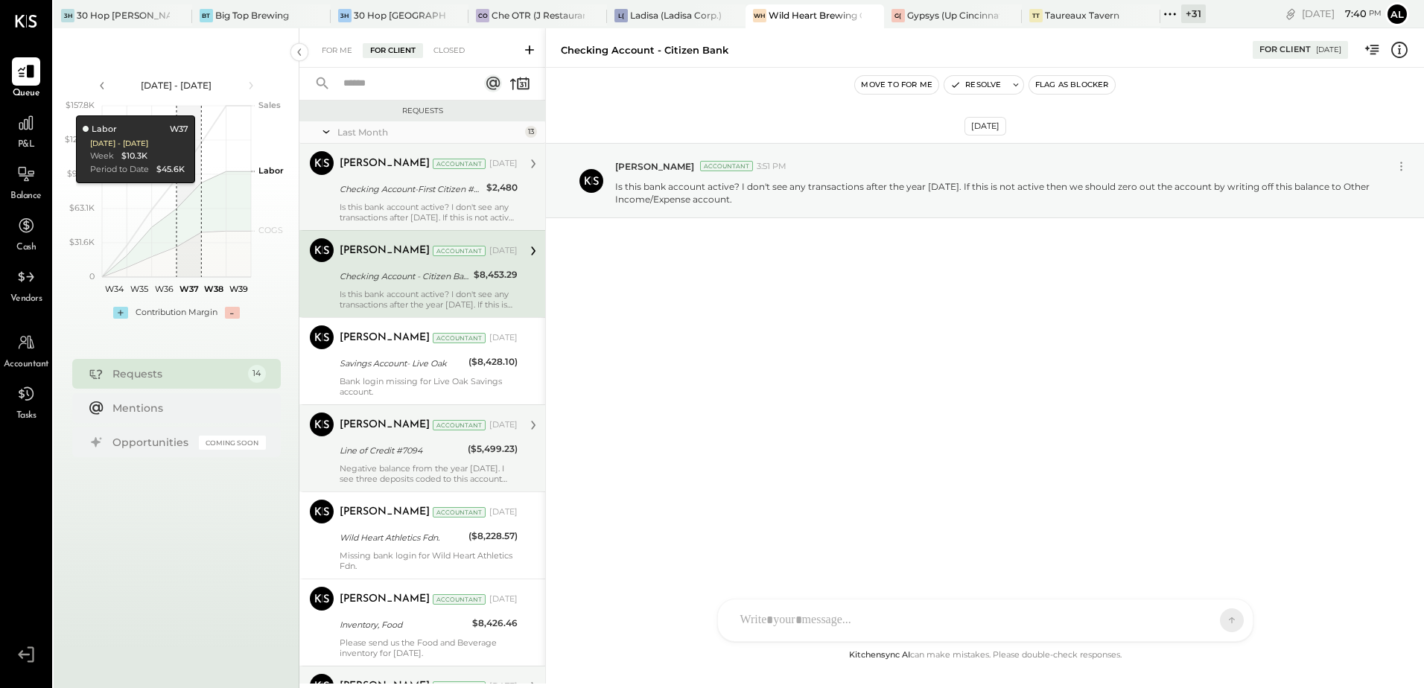
click at [399, 199] on div "Ali Mehdi Accountant Aug 13, 2025 Checking Account-First Citizen #0193 $2,480 I…" at bounding box center [429, 186] width 178 height 71
